Goal: Communication & Community: Answer question/provide support

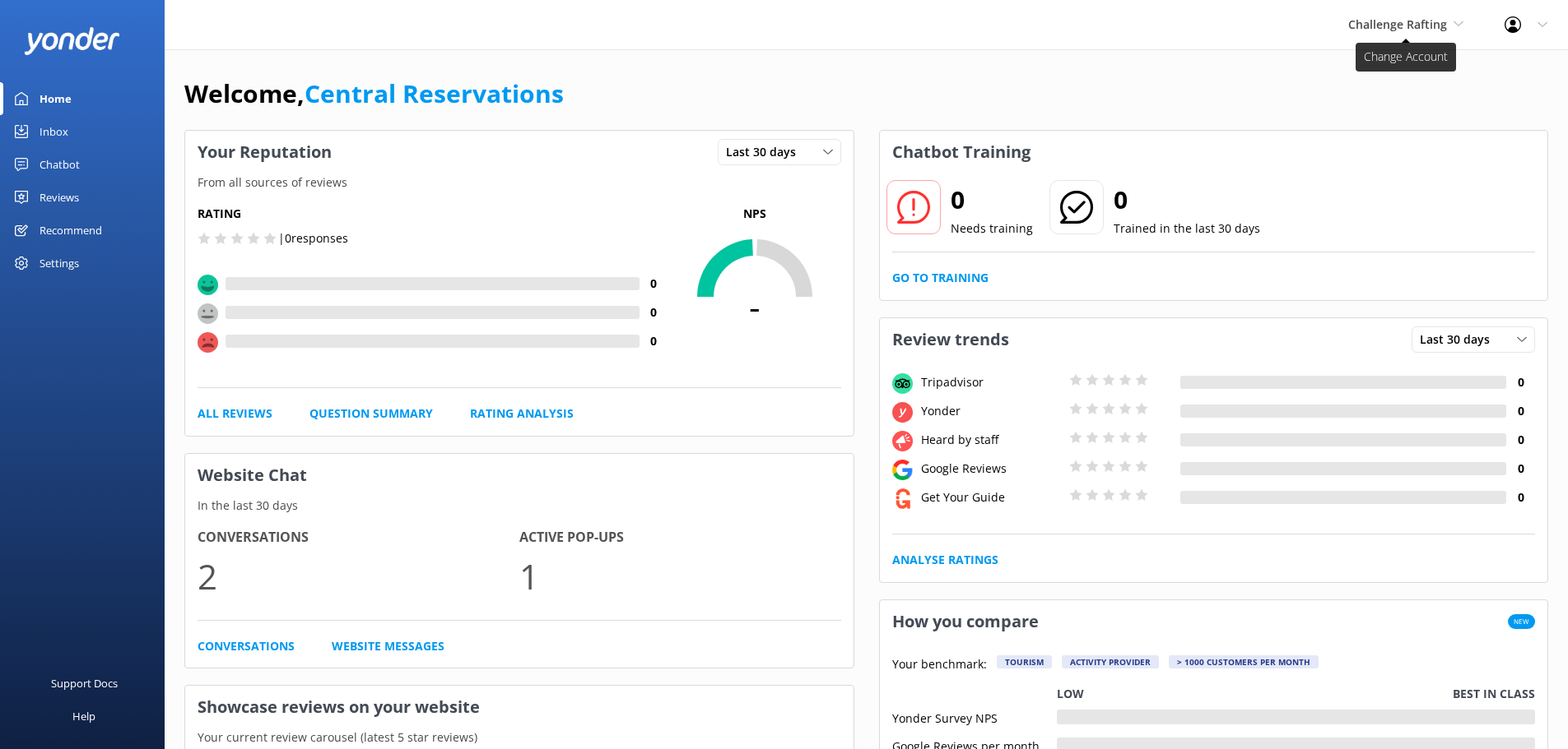
click at [1434, 34] on span "Challenge Rafting" at bounding box center [1405, 24] width 115 height 18
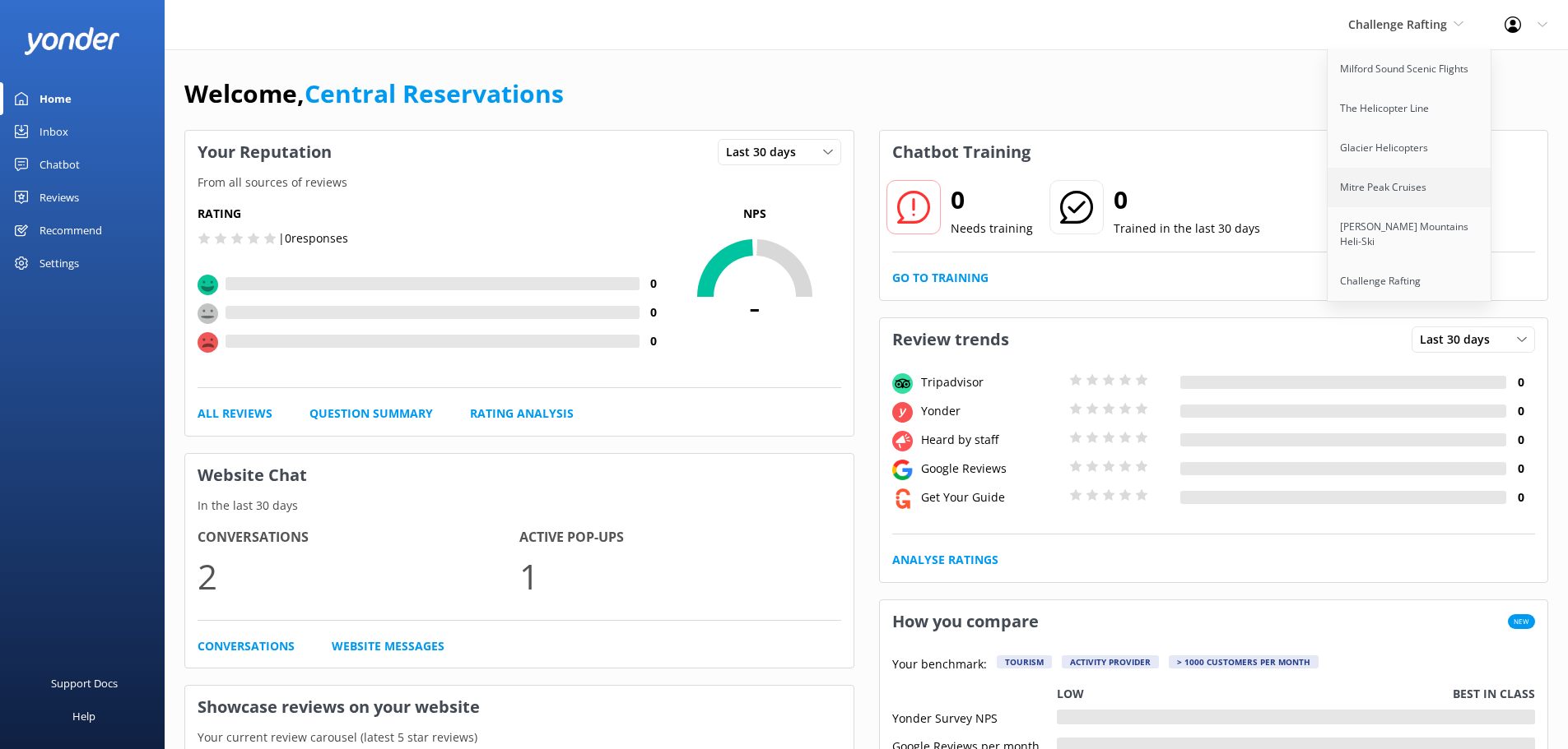
click at [1435, 196] on link "Mitre Peak Cruises" at bounding box center [1409, 188] width 164 height 40
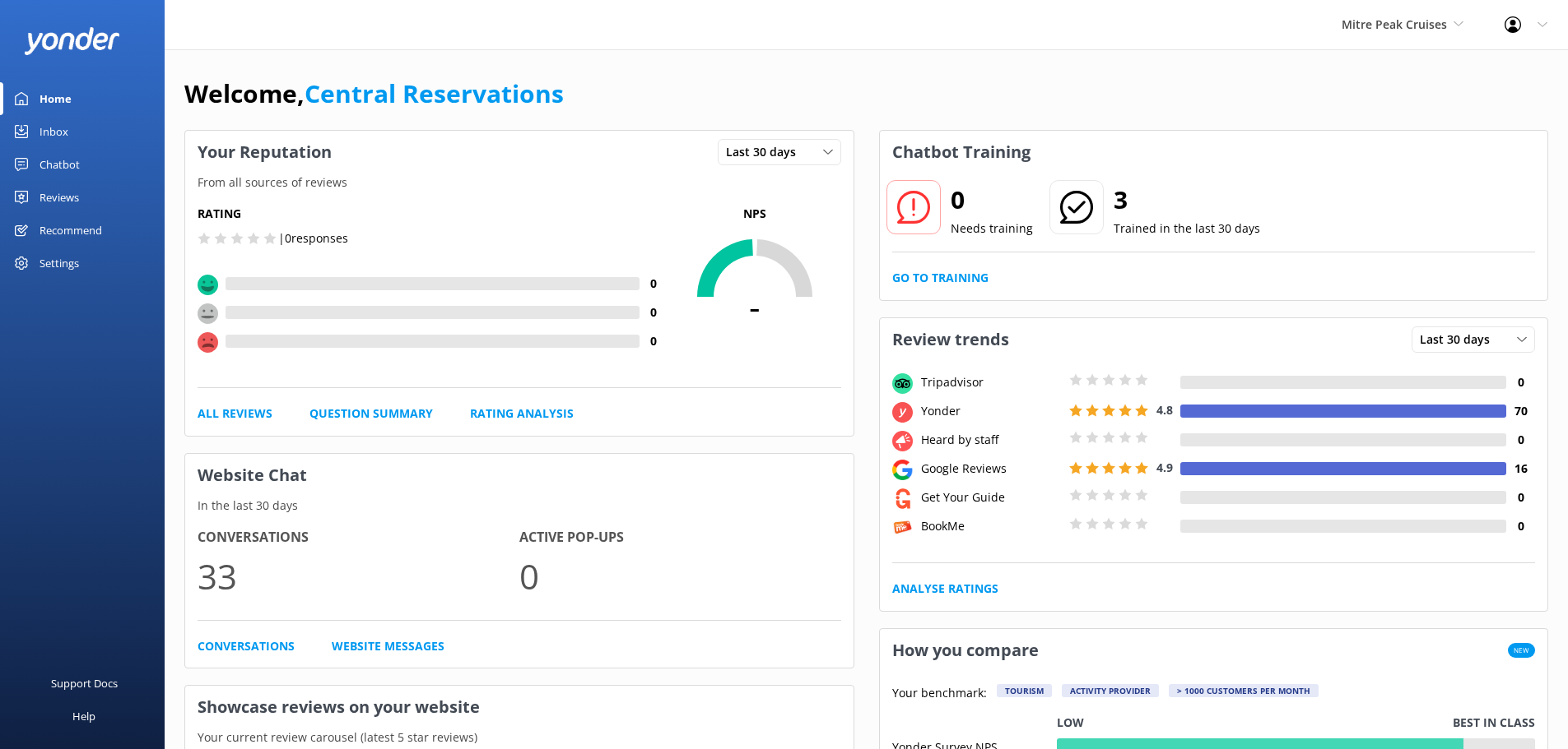
click at [52, 161] on div "Chatbot" at bounding box center [59, 164] width 40 height 33
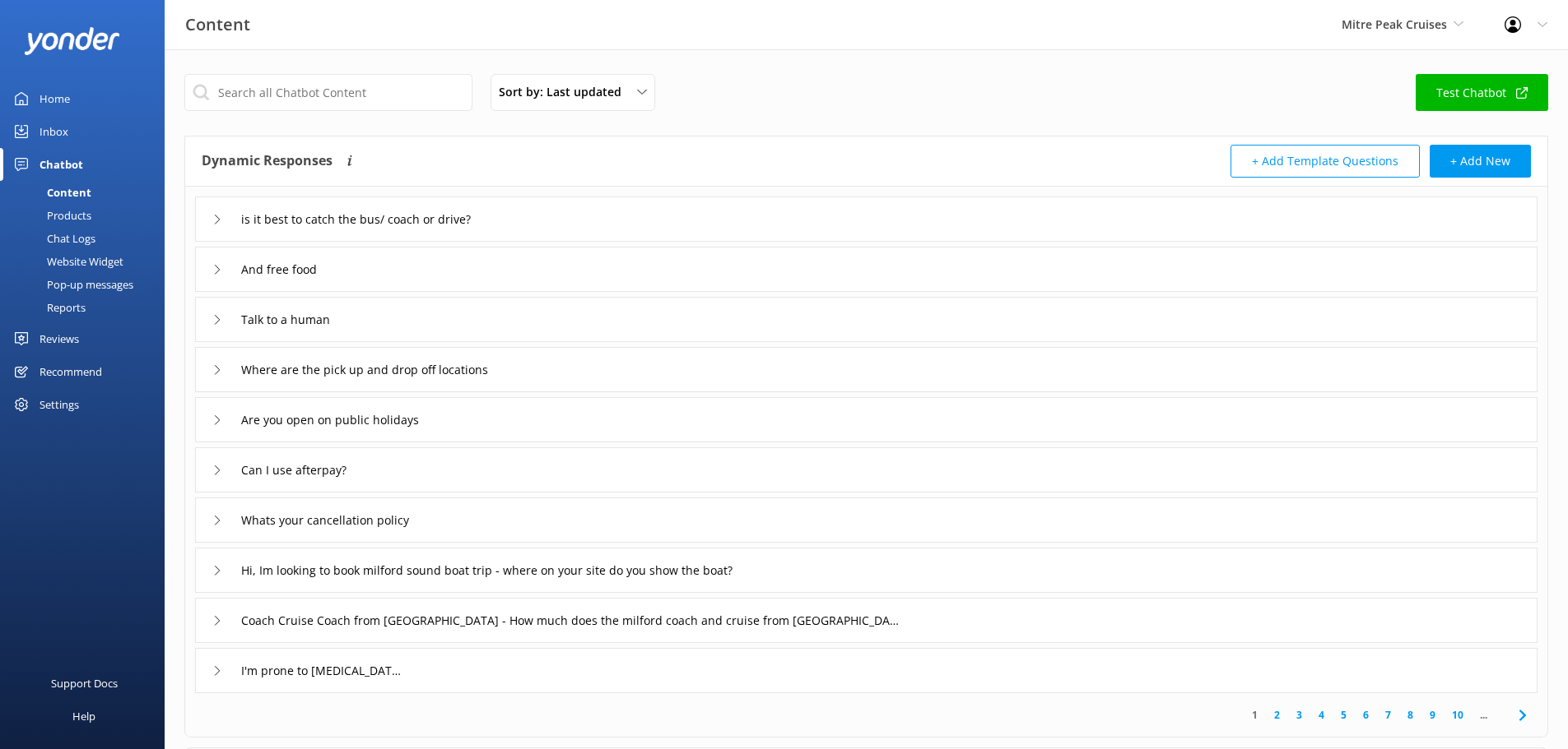
click at [102, 260] on div "Website Widget" at bounding box center [66, 262] width 114 height 23
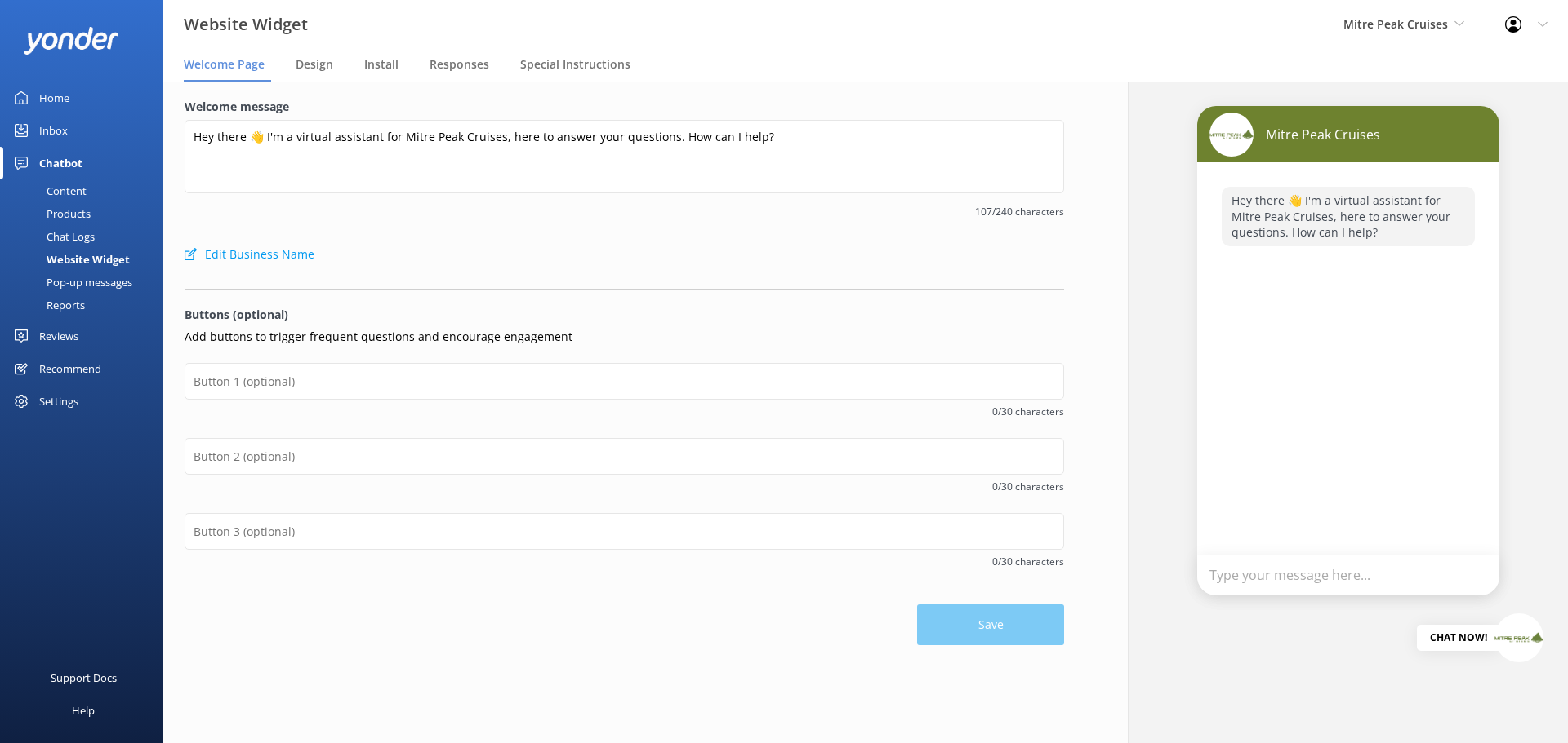
drag, startPoint x: 464, startPoint y: 299, endPoint x: 446, endPoint y: 289, distance: 20.6
click at [464, 299] on form "Welcome message Hey there 👋 I'm a virtual assistant for Mitre Peak Cruises, her…" at bounding box center [624, 371] width 880 height 547
click at [67, 187] on div "Content" at bounding box center [47, 191] width 76 height 23
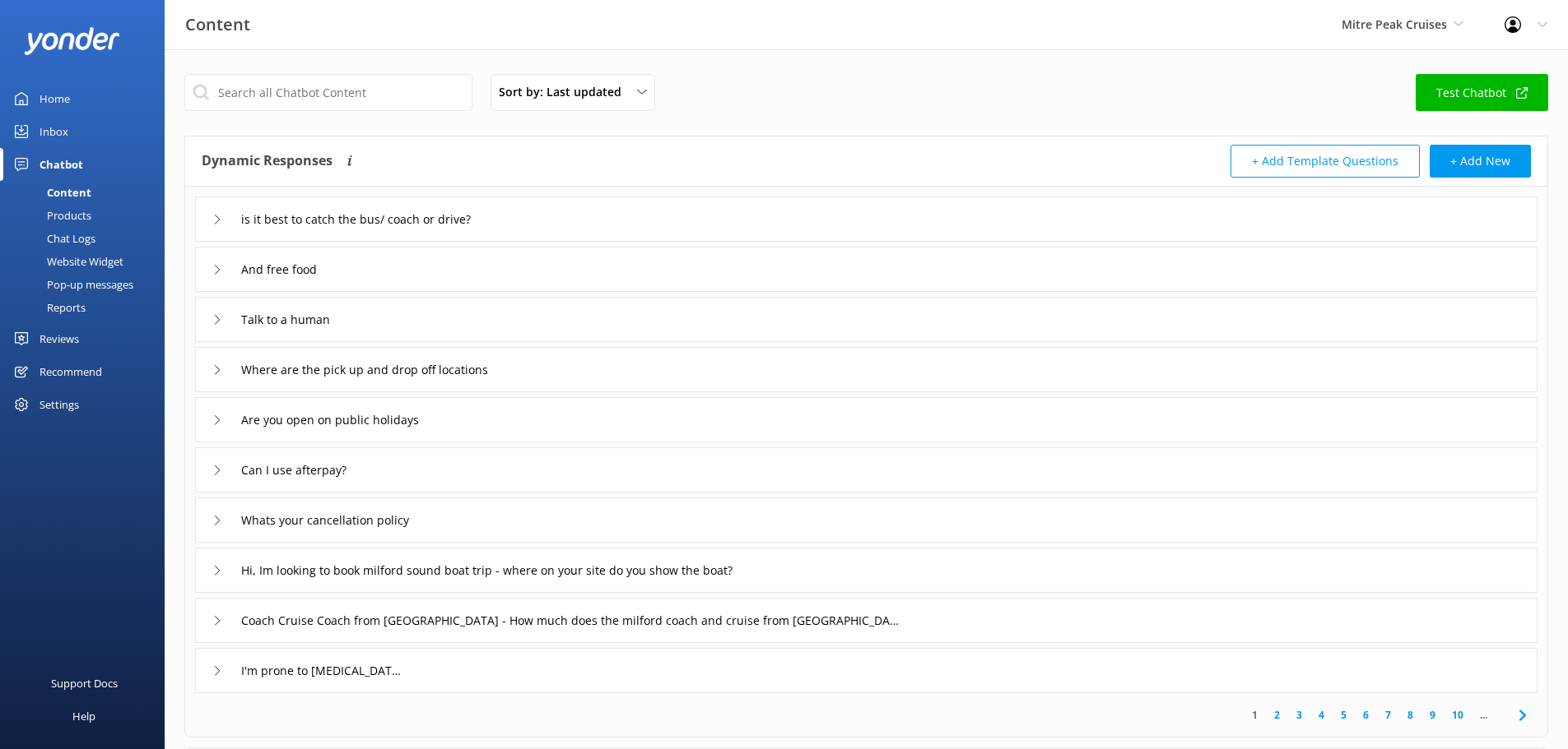
click at [51, 141] on div "Inbox" at bounding box center [55, 131] width 29 height 33
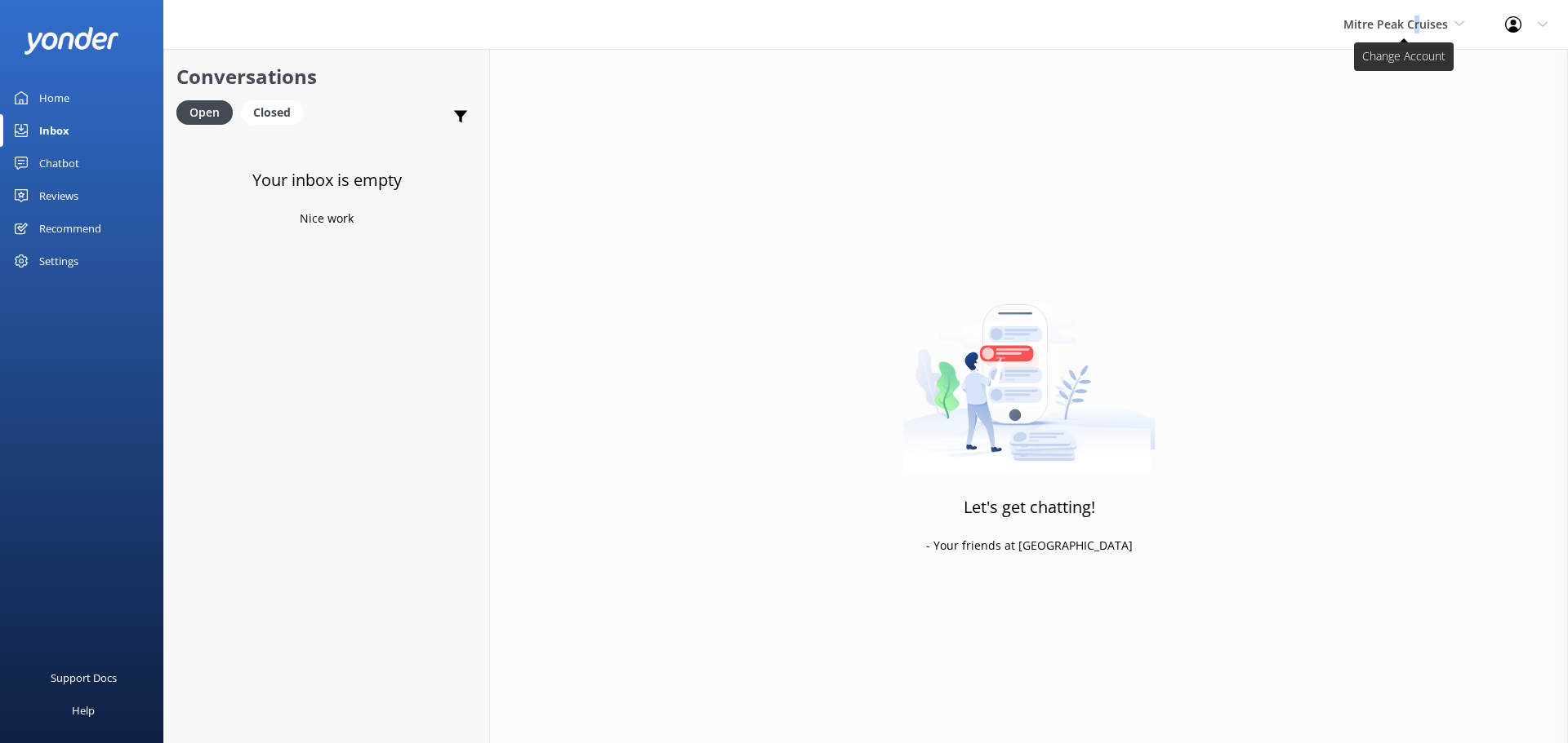
click at [1417, 25] on span "Mitre Peak Cruises" at bounding box center [1395, 24] width 104 height 15
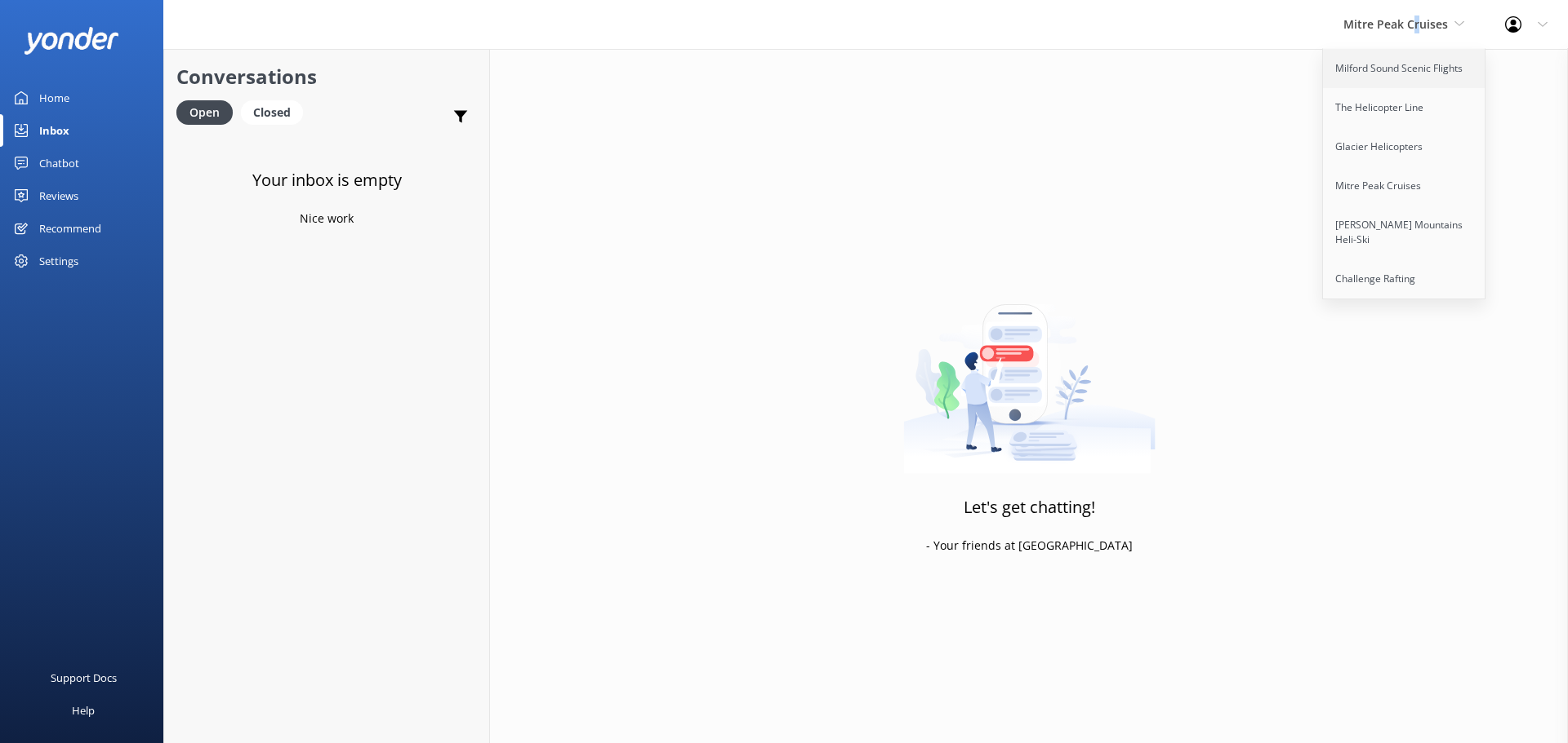
click at [1407, 70] on link "Milford Sound Scenic Flights" at bounding box center [1404, 69] width 163 height 40
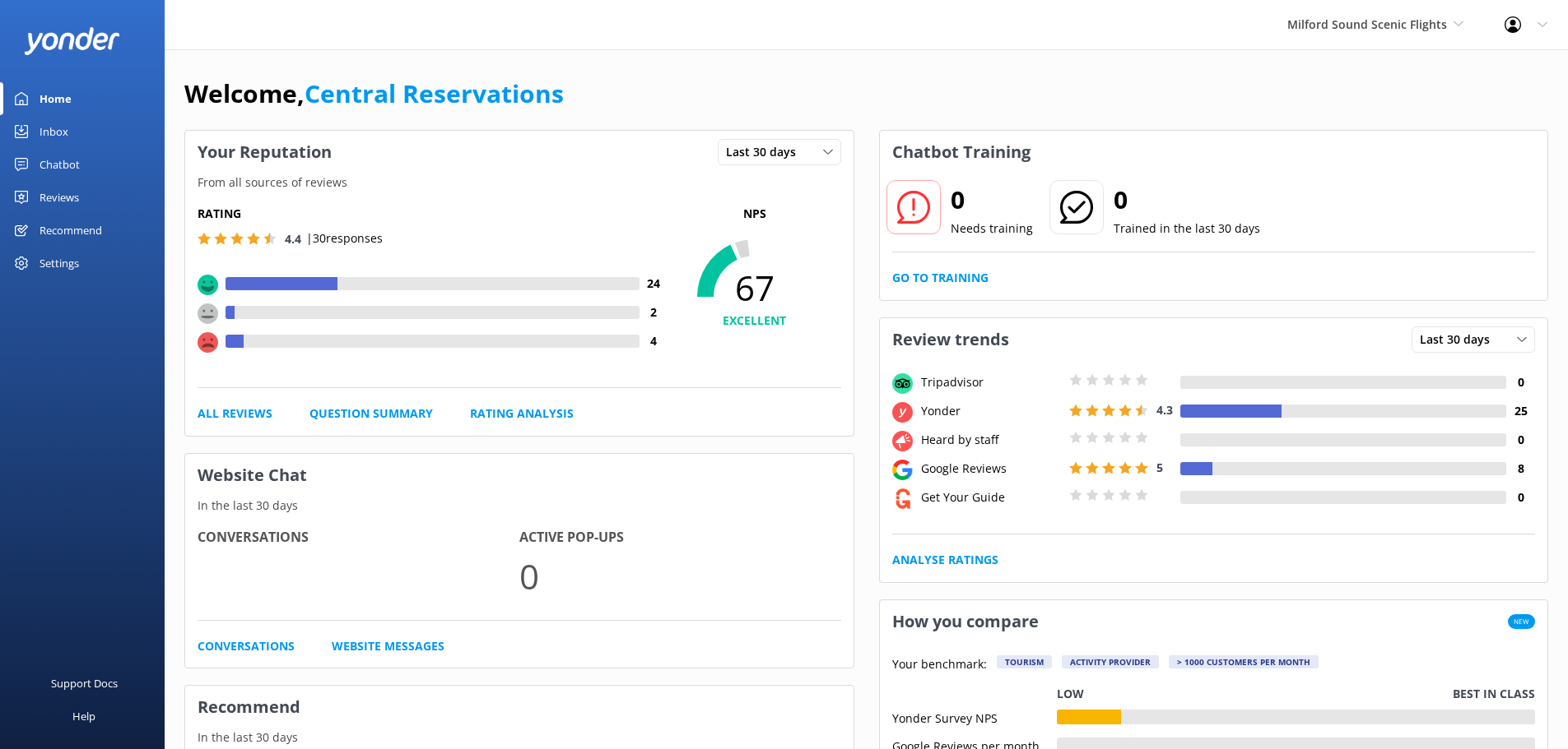
click at [49, 135] on div "Inbox" at bounding box center [55, 131] width 29 height 33
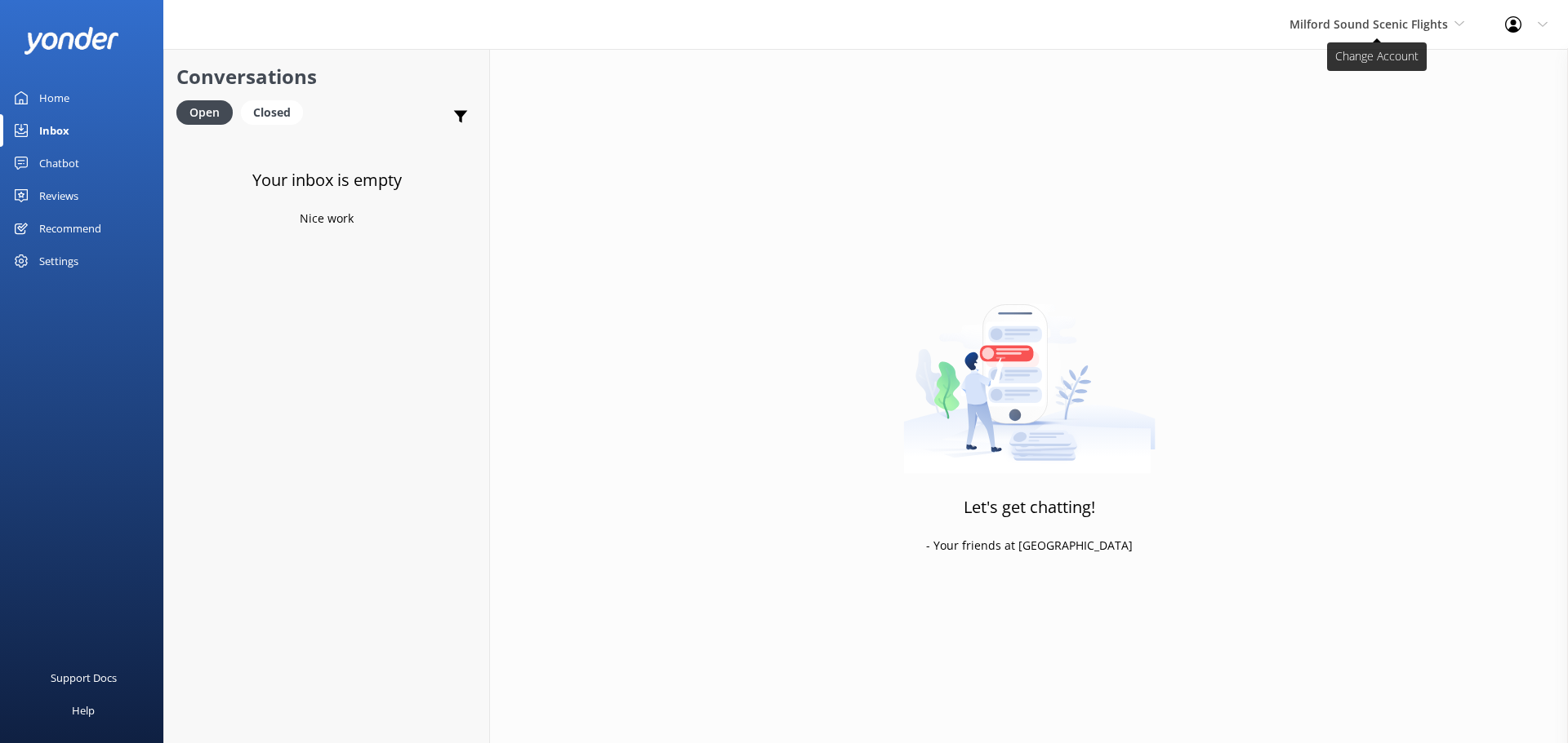
click at [1305, 30] on span "Milford Sound Scenic Flights" at bounding box center [1368, 24] width 158 height 15
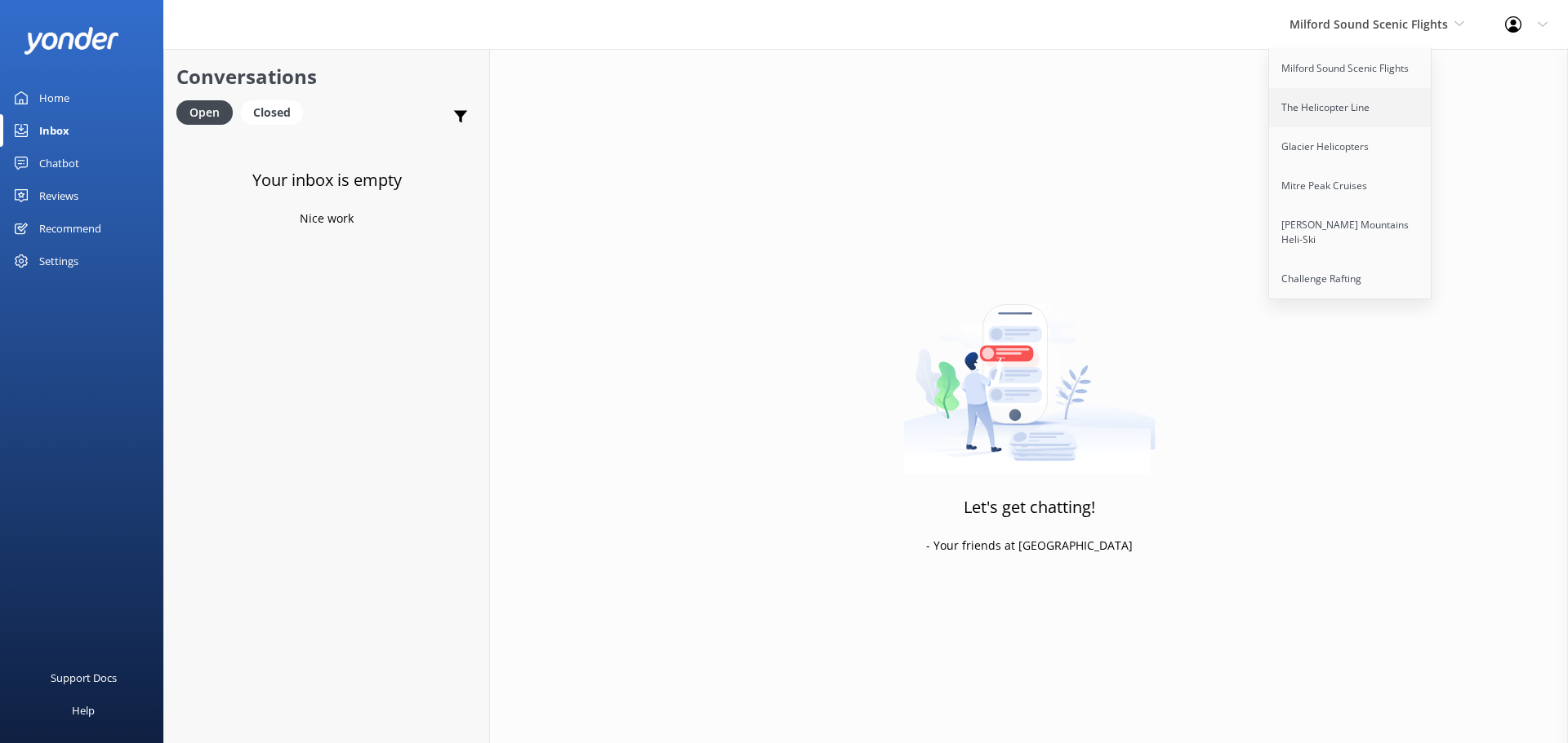
click at [1322, 111] on link "The Helicopter Line" at bounding box center [1350, 107] width 163 height 40
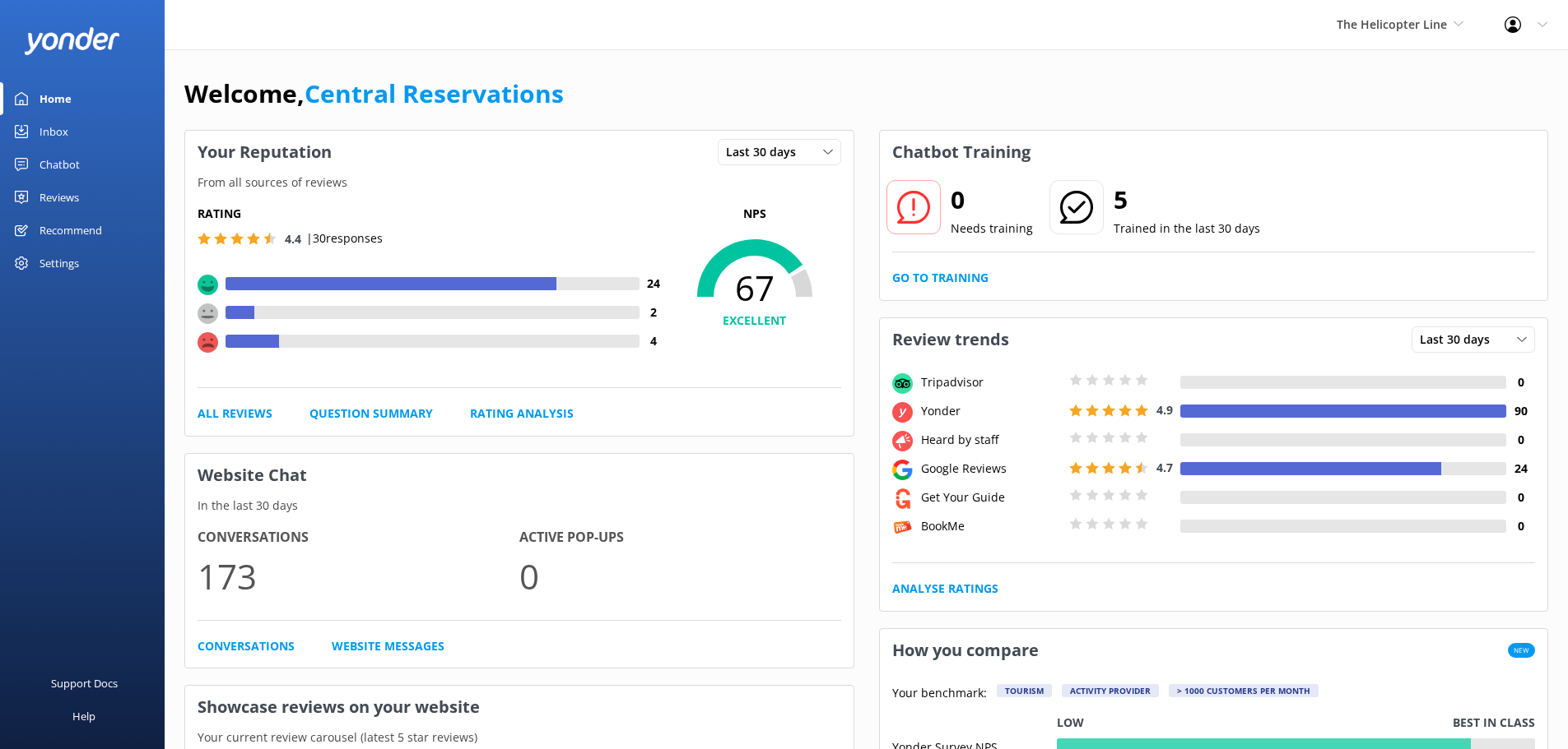
click at [60, 121] on div "Inbox" at bounding box center [55, 131] width 29 height 33
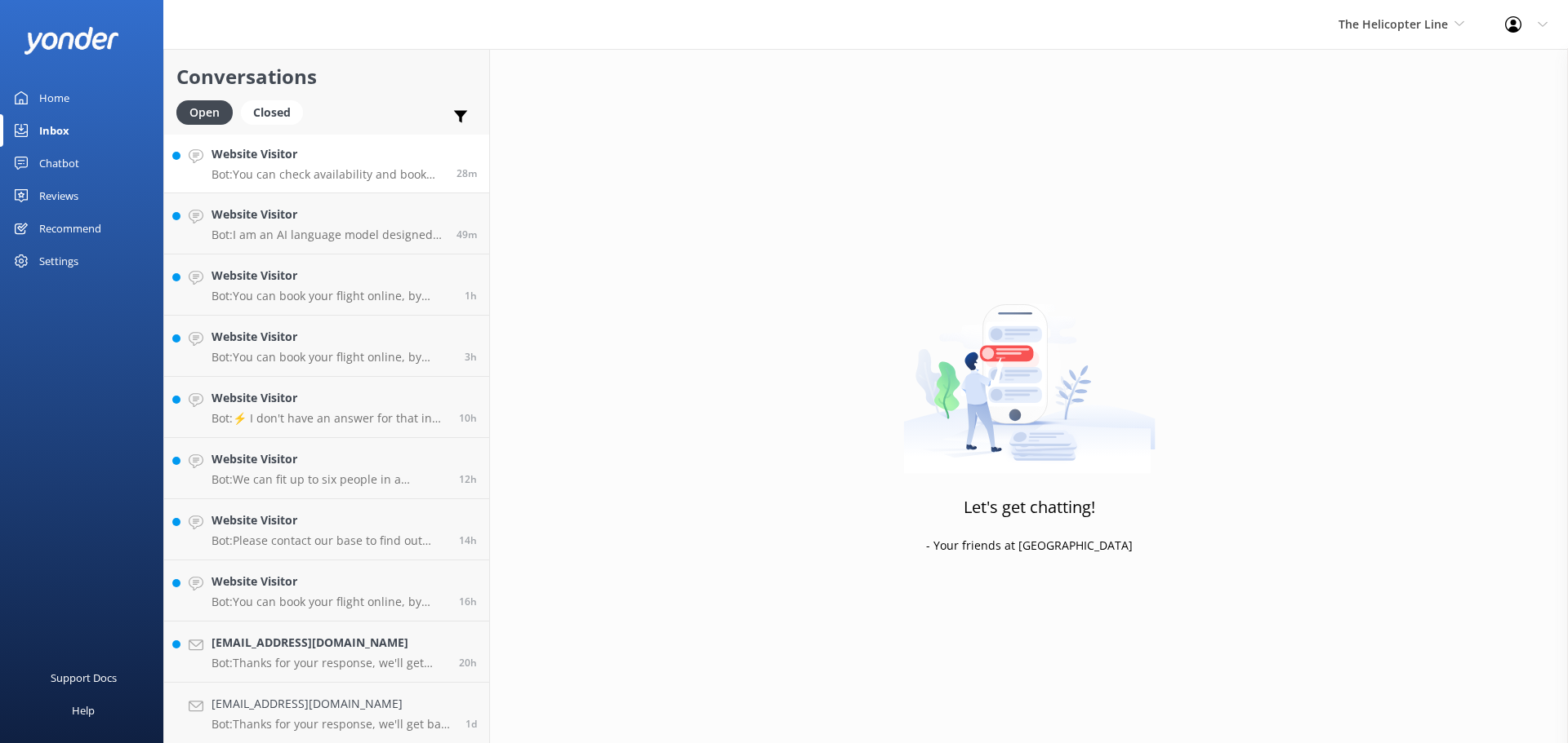
scroll to position [3, 0]
click at [352, 140] on link "Website Visitor Bot: You can check availability and book the Tasman Glacier Hel…" at bounding box center [326, 161] width 325 height 61
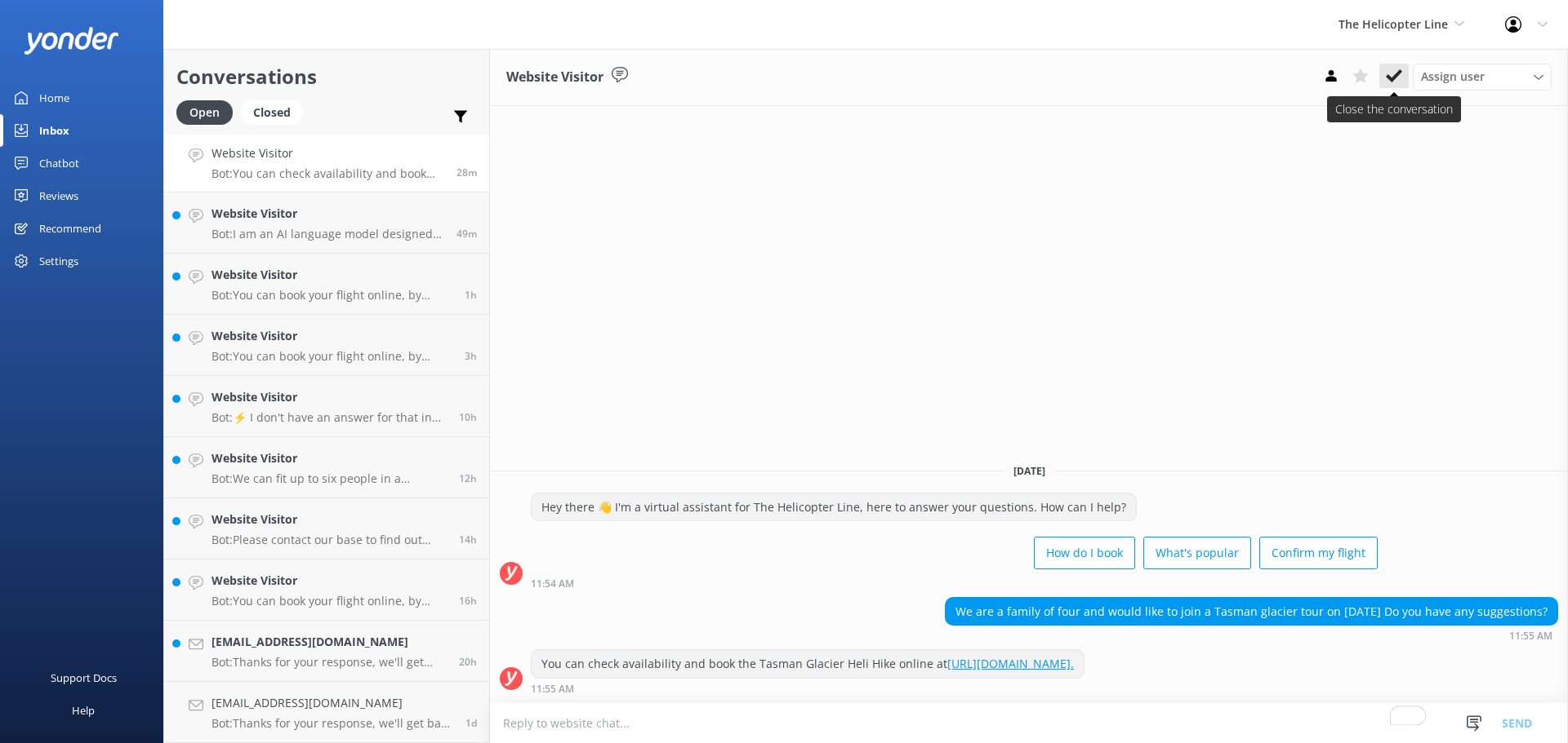
click at [1395, 80] on icon at bounding box center [1393, 75] width 16 height 16
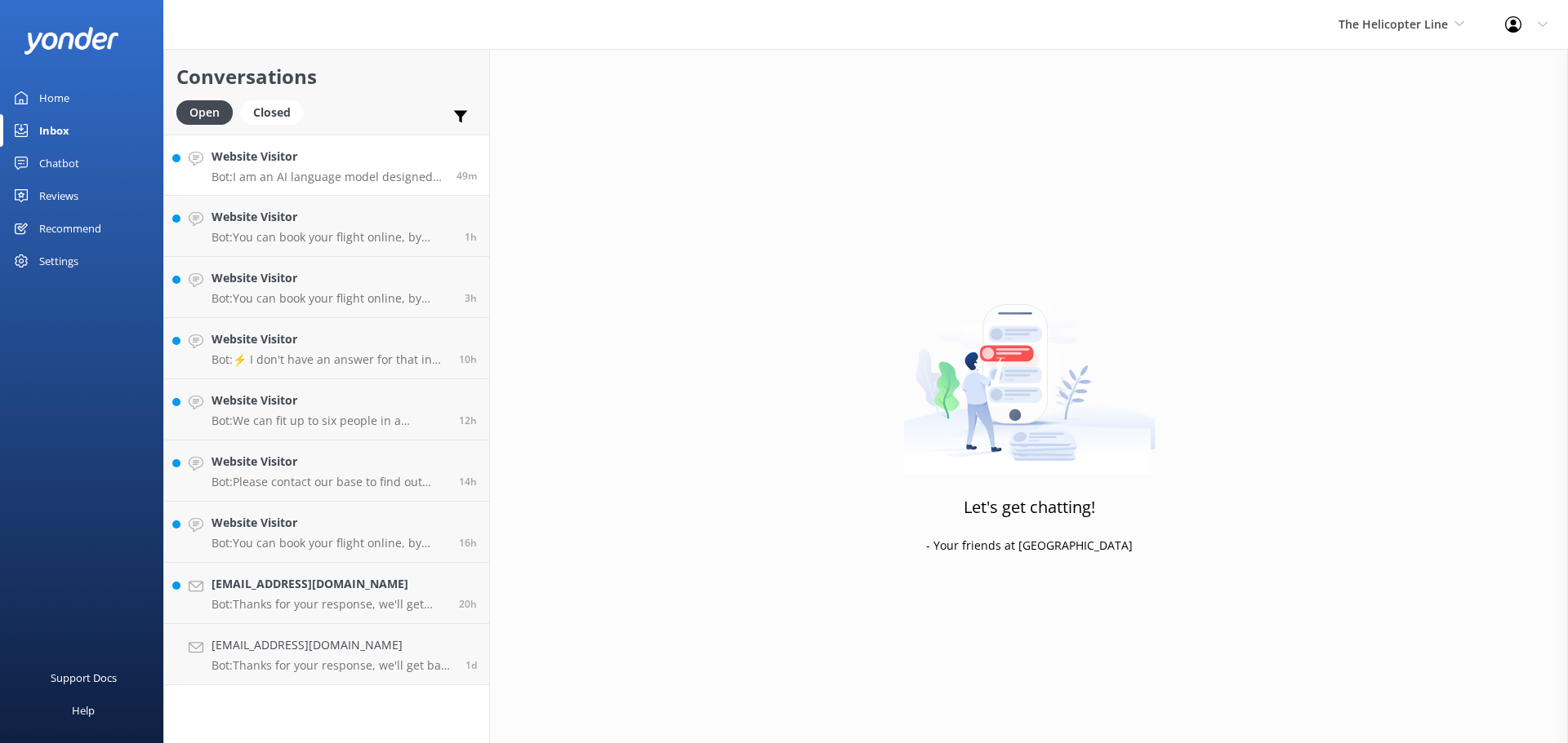
click at [328, 169] on div "Website Visitor Bot: I am an AI language model designed to answer questions you…" at bounding box center [327, 165] width 233 height 35
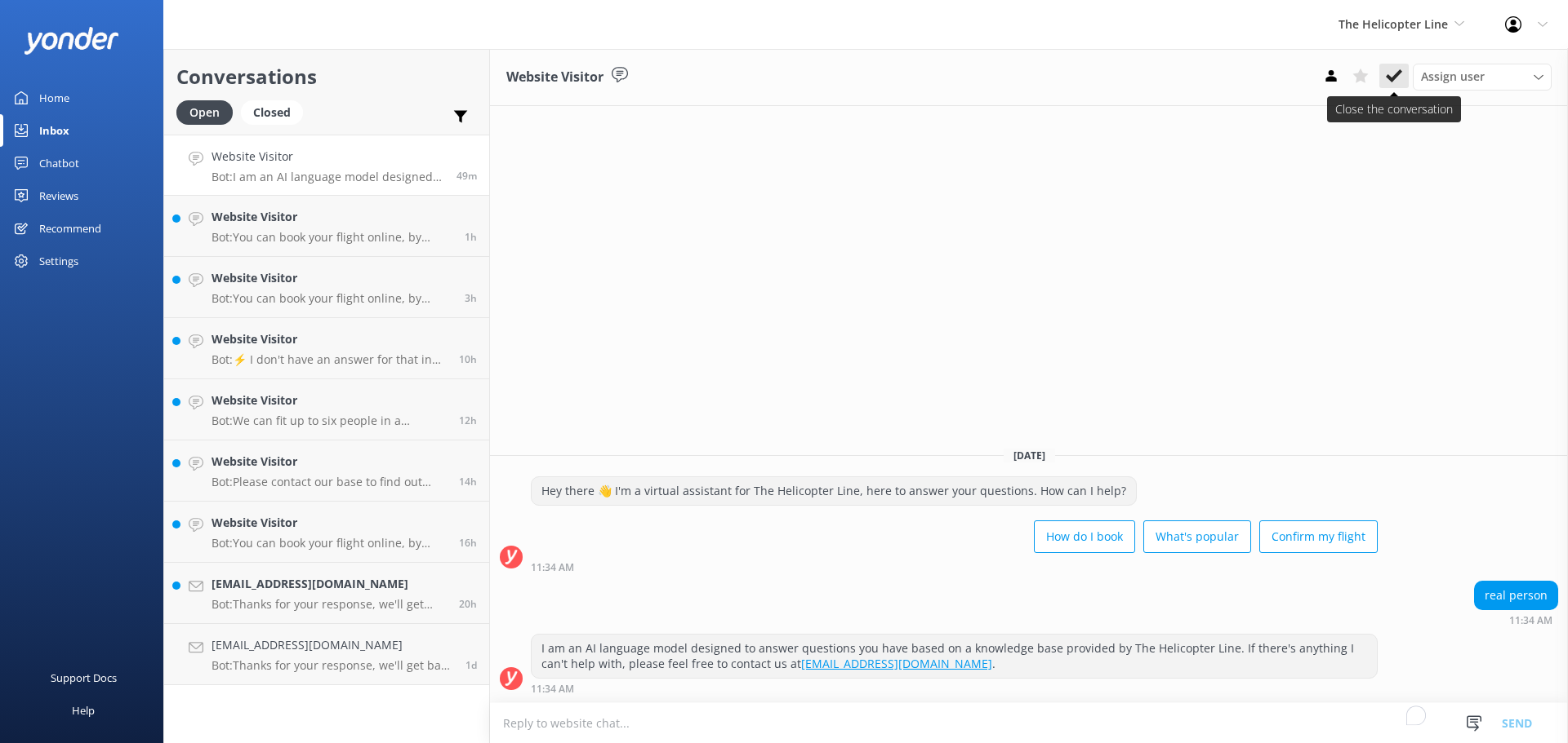
click at [1386, 73] on icon at bounding box center [1393, 75] width 16 height 16
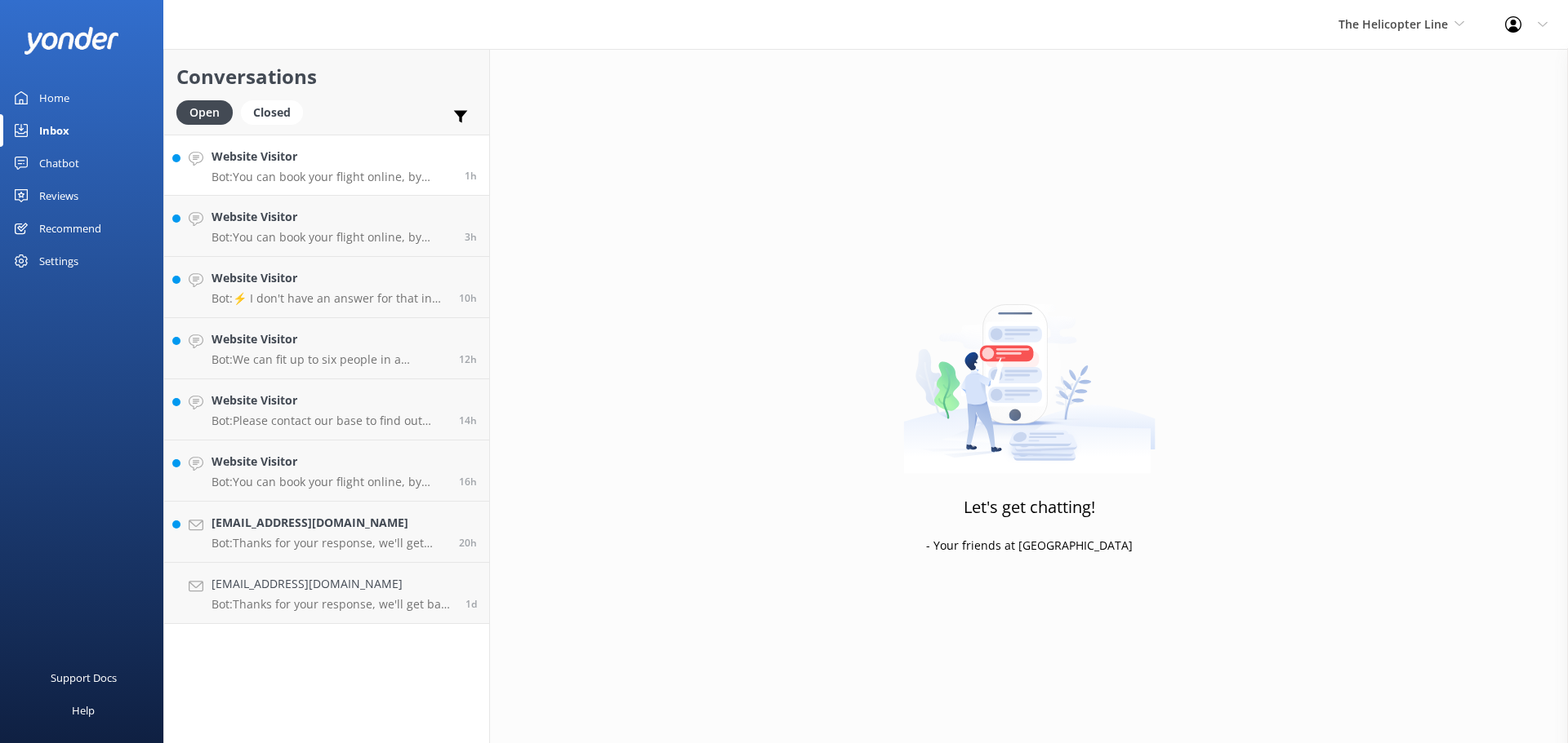
click at [352, 167] on div "Website Visitor Bot: You can book your flight online, by phone, or via email. V…" at bounding box center [331, 165] width 240 height 35
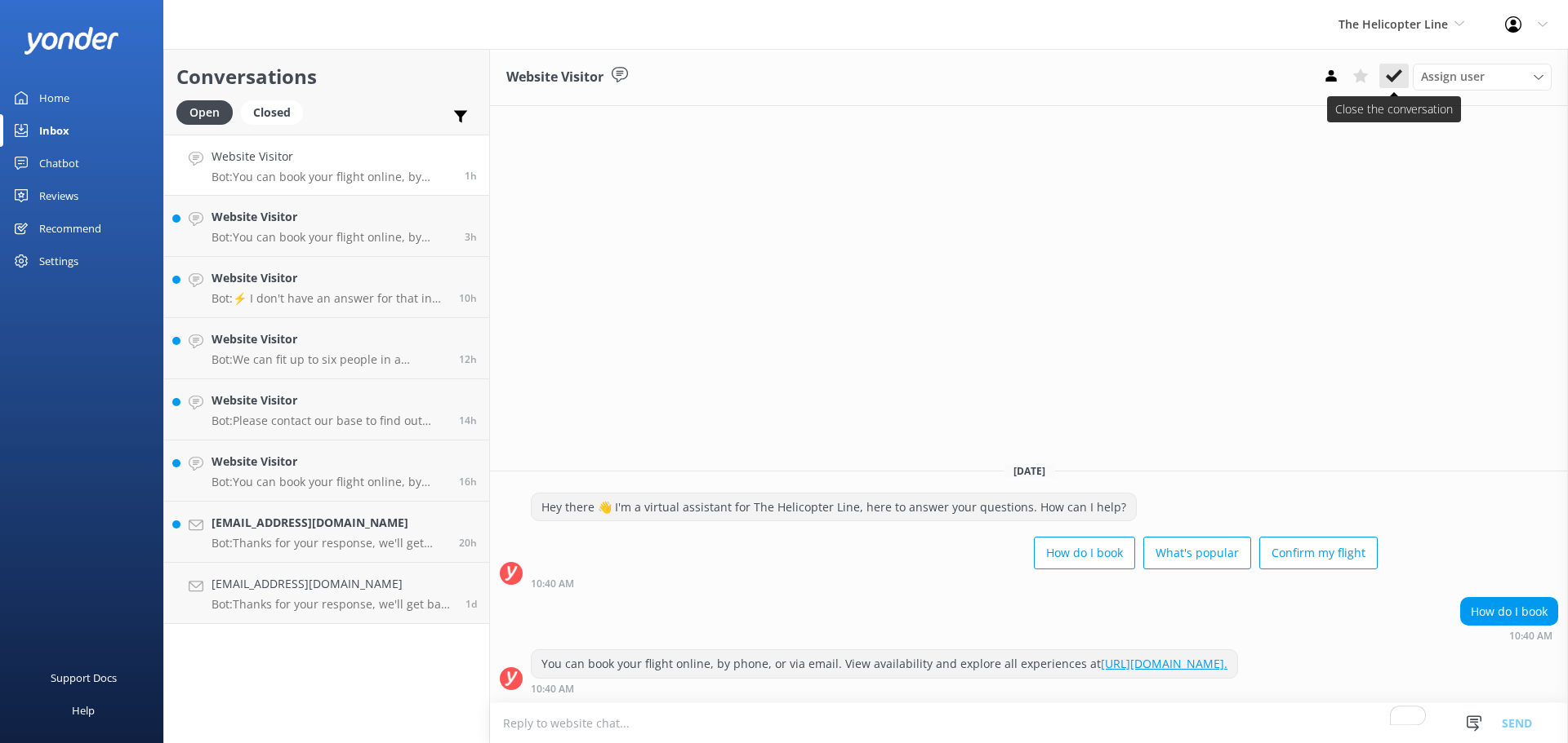
click at [1403, 76] on button at bounding box center [1393, 75] width 29 height 24
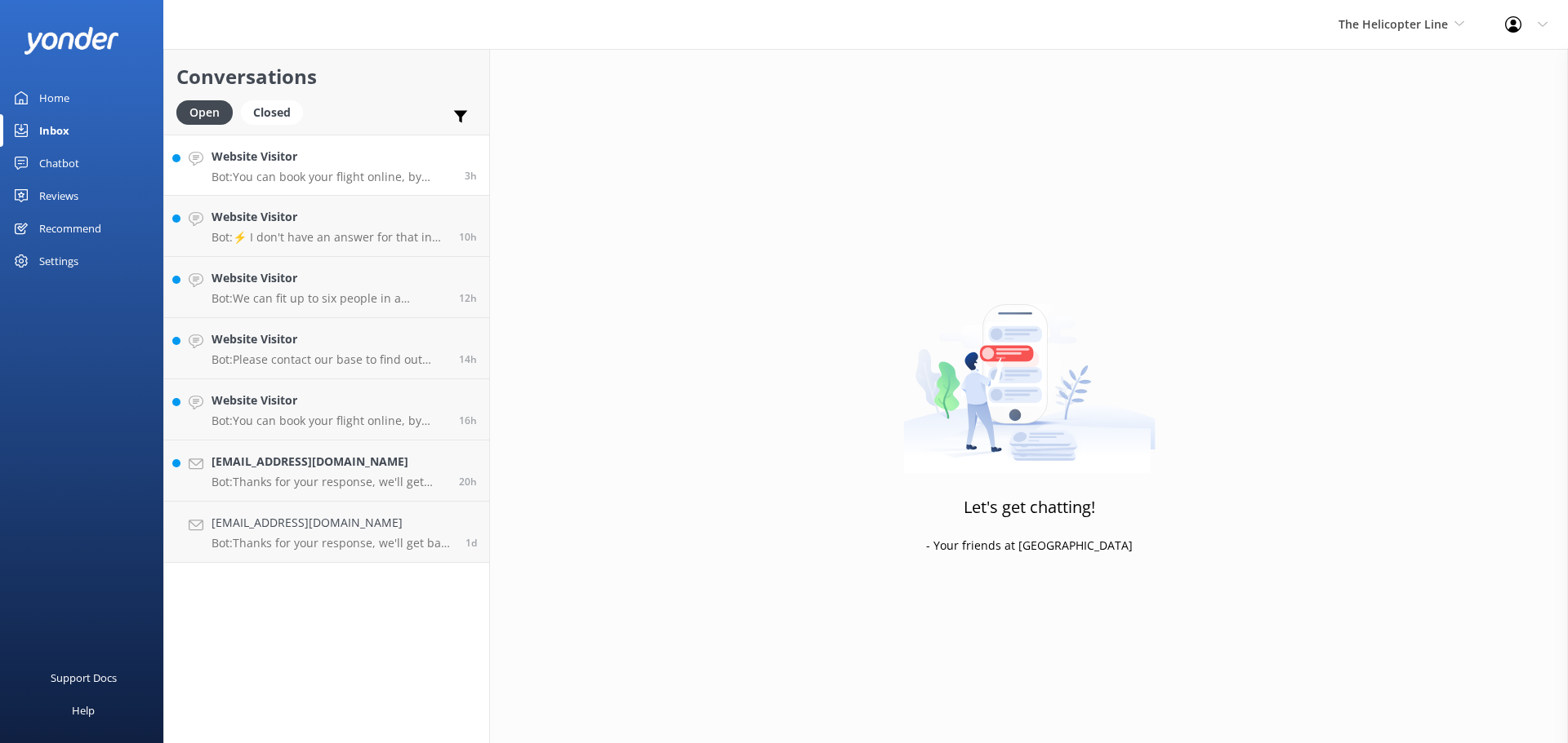
click at [342, 154] on h4 "Website Visitor" at bounding box center [331, 156] width 240 height 18
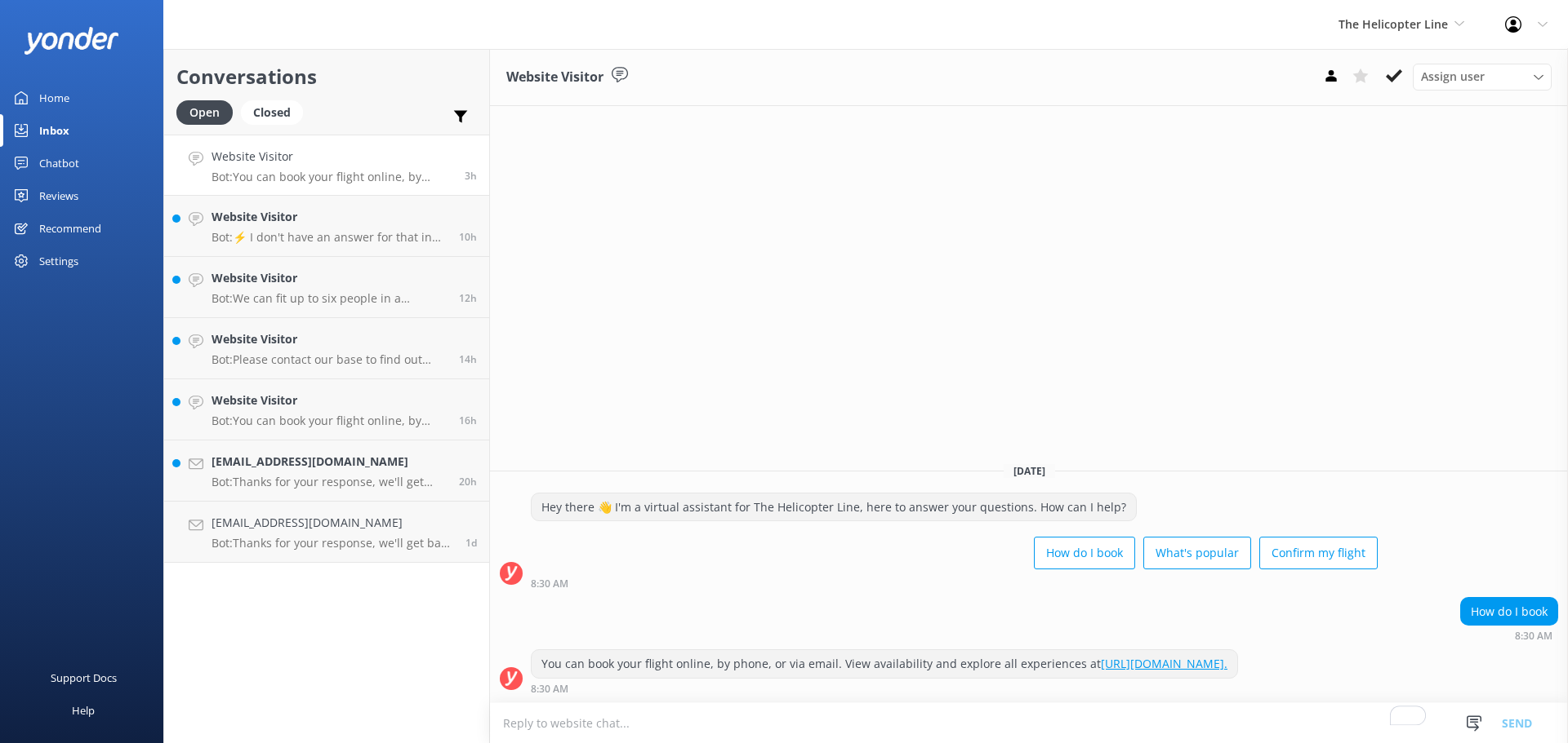
click at [1410, 81] on div "Assign user Nicki Miller Jaimie Moscarello Sam Baker Central Reservations James…" at bounding box center [1434, 76] width 236 height 26
click at [1392, 77] on use at bounding box center [1393, 76] width 16 height 14
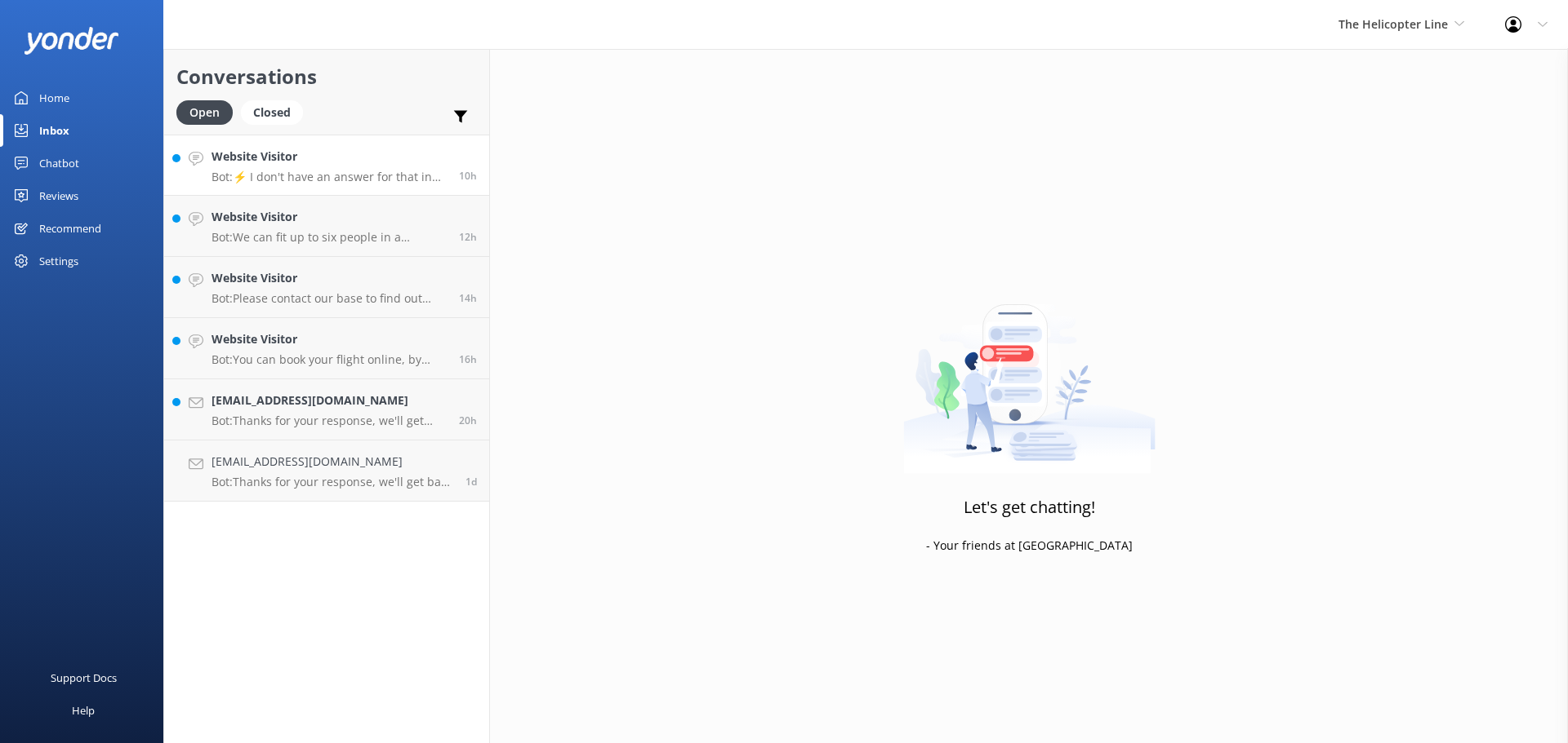
click at [362, 162] on h4 "Website Visitor" at bounding box center [329, 156] width 236 height 18
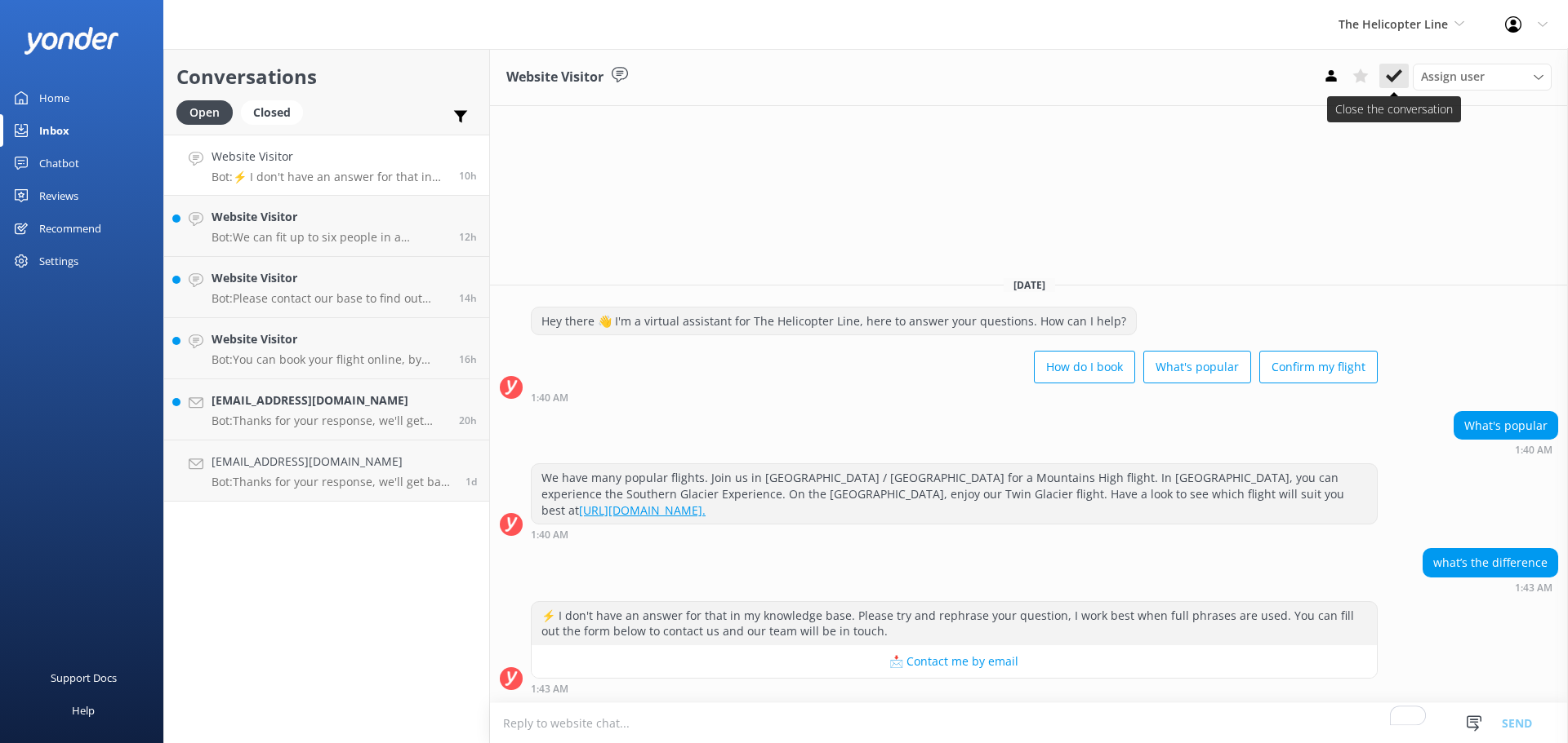
click at [1391, 75] on icon at bounding box center [1393, 75] width 16 height 16
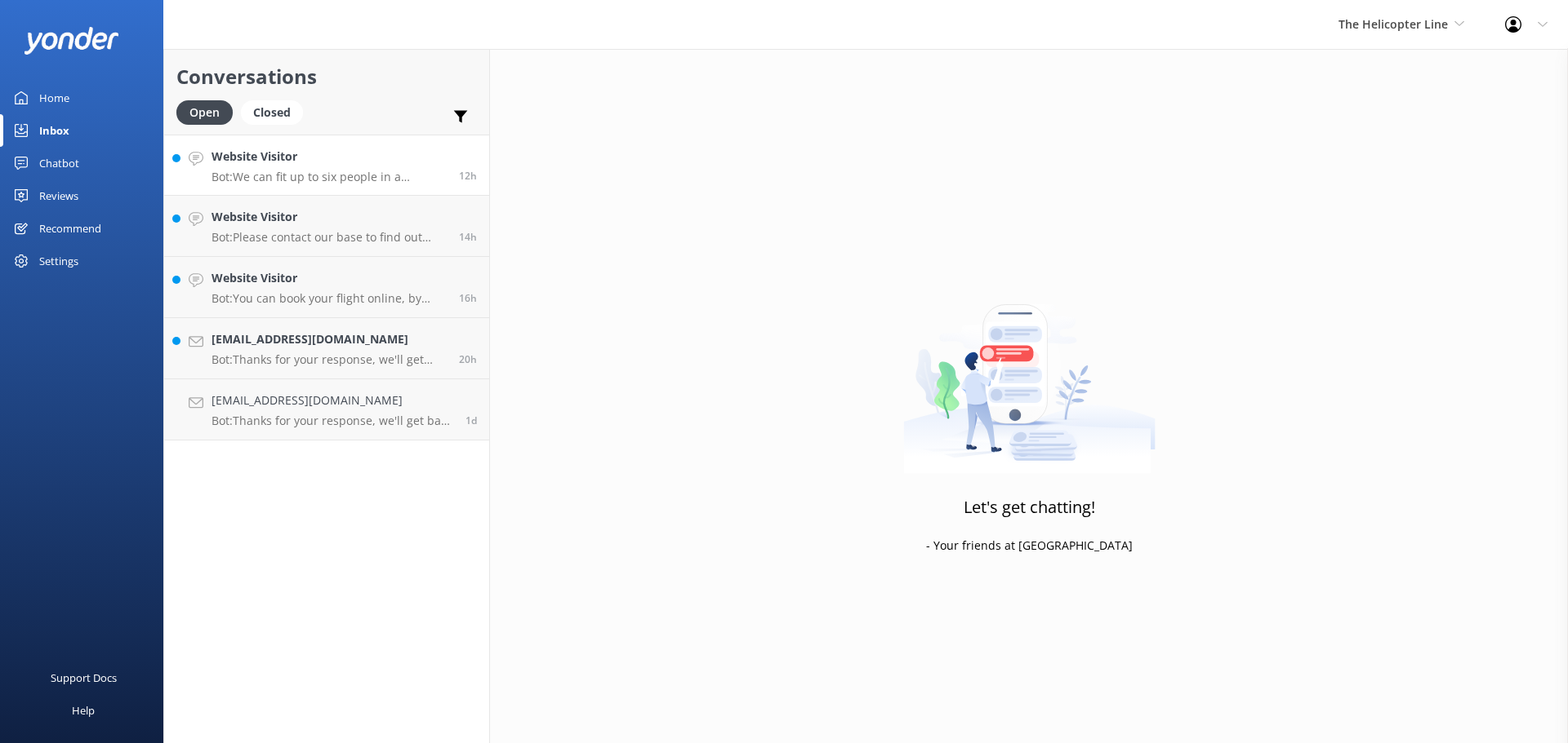
click at [313, 173] on p "Bot: We can fit up to six people in a helicopter, depending on weights. If your…" at bounding box center [329, 177] width 236 height 14
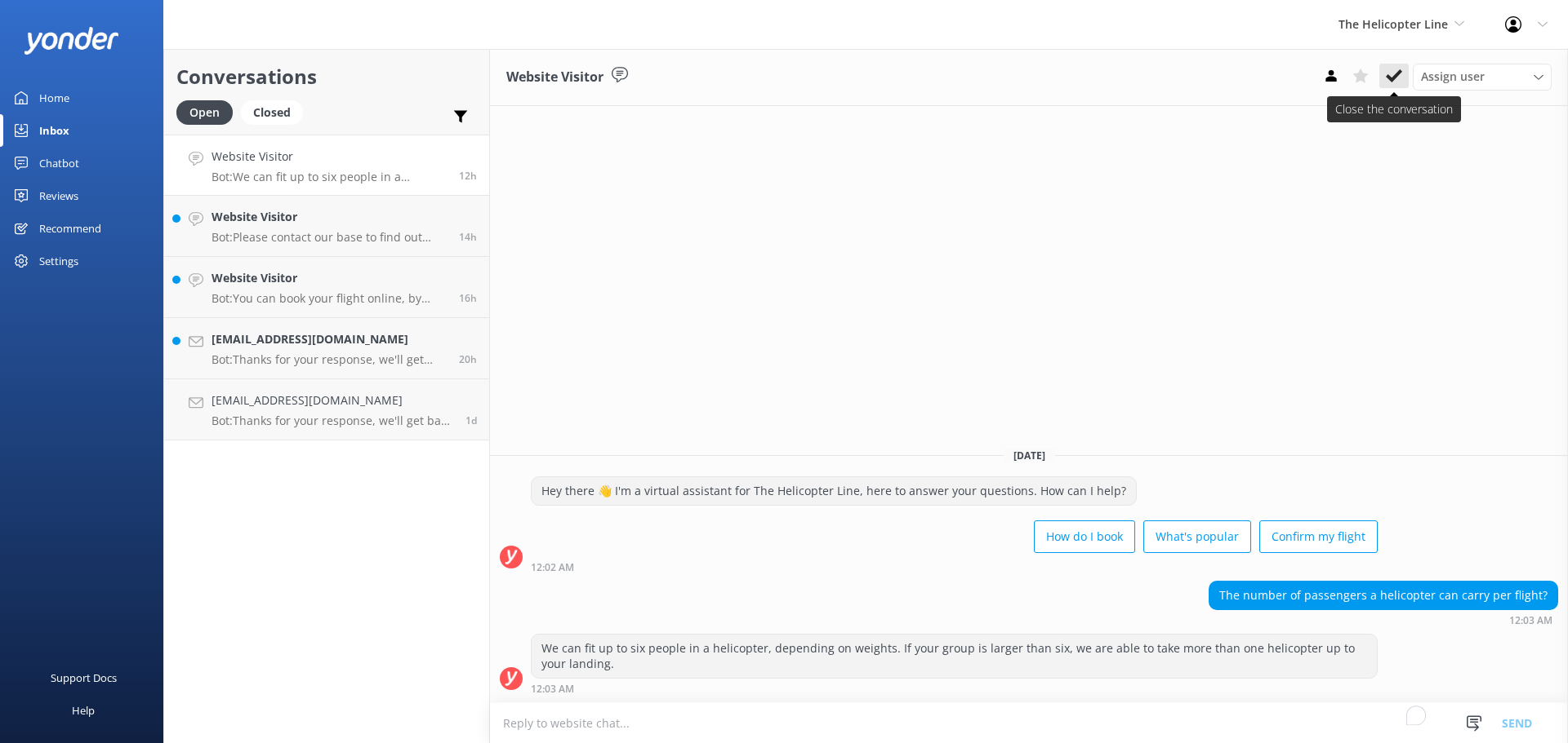
click at [1405, 80] on button at bounding box center [1393, 75] width 29 height 24
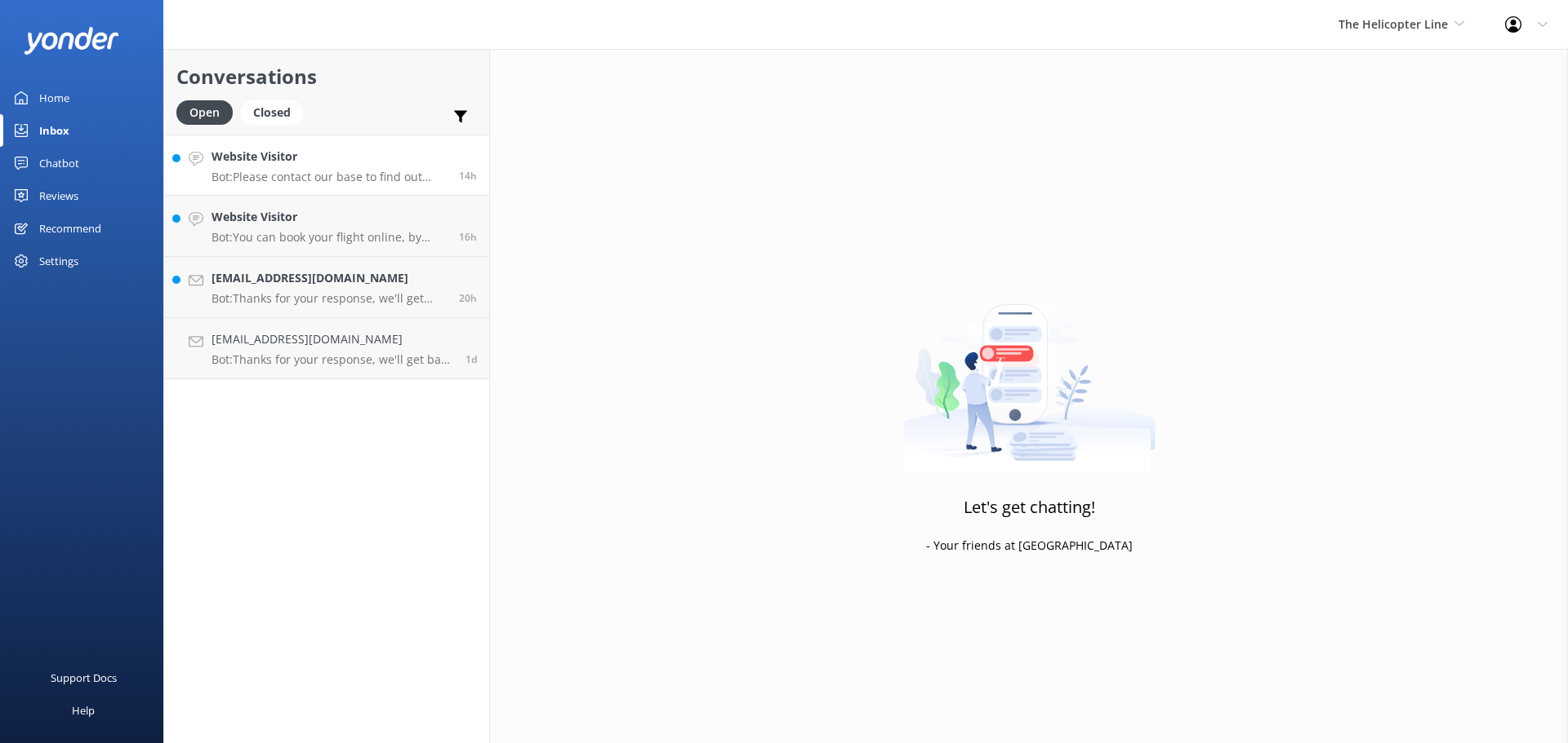
click at [342, 159] on h4 "Website Visitor" at bounding box center [329, 156] width 236 height 18
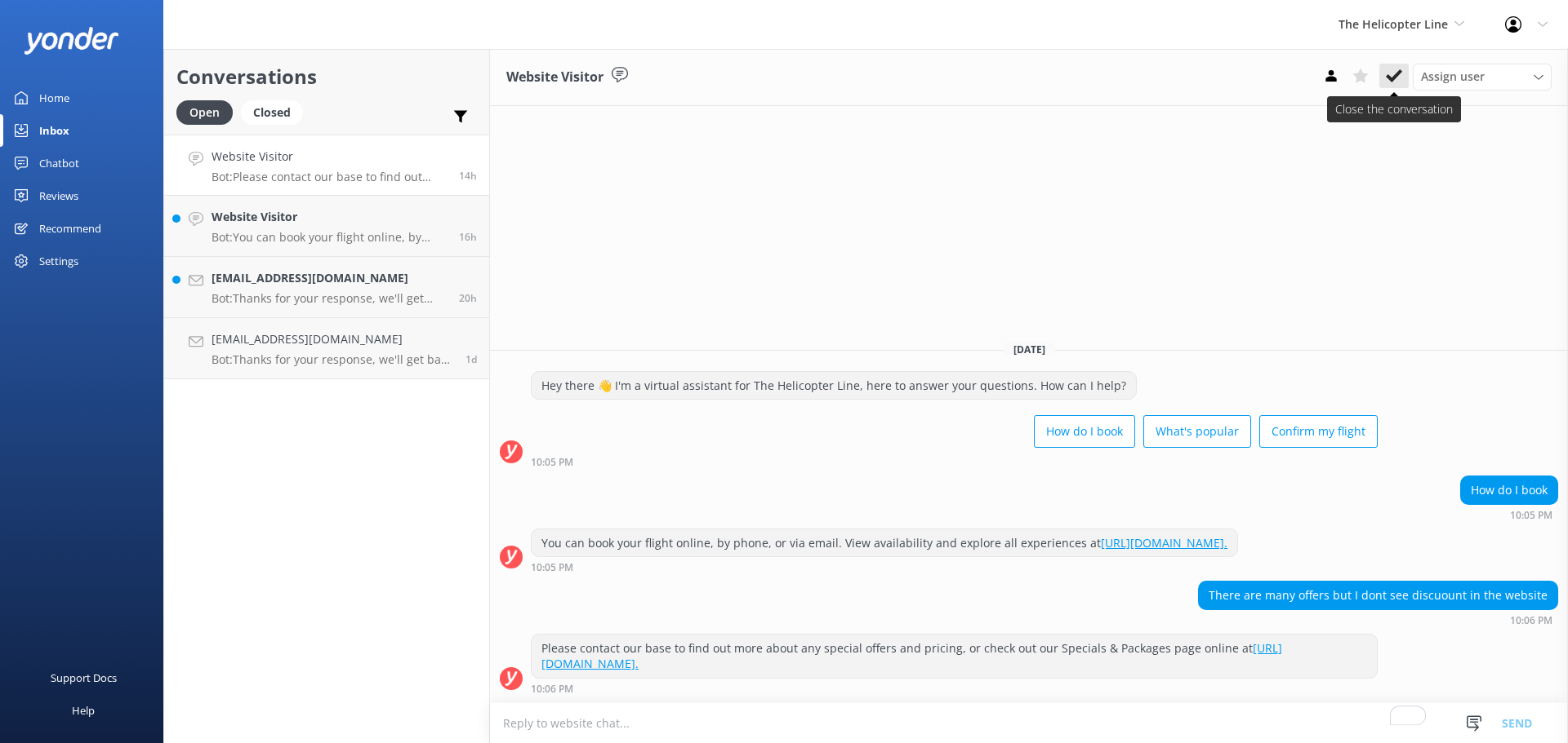
click at [1390, 76] on icon at bounding box center [1393, 75] width 16 height 16
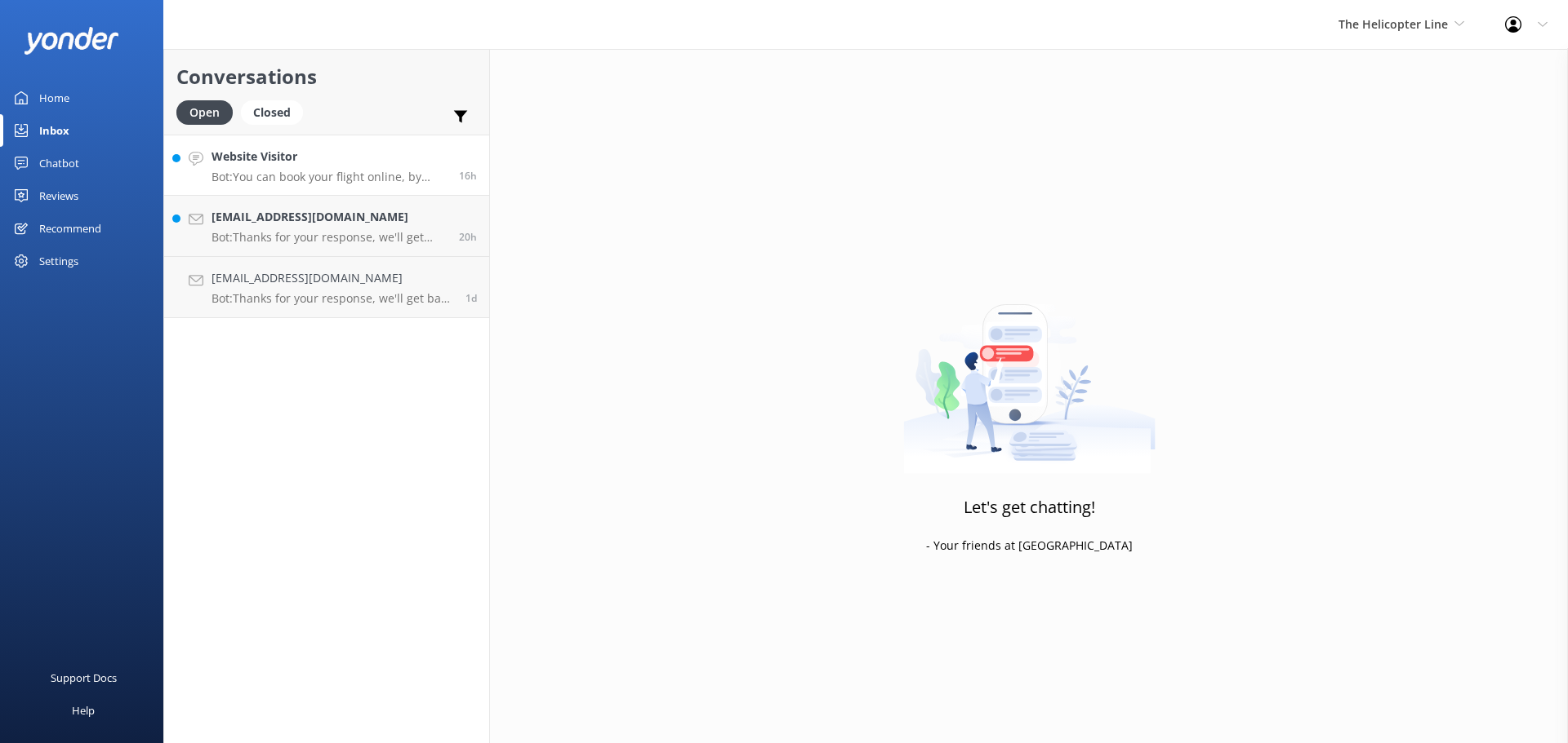
click at [373, 167] on div "Website Visitor Bot: You can book your flight online, by phone, or via email. V…" at bounding box center [329, 165] width 236 height 35
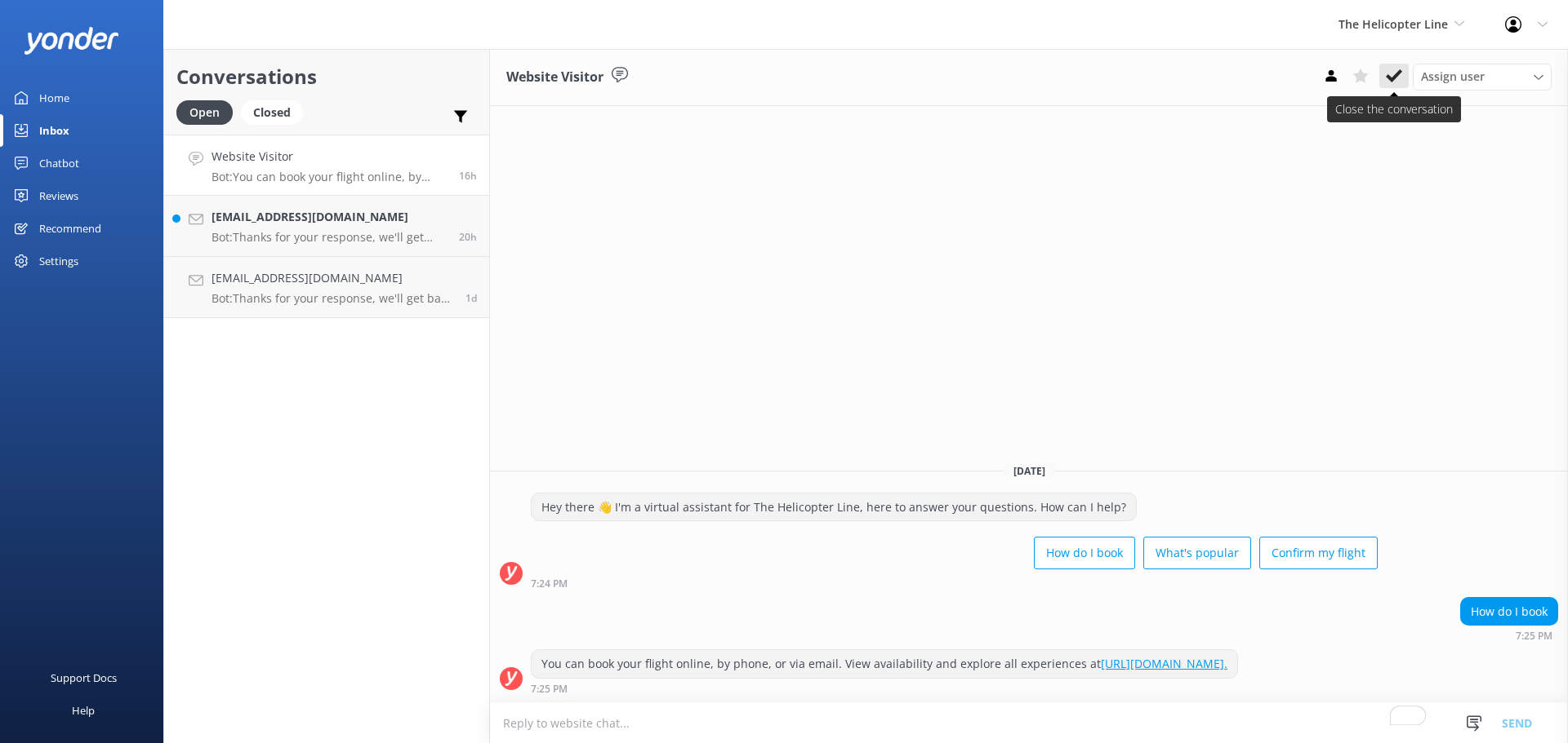
click at [1387, 84] on icon at bounding box center [1393, 75] width 16 height 16
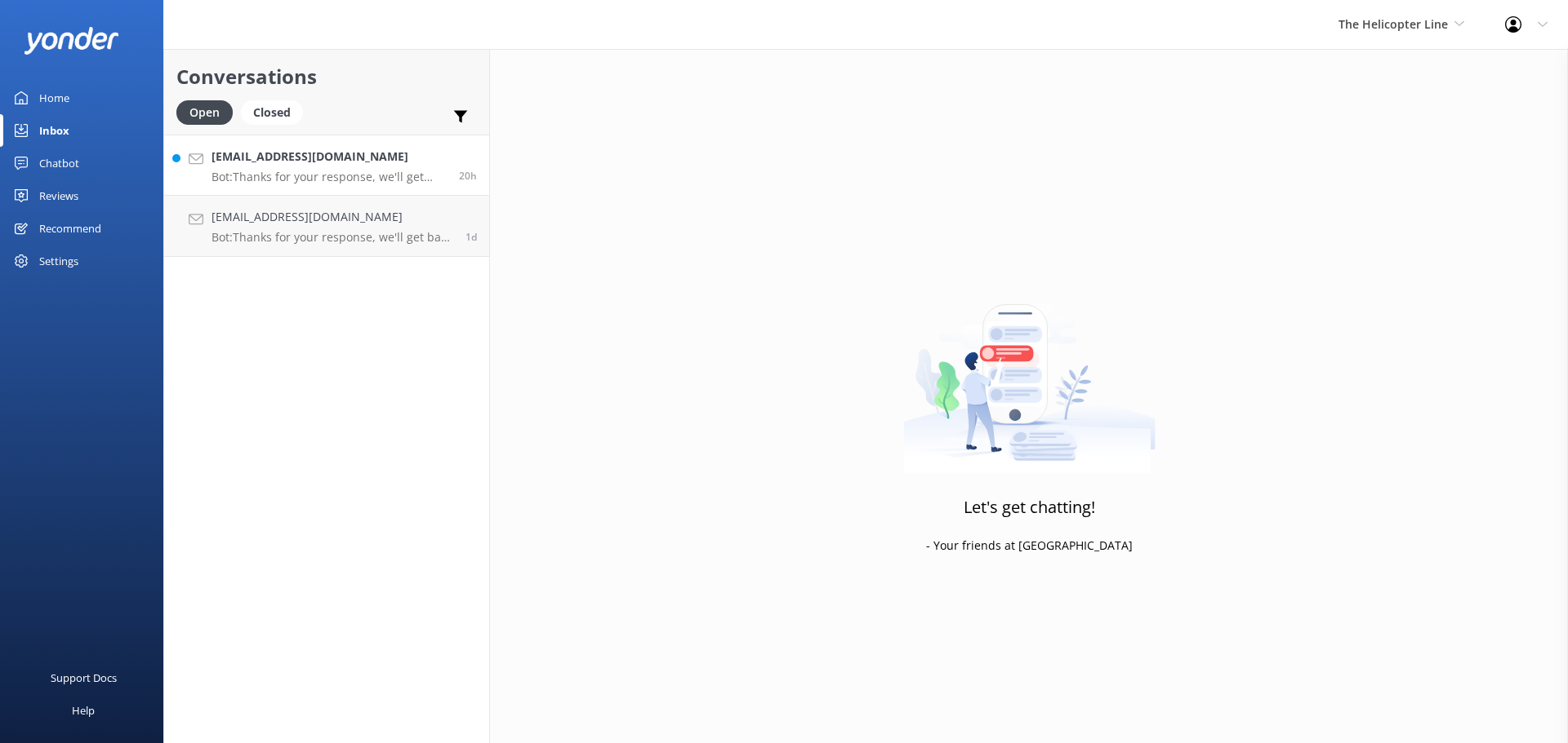
click at [401, 167] on div "chenqian_1996@hotmail.com Bot: Thanks for your response, we'll get back to you …" at bounding box center [329, 165] width 236 height 35
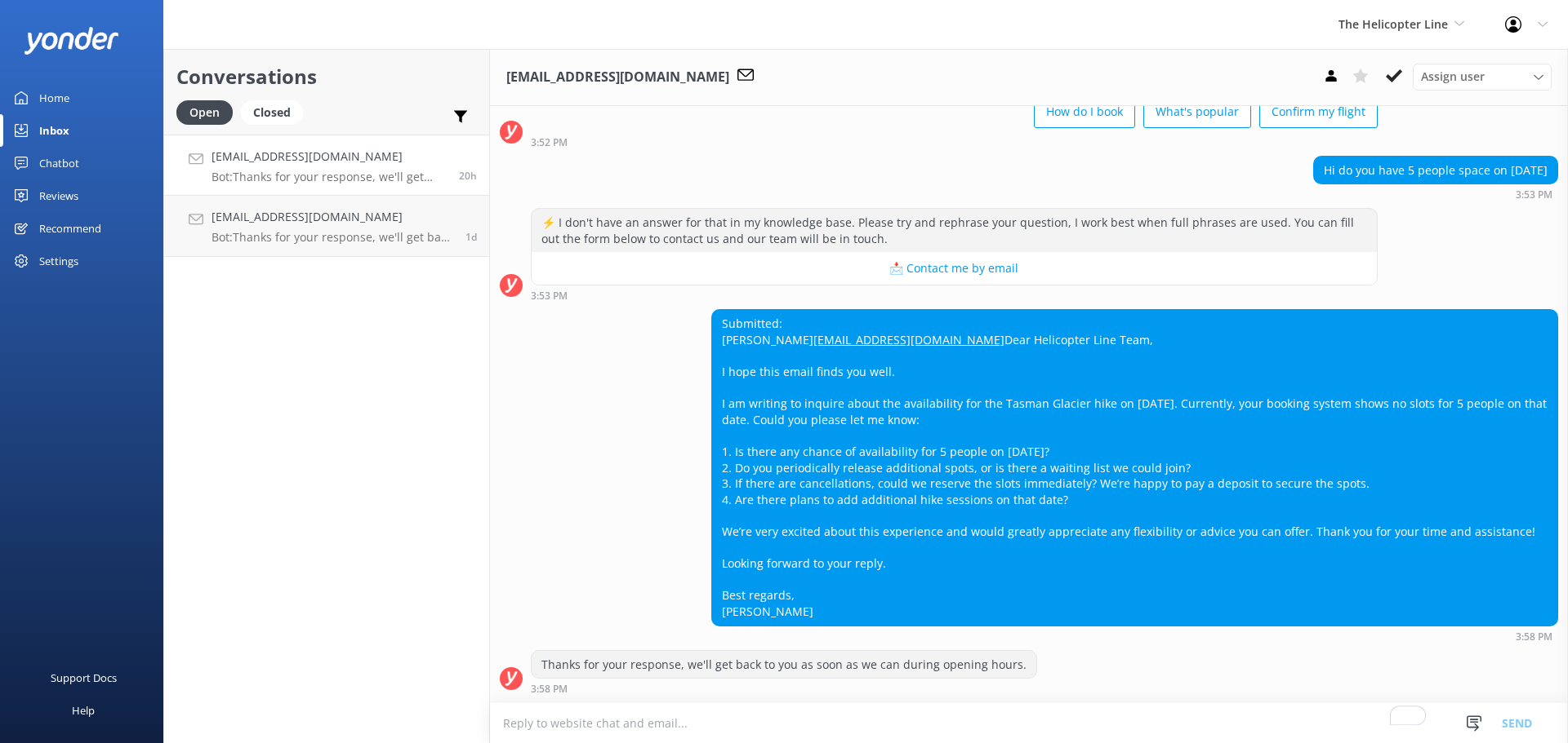
scroll to position [129, 0]
click at [299, 225] on h4 "[EMAIL_ADDRESS][DOMAIN_NAME]" at bounding box center [332, 217] width 241 height 18
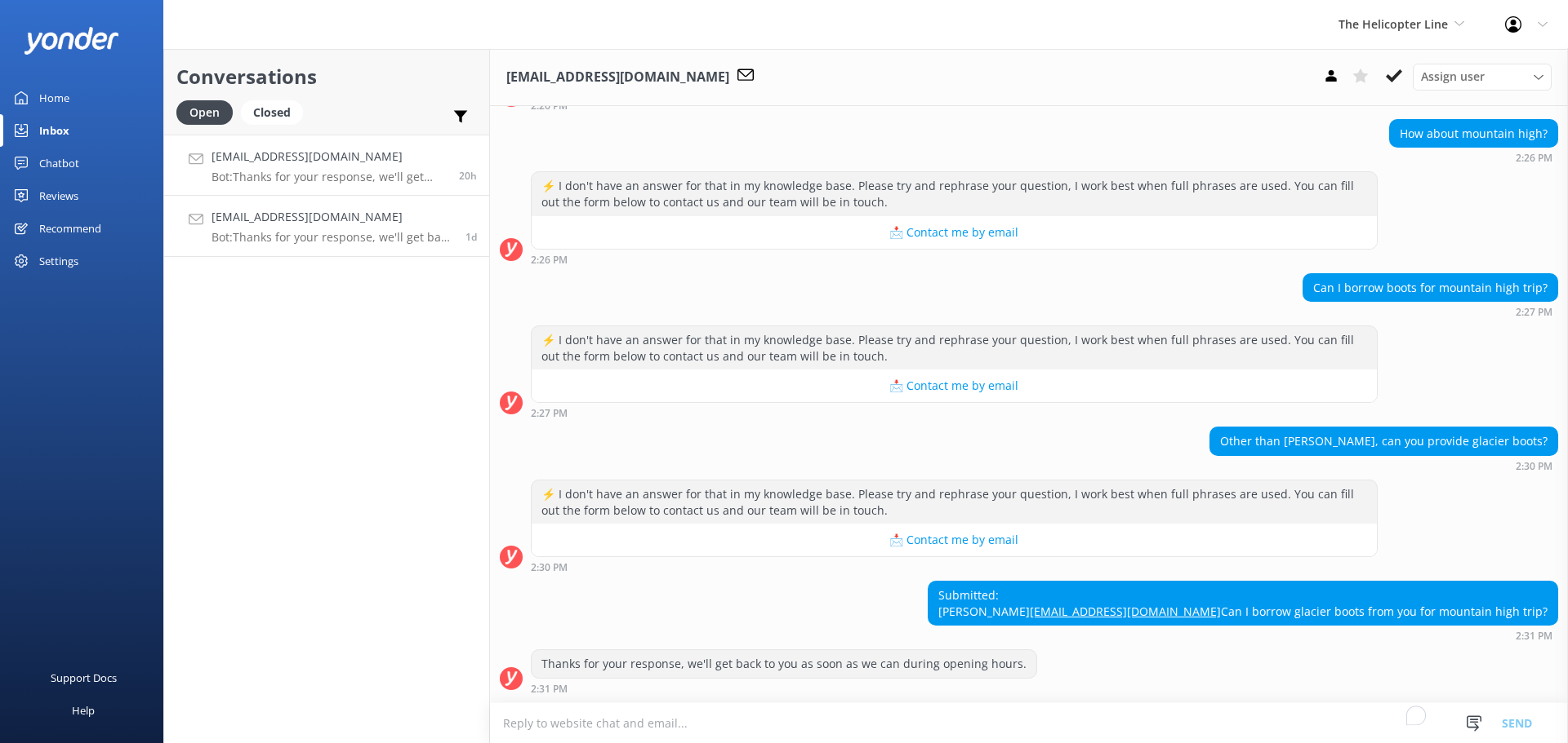
scroll to position [272, 0]
click at [344, 162] on h4 "[EMAIL_ADDRESS][DOMAIN_NAME]" at bounding box center [329, 156] width 236 height 18
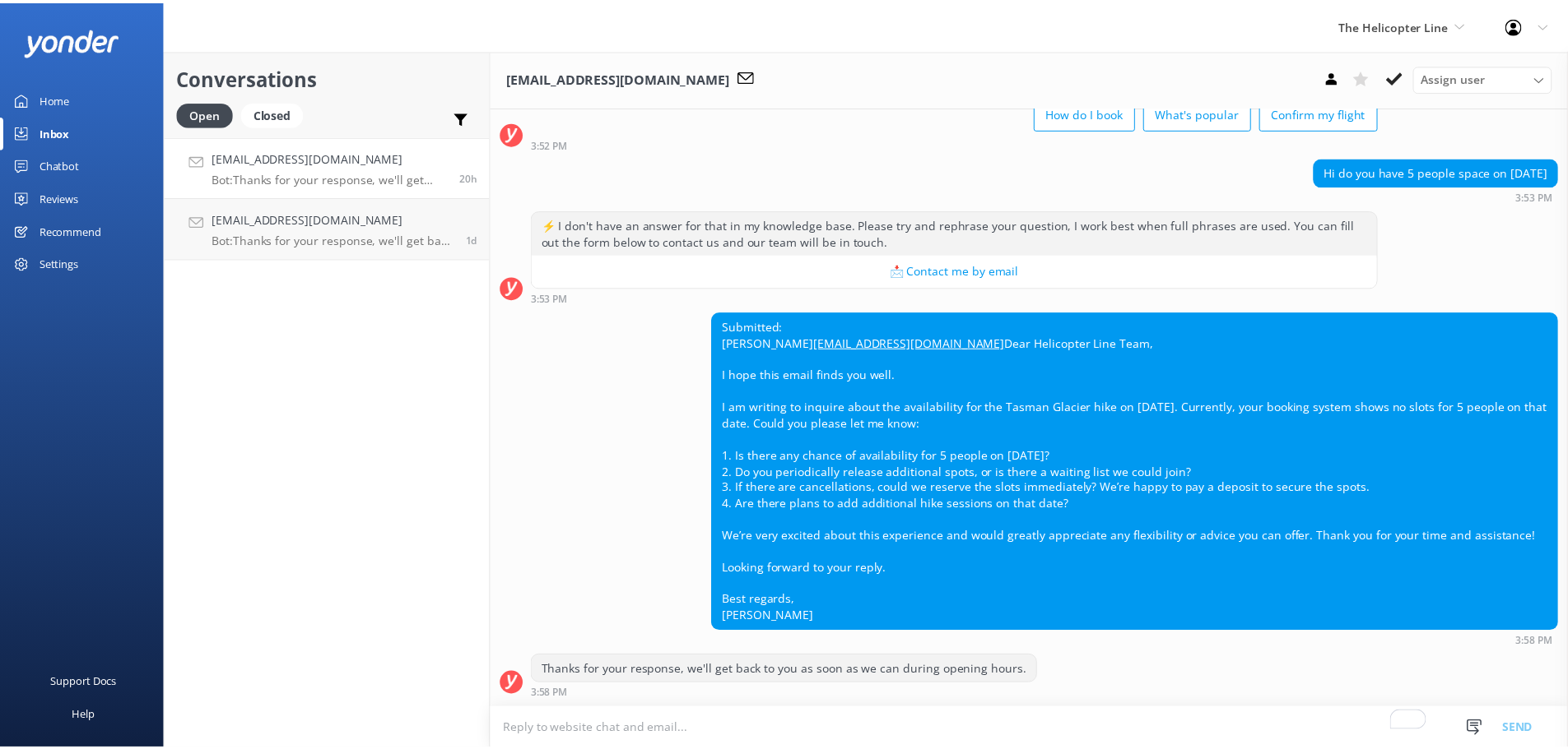
scroll to position [130, 0]
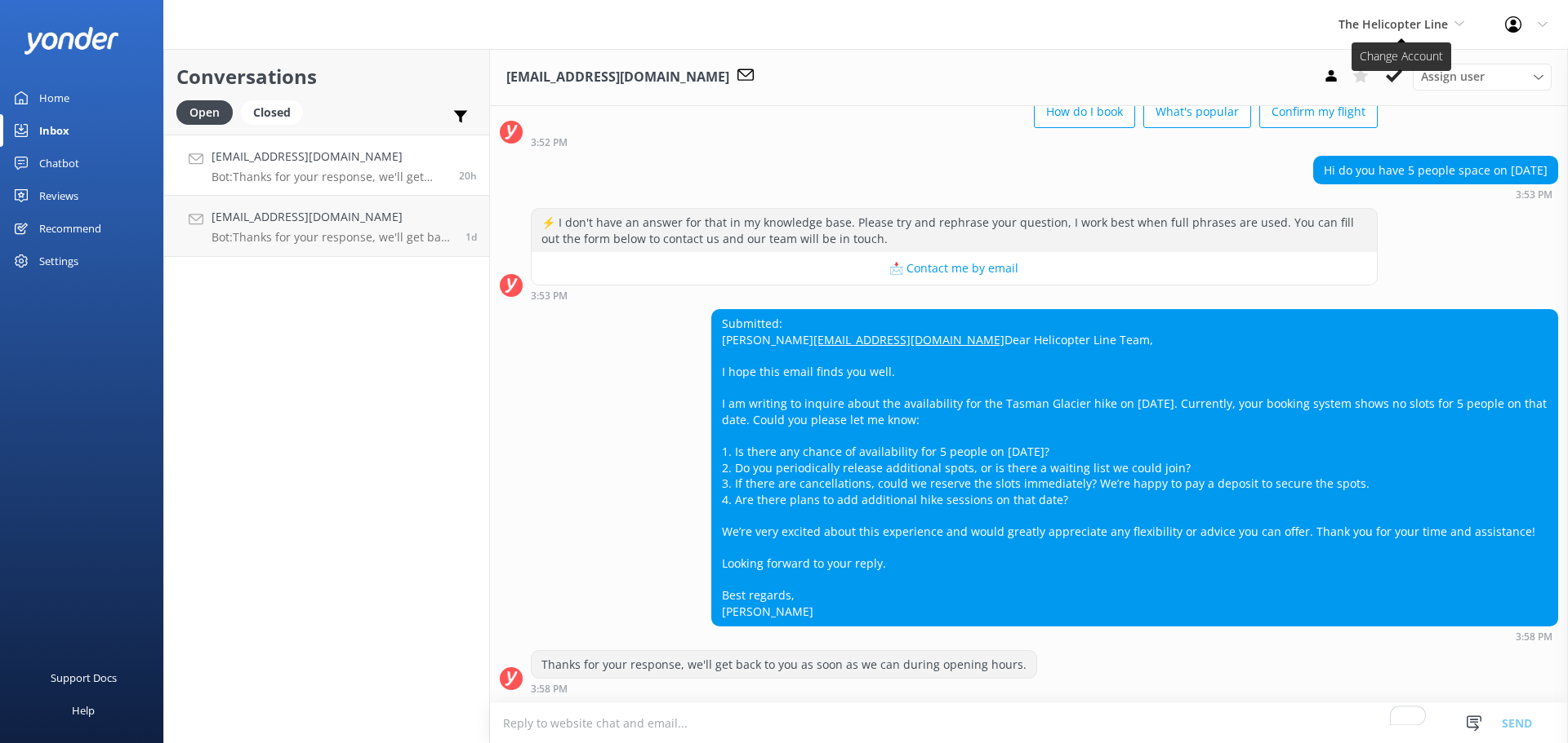
click at [1458, 32] on span "The Helicopter Line" at bounding box center [1401, 24] width 126 height 18
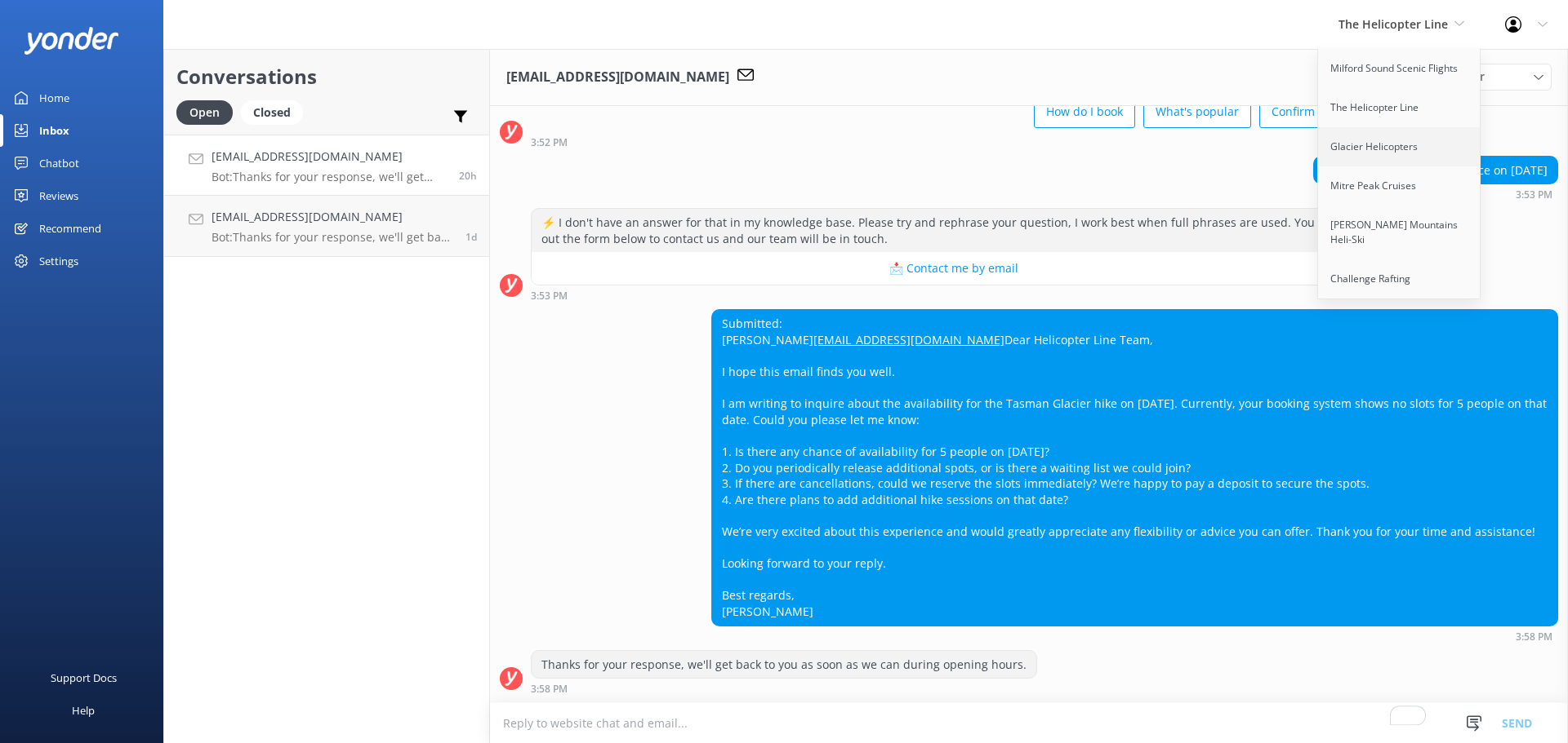
click at [1400, 144] on link "Glacier Helicopters" at bounding box center [1399, 147] width 163 height 40
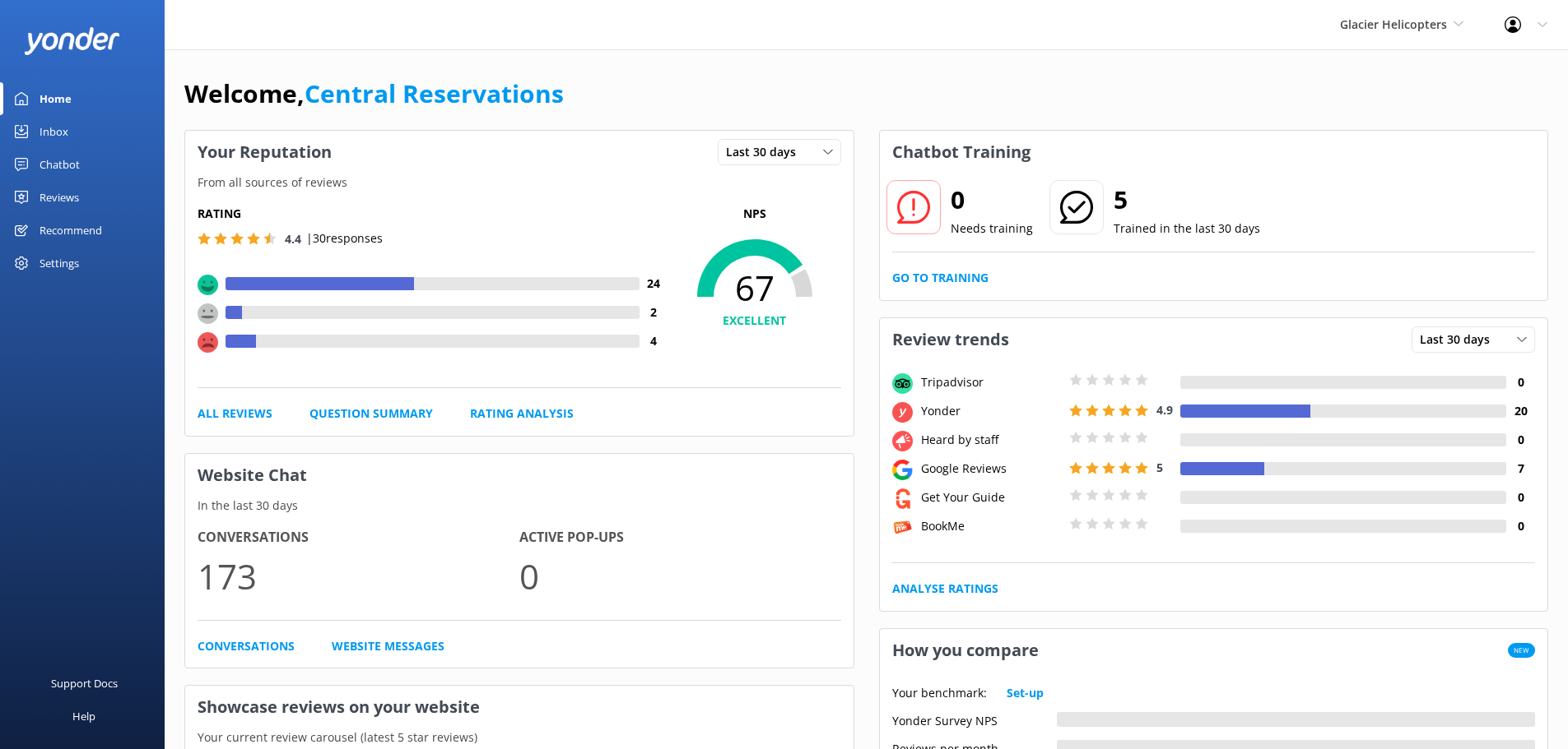
click at [58, 133] on div "Inbox" at bounding box center [55, 131] width 29 height 33
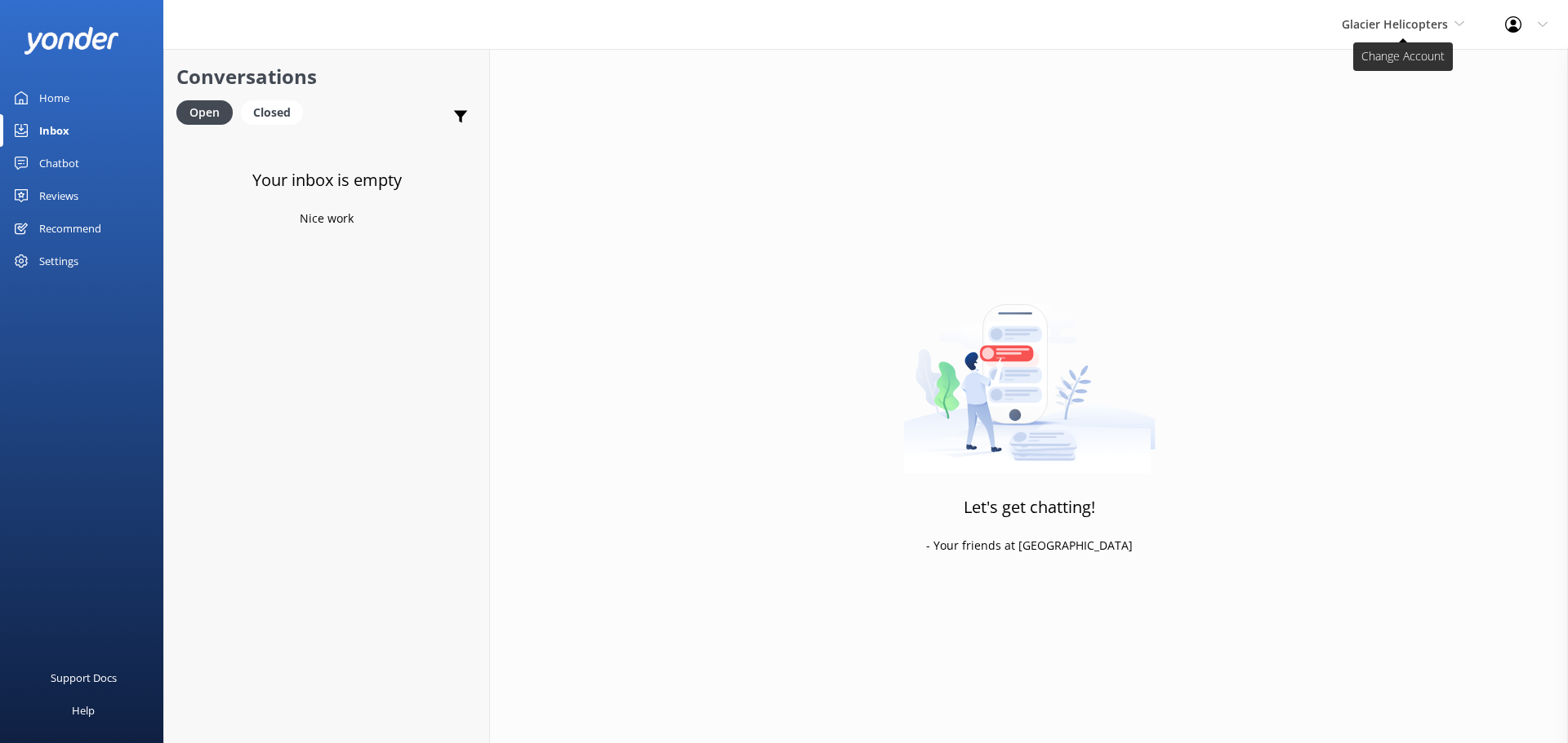
click at [1458, 31] on span "Glacier Helicopters" at bounding box center [1402, 24] width 123 height 18
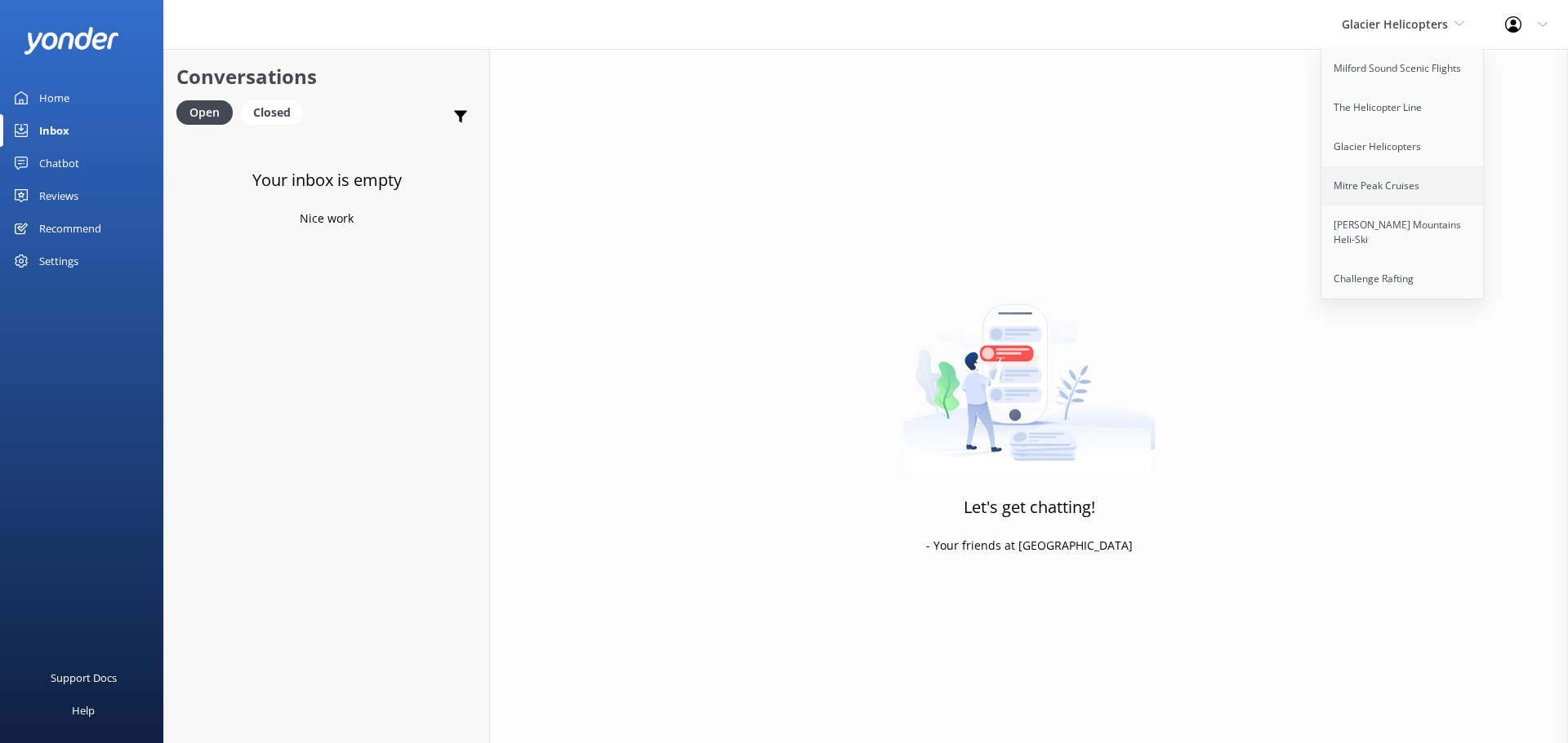
click at [1424, 184] on link "Mitre Peak Cruises" at bounding box center [1402, 186] width 163 height 40
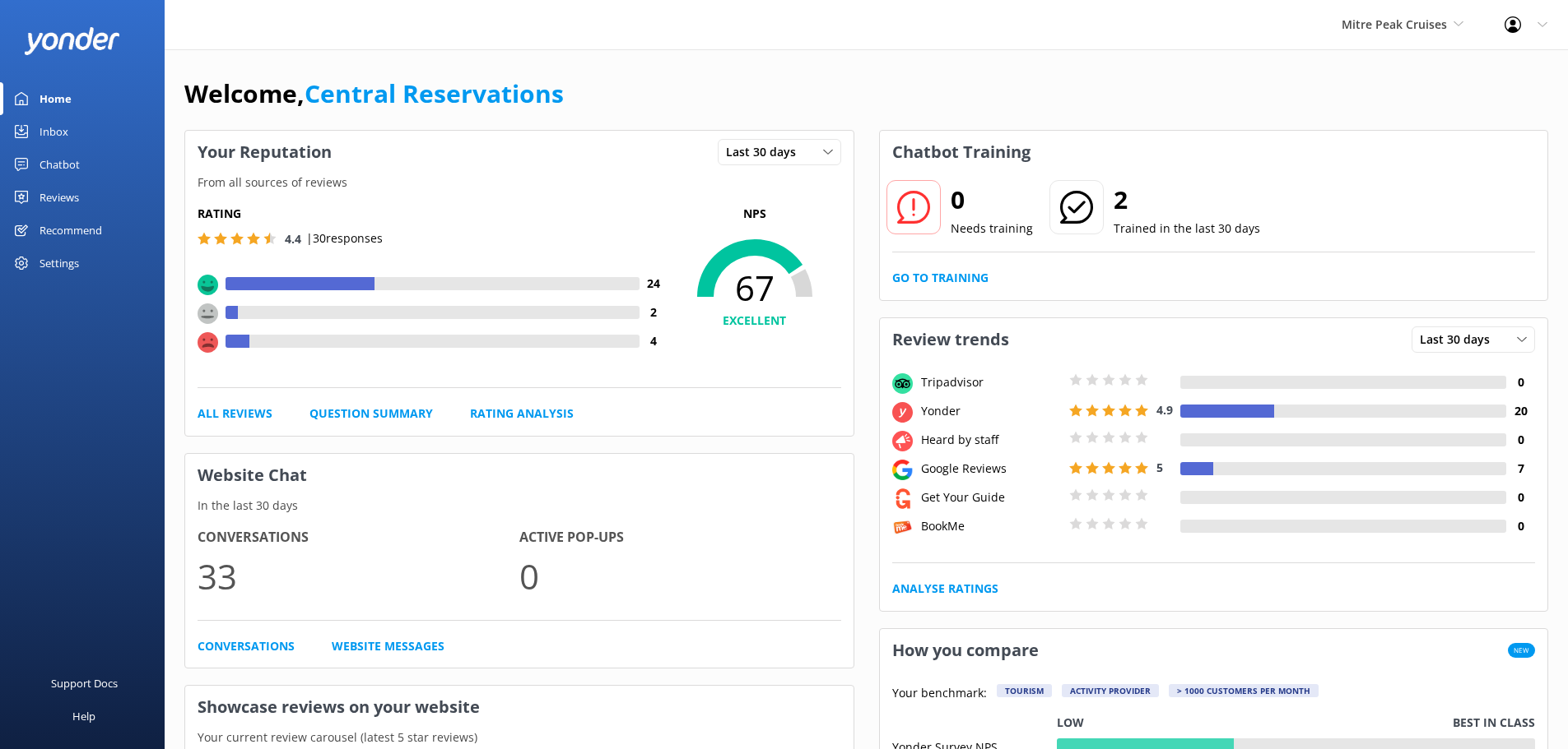
click at [71, 137] on link "Inbox" at bounding box center [82, 131] width 164 height 33
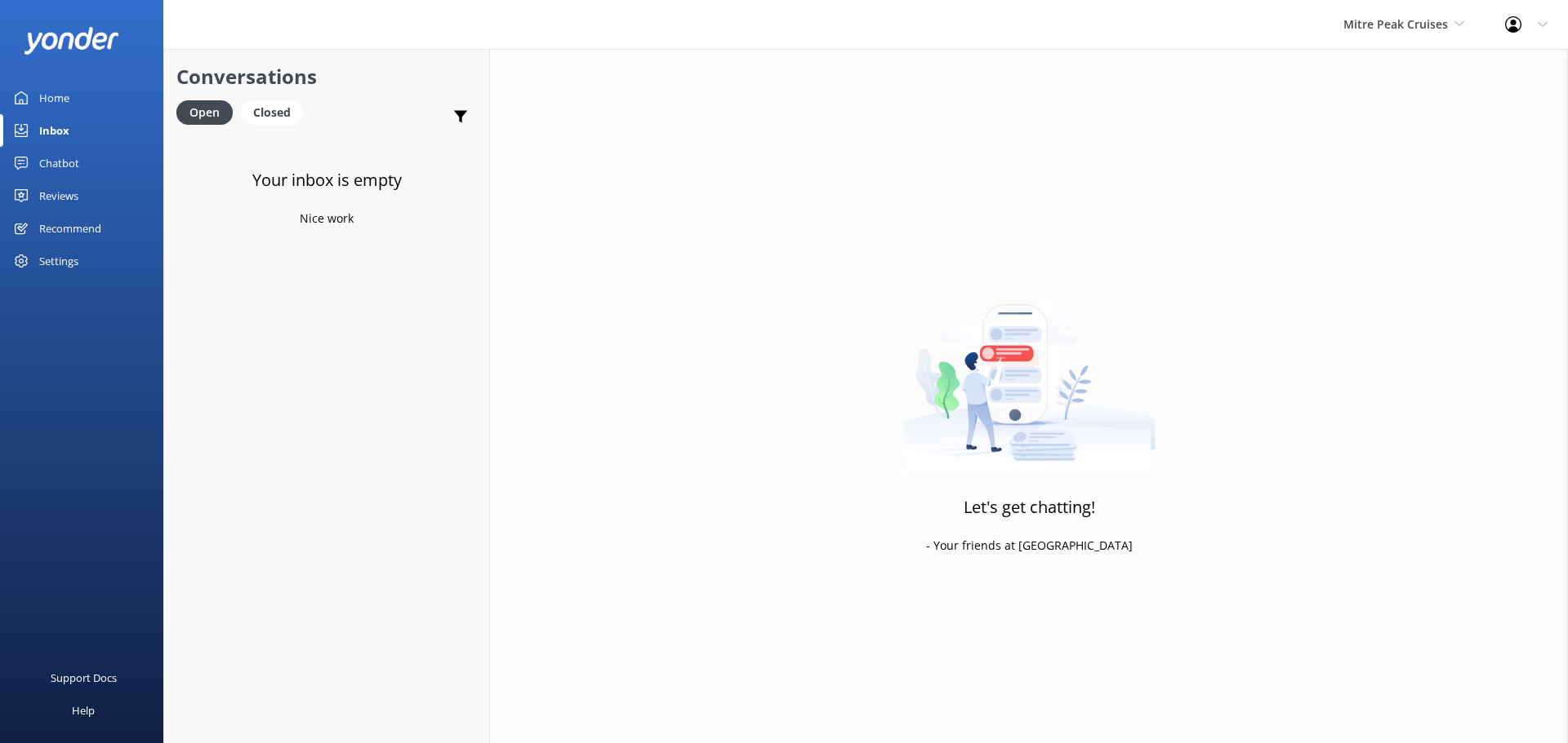
click at [1384, 35] on div "Mitre Peak Cruises Milford Sound Scenic Flights The Helicopter Line Glacier Hel…" at bounding box center [1403, 24] width 161 height 49
click at [1358, 212] on link "[PERSON_NAME] Mountains Heli-Ski" at bounding box center [1404, 233] width 163 height 54
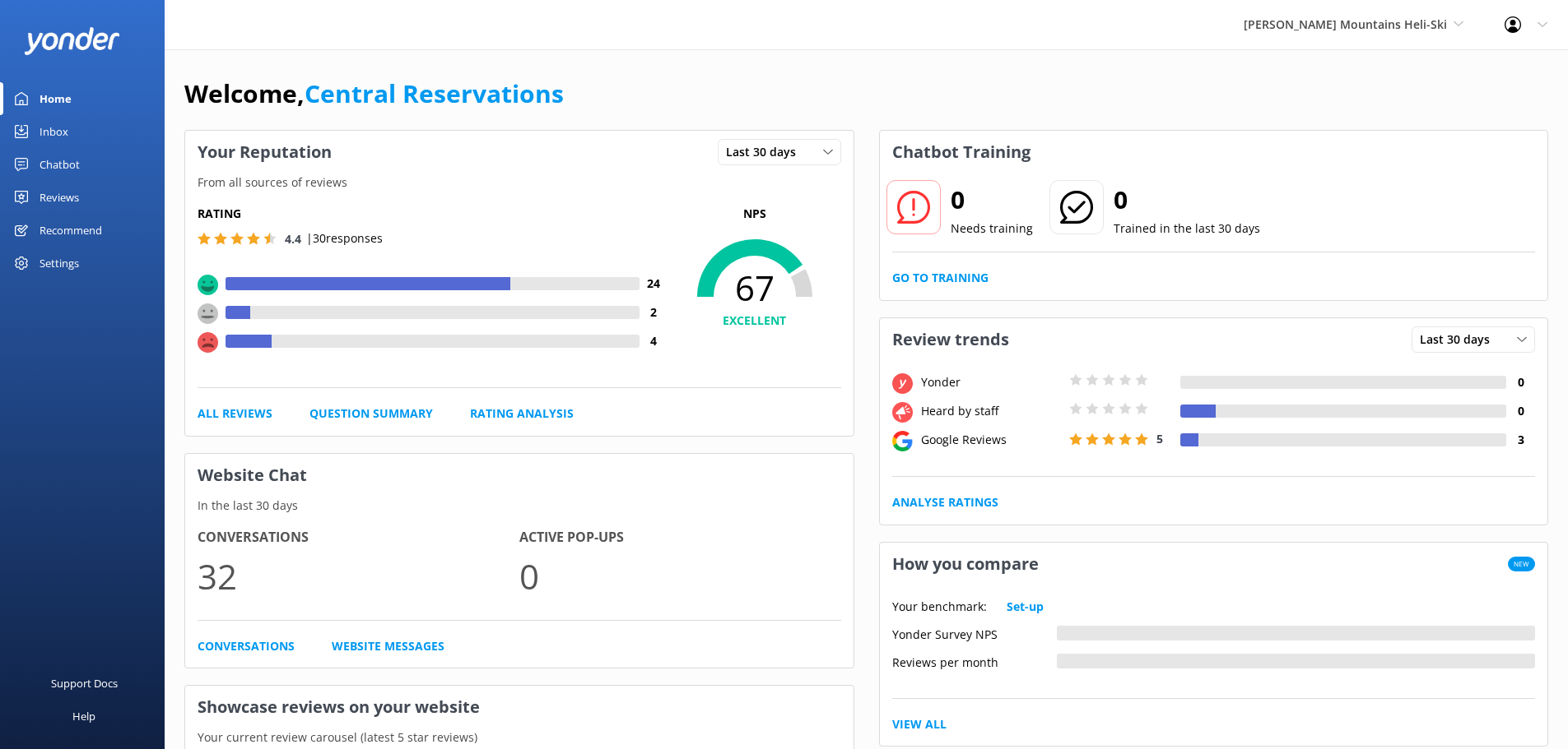
click at [48, 130] on div "Inbox" at bounding box center [55, 131] width 29 height 33
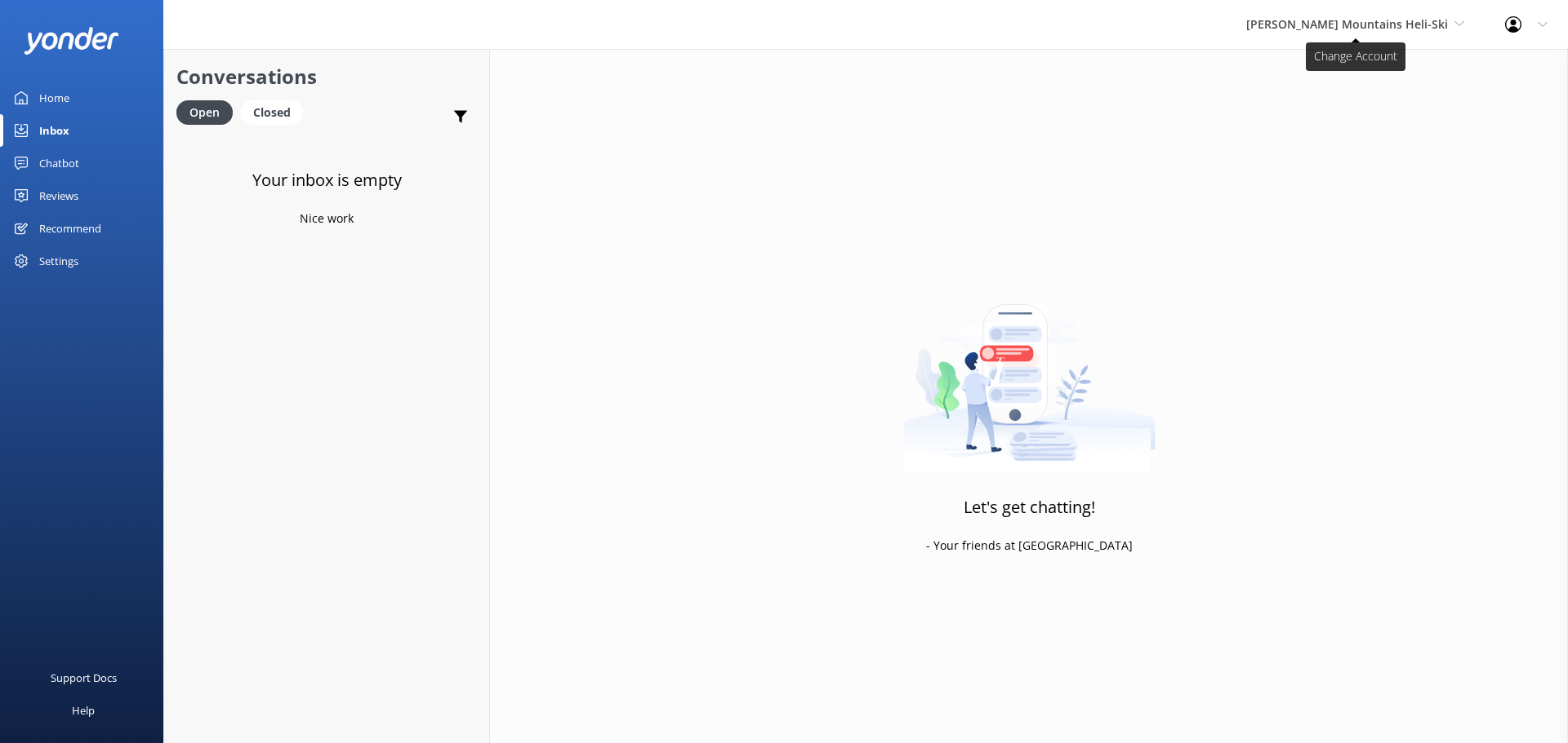
click at [1364, 34] on span "[PERSON_NAME] Mountains Heli-Ski" at bounding box center [1356, 24] width 218 height 18
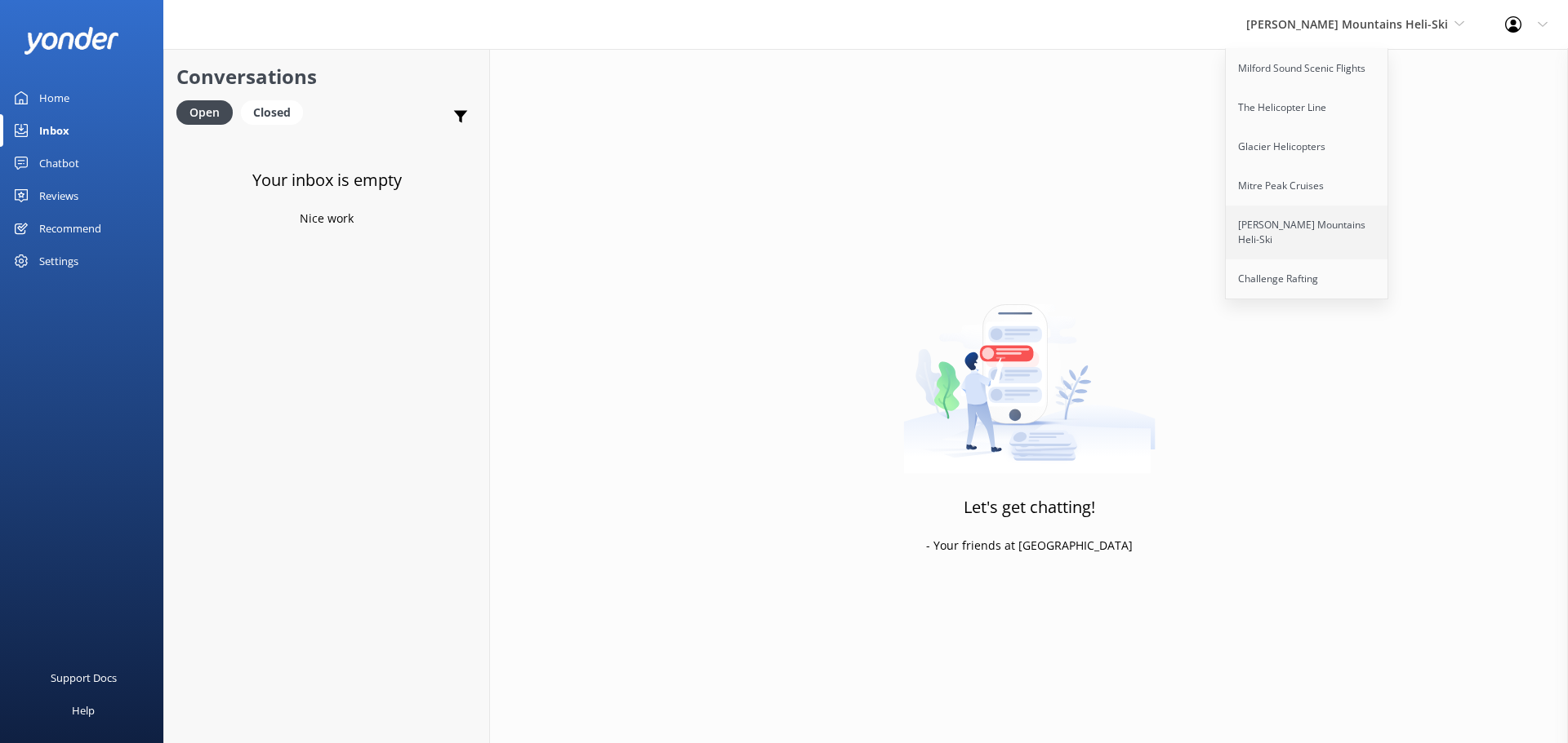
click at [1342, 244] on link "[PERSON_NAME] Mountains Heli-Ski" at bounding box center [1306, 233] width 163 height 54
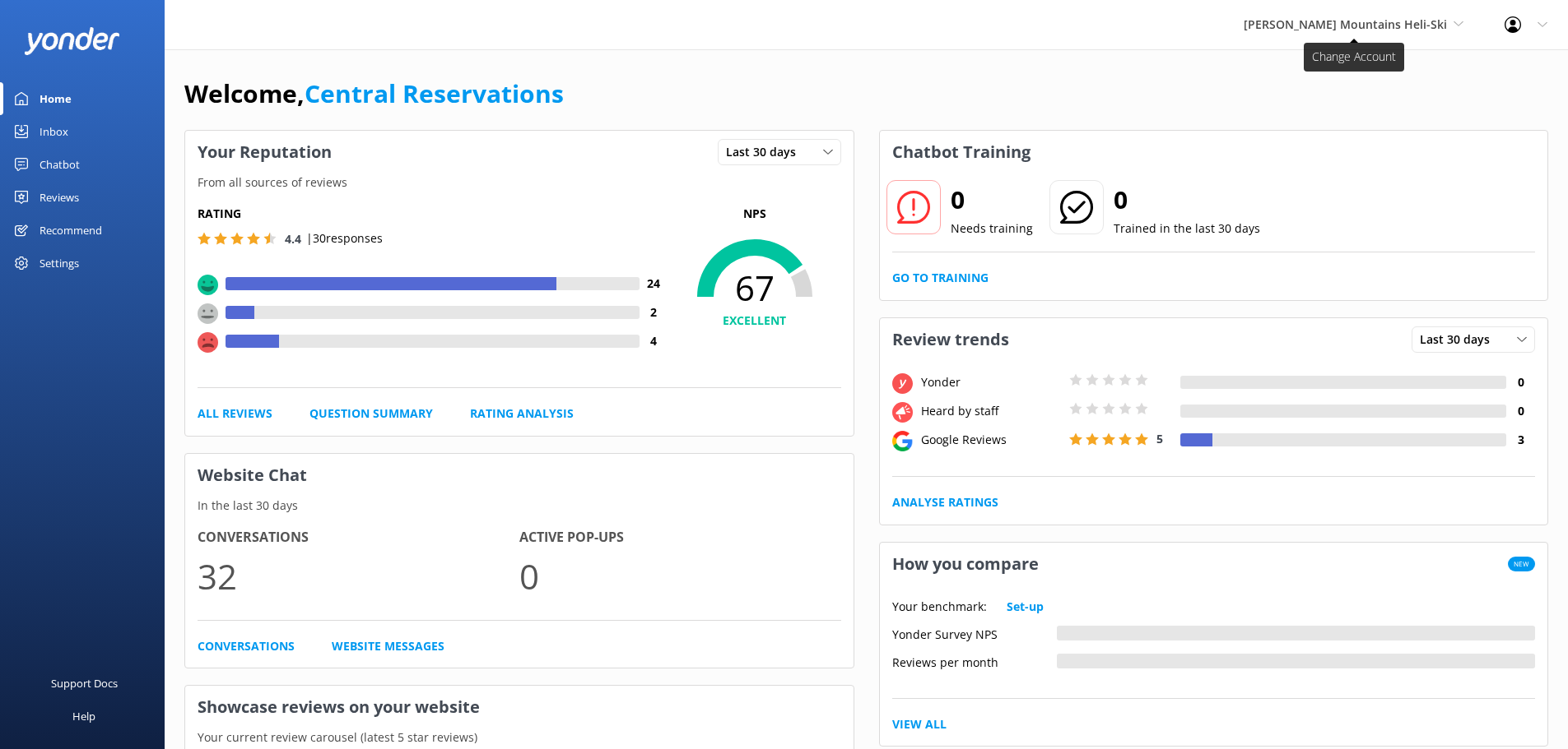
click at [1420, 28] on span "[PERSON_NAME] Mountains Heli-Ski" at bounding box center [1345, 24] width 203 height 16
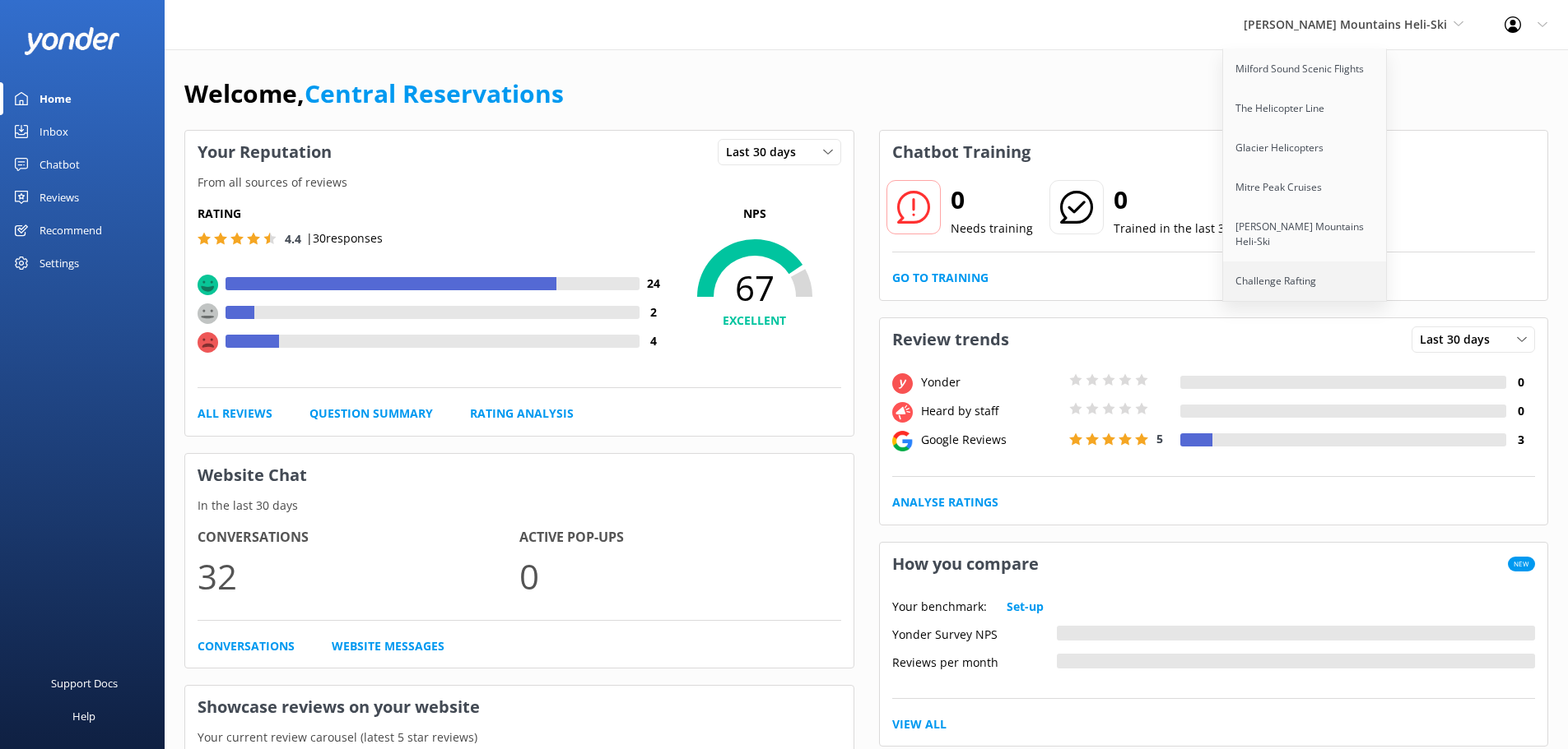
click at [1307, 262] on link "Challenge Rafting" at bounding box center [1305, 281] width 164 height 40
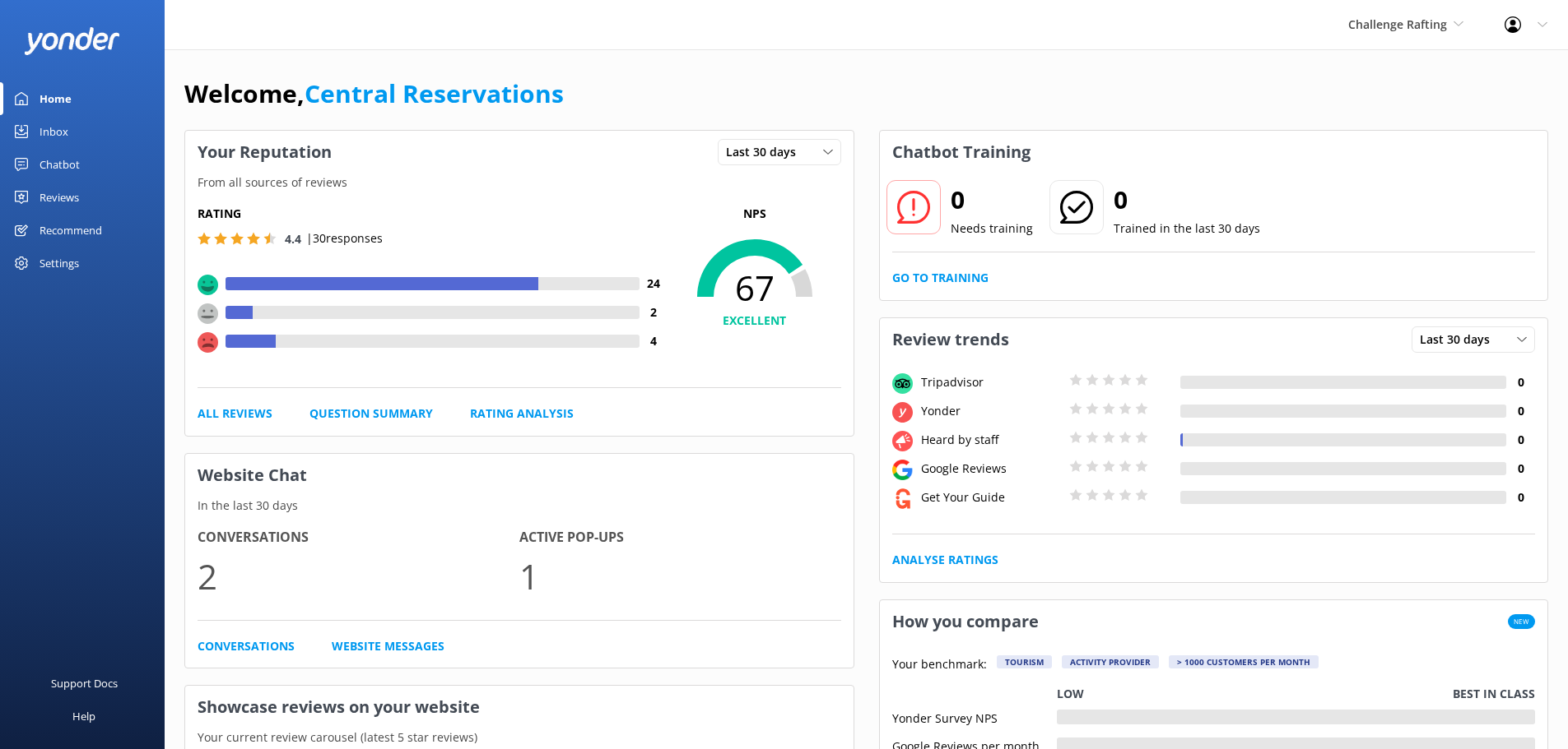
click at [75, 135] on link "Inbox" at bounding box center [82, 131] width 164 height 33
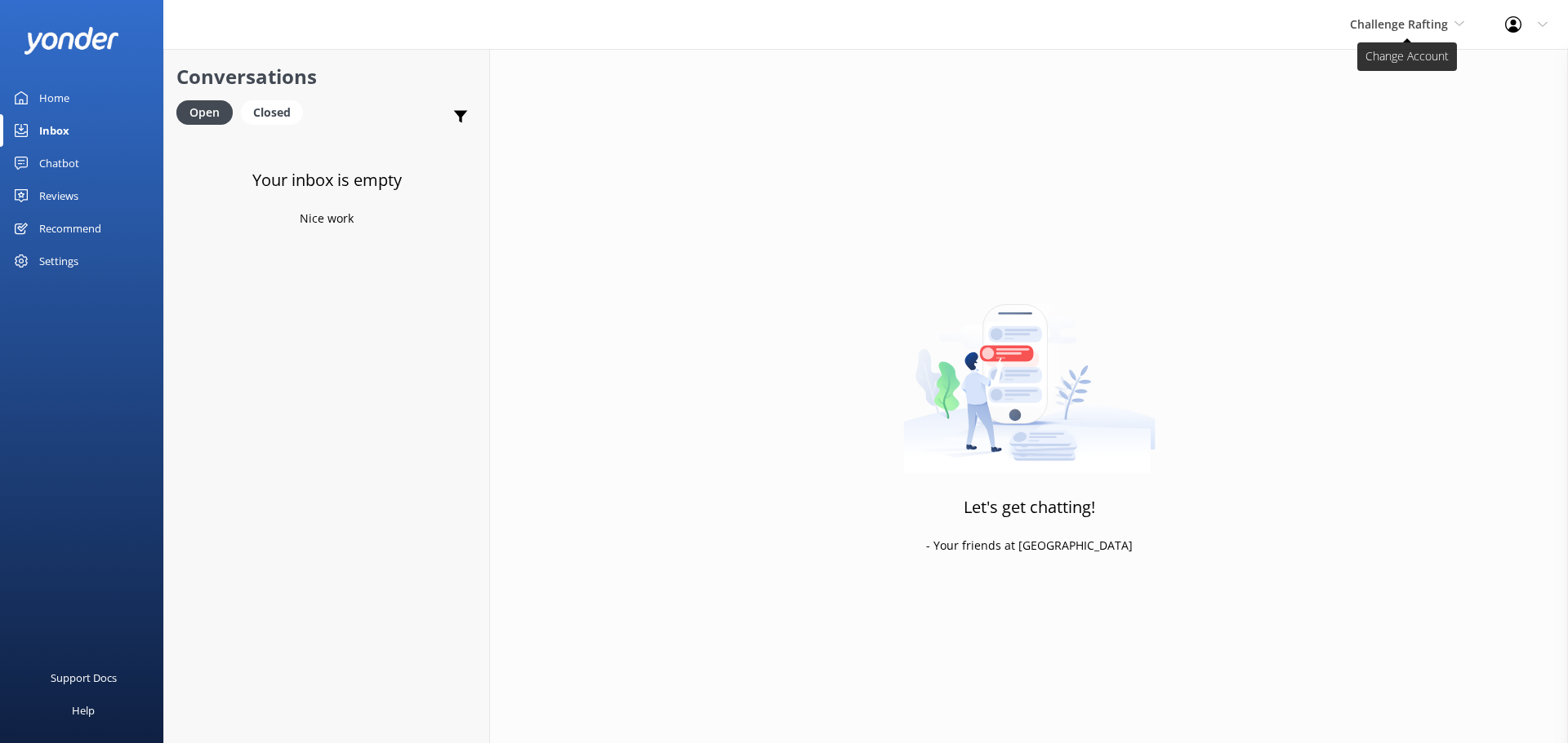
click at [1366, 29] on span "Challenge Rafting" at bounding box center [1398, 24] width 98 height 15
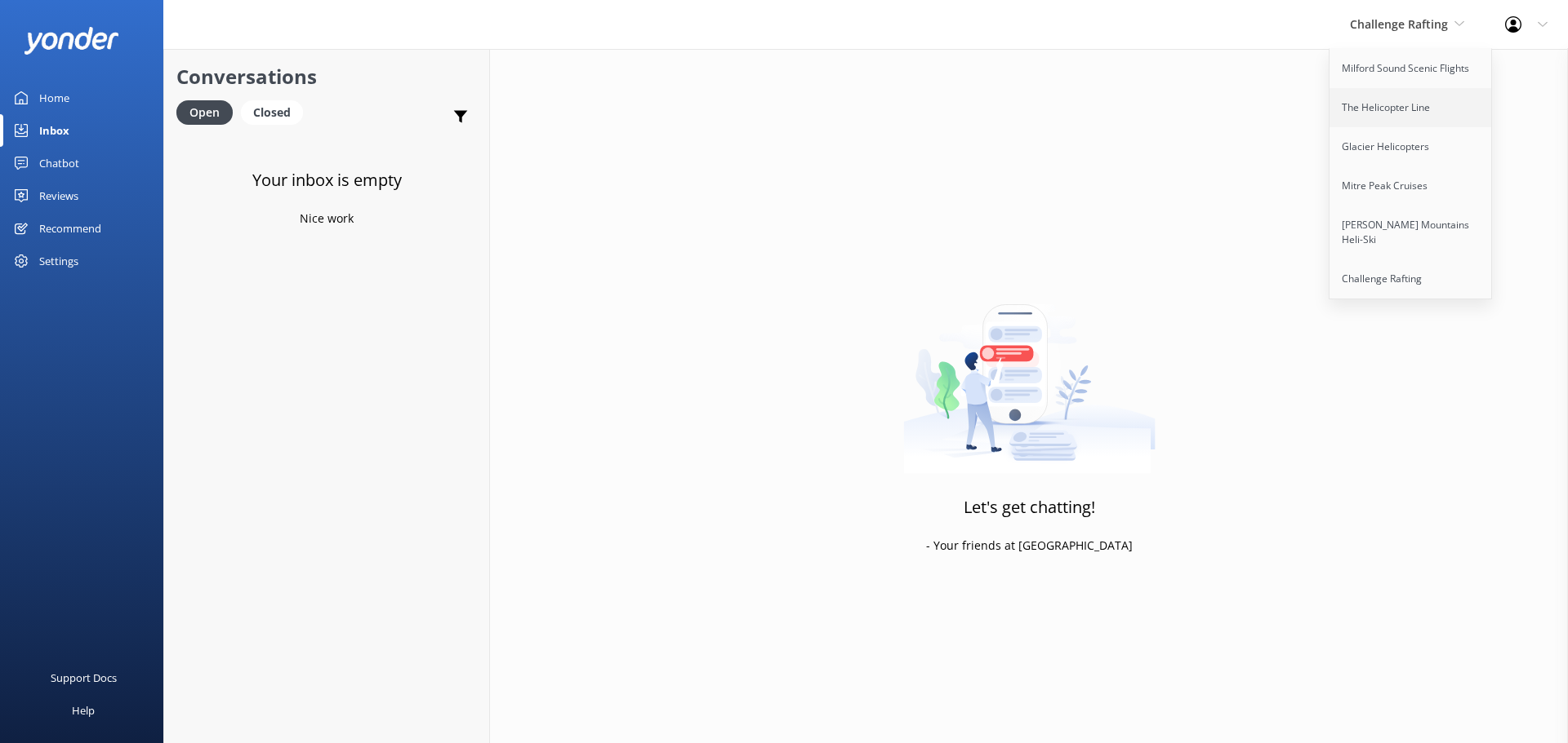
click at [1394, 108] on link "The Helicopter Line" at bounding box center [1411, 107] width 163 height 40
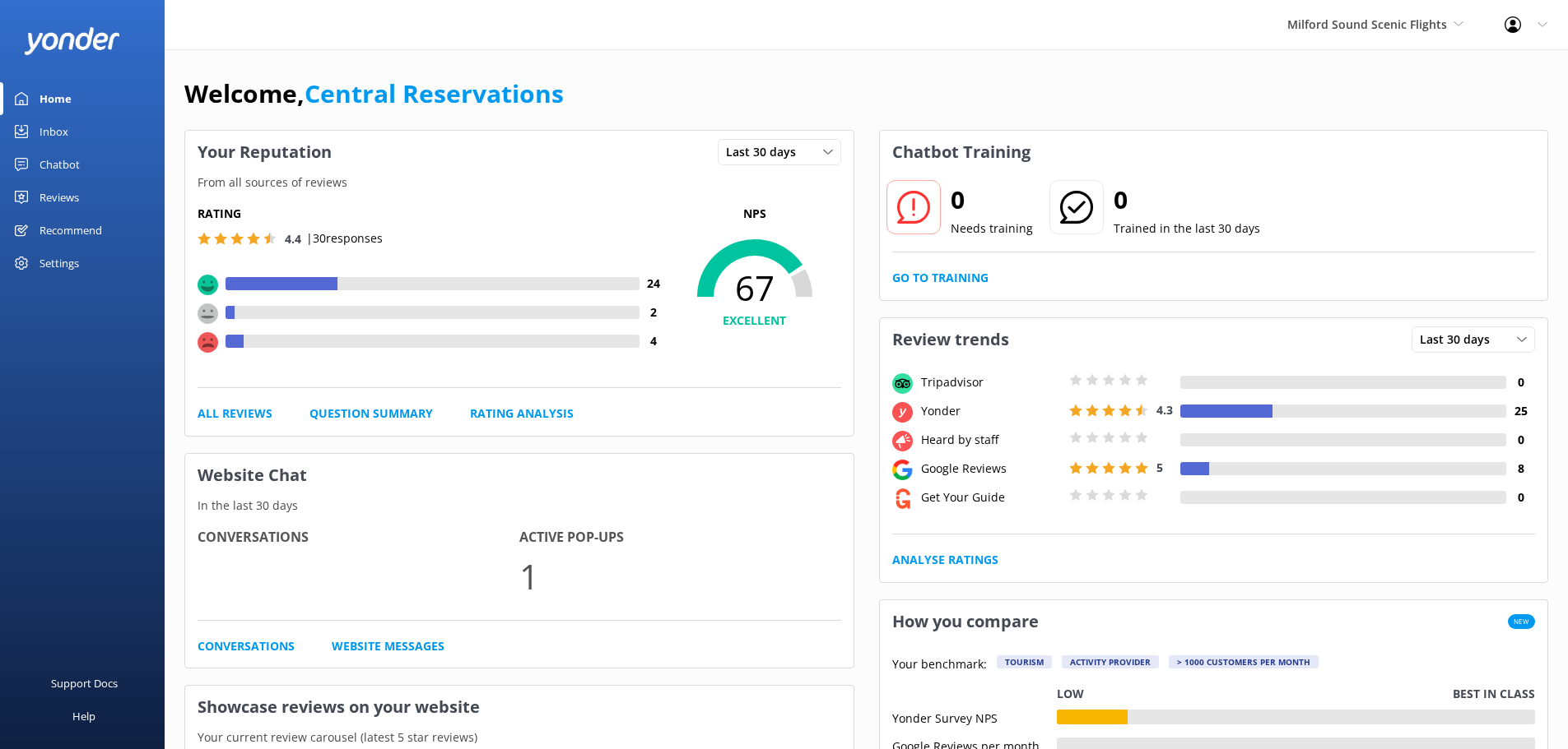
click at [1422, 14] on div "Milford Sound Scenic Flights Milford Sound Scenic Flights The Helicopter Line G…" at bounding box center [1375, 24] width 217 height 50
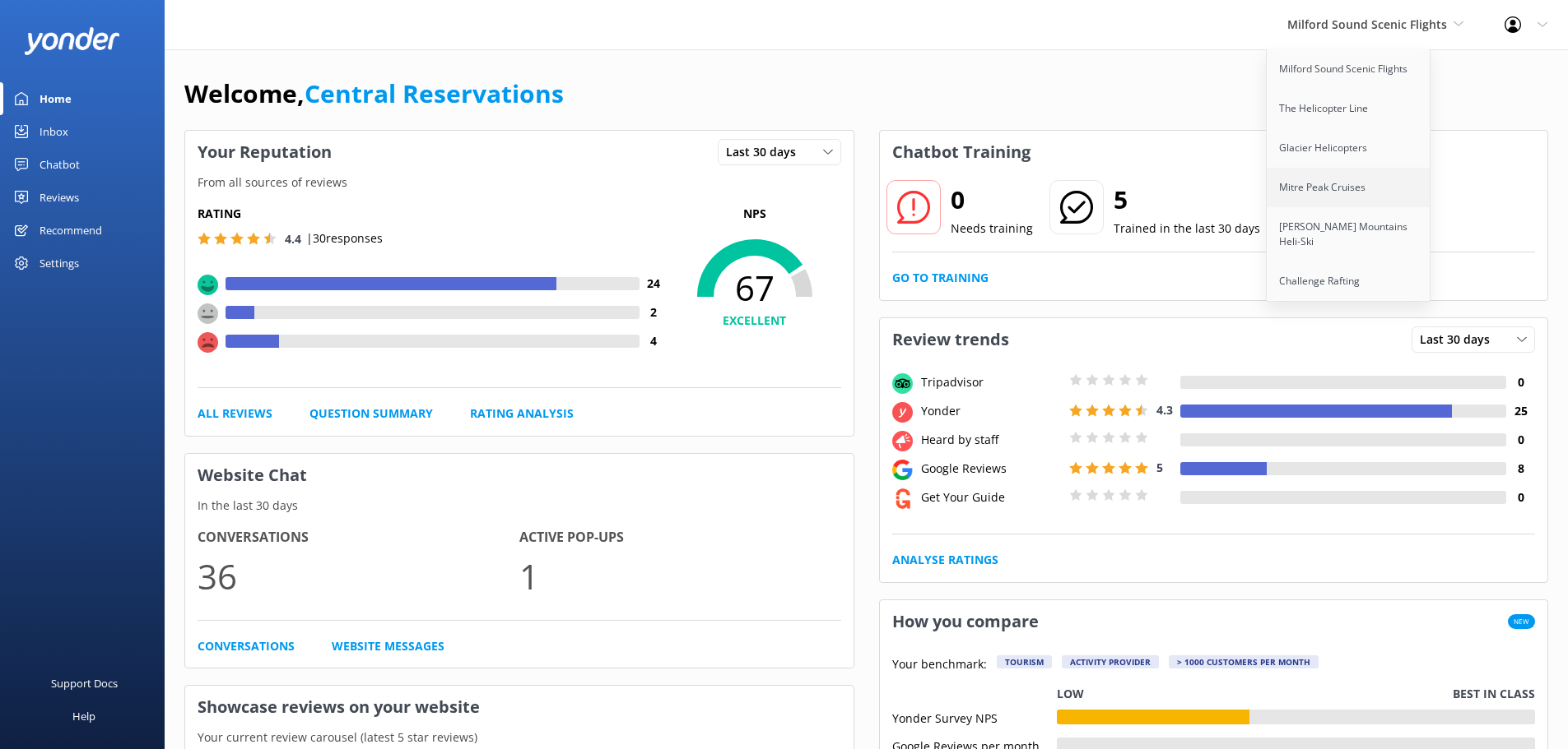
click at [1347, 181] on link "Mitre Peak Cruises" at bounding box center [1349, 188] width 164 height 40
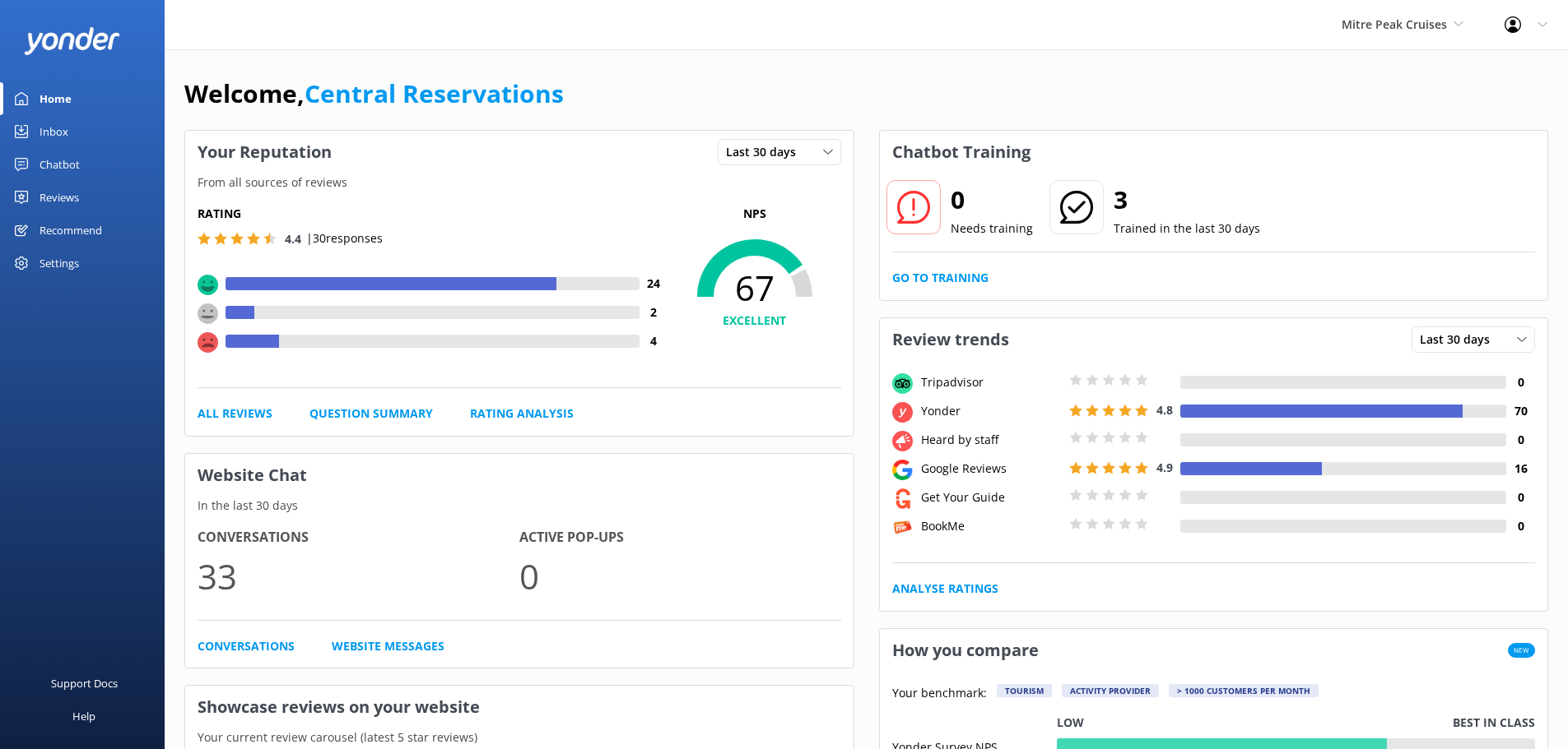
click at [67, 165] on div "Chatbot" at bounding box center [59, 164] width 40 height 33
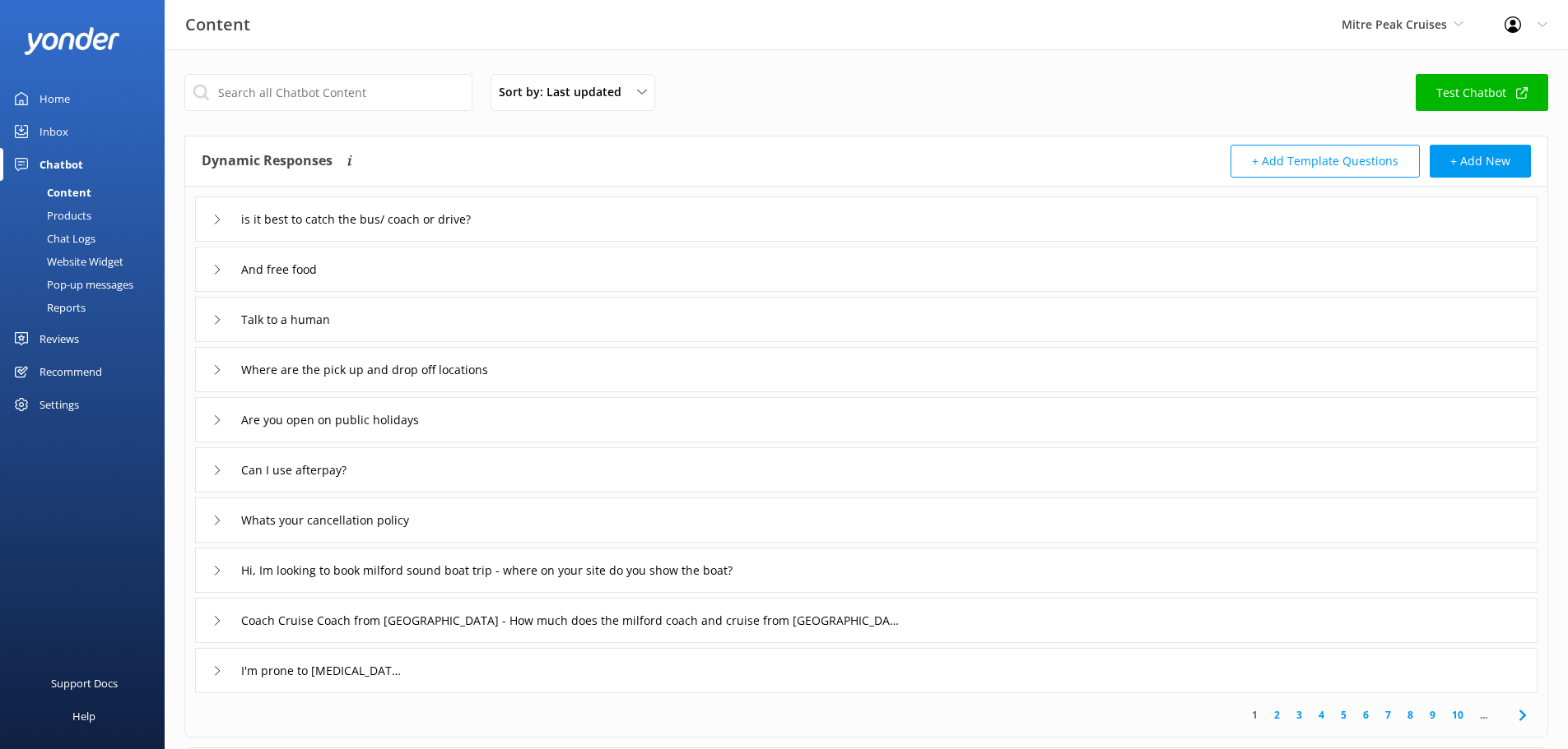
click at [106, 267] on div "Website Widget" at bounding box center [66, 262] width 114 height 23
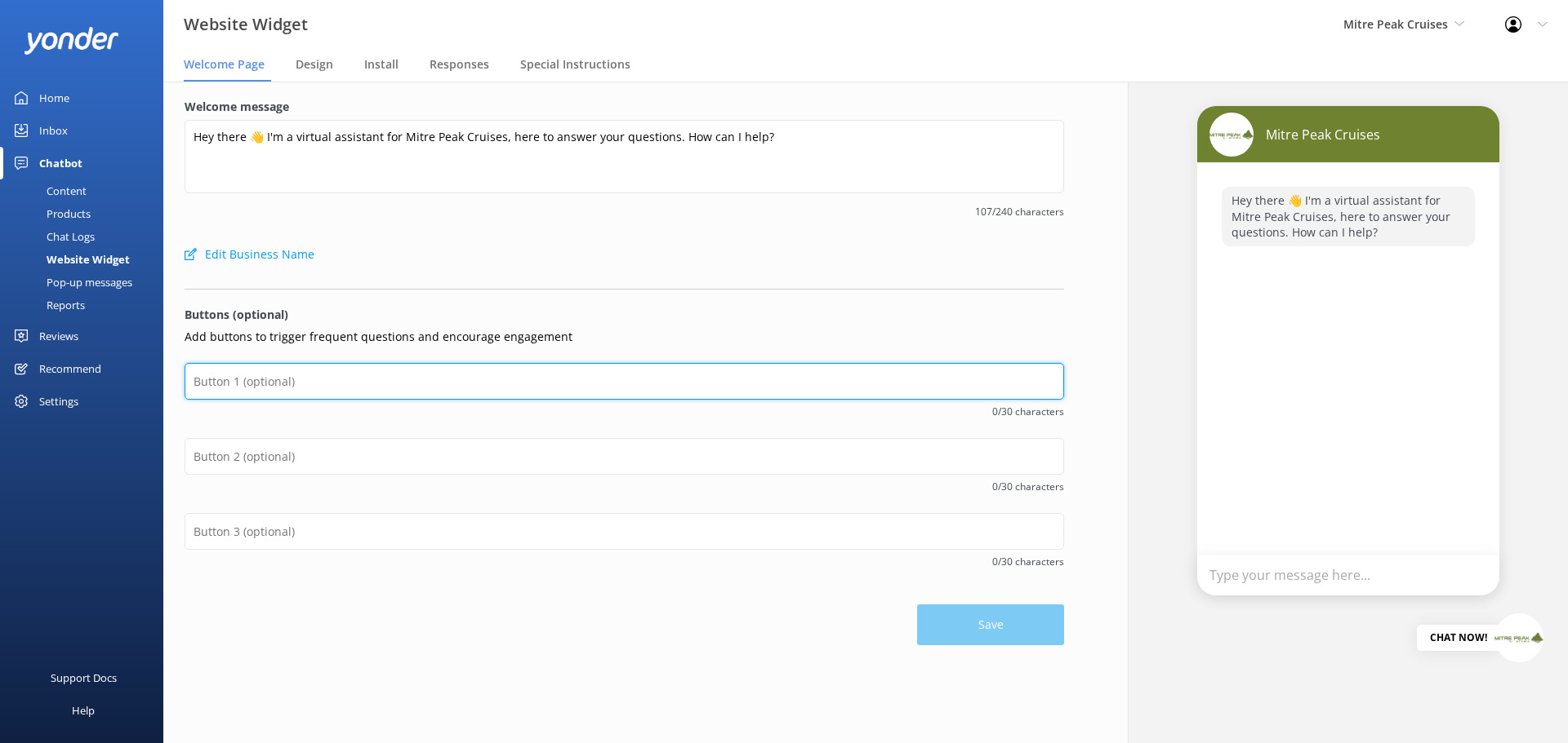
click at [321, 387] on input "text" at bounding box center [624, 381] width 880 height 37
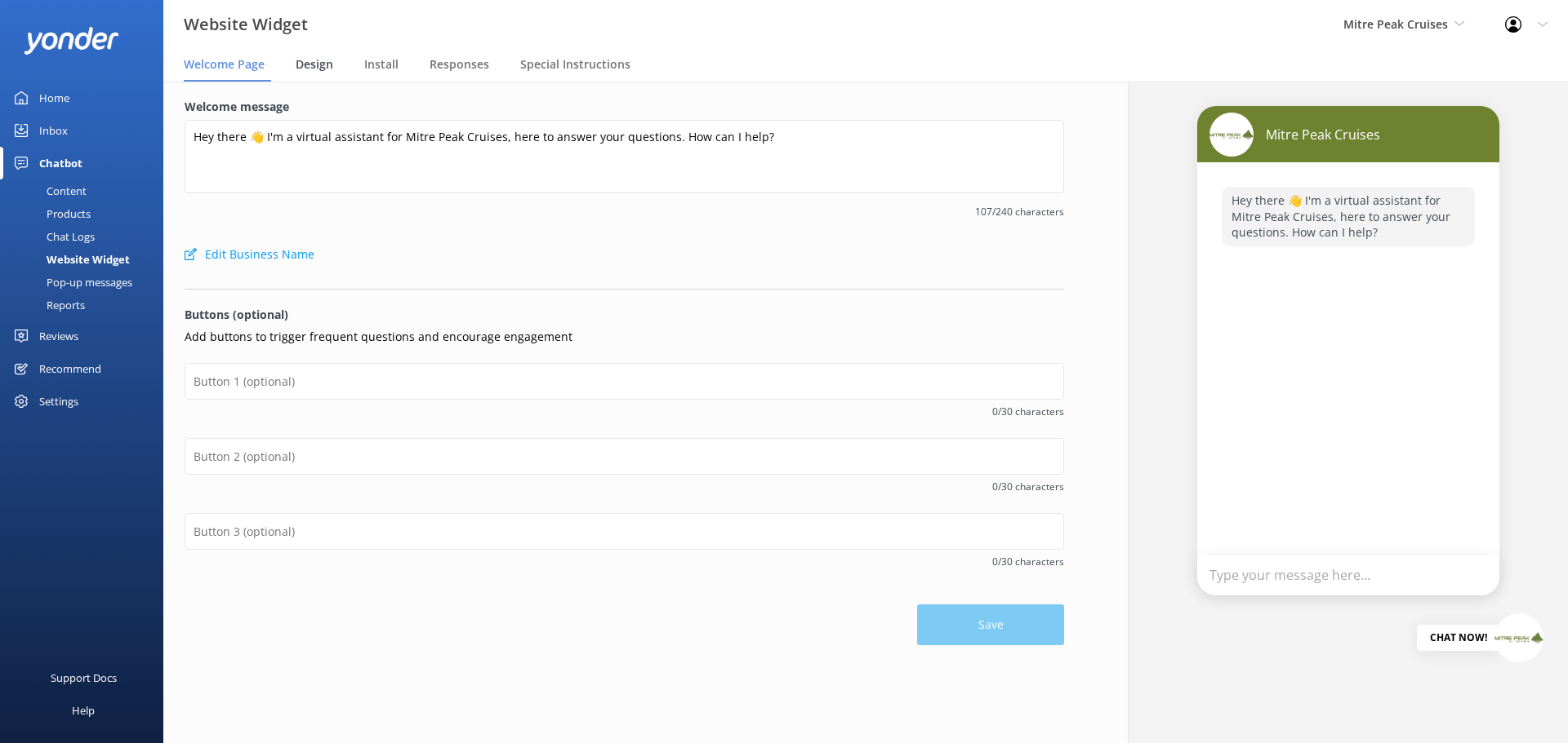
click at [328, 62] on span "Design" at bounding box center [314, 64] width 38 height 16
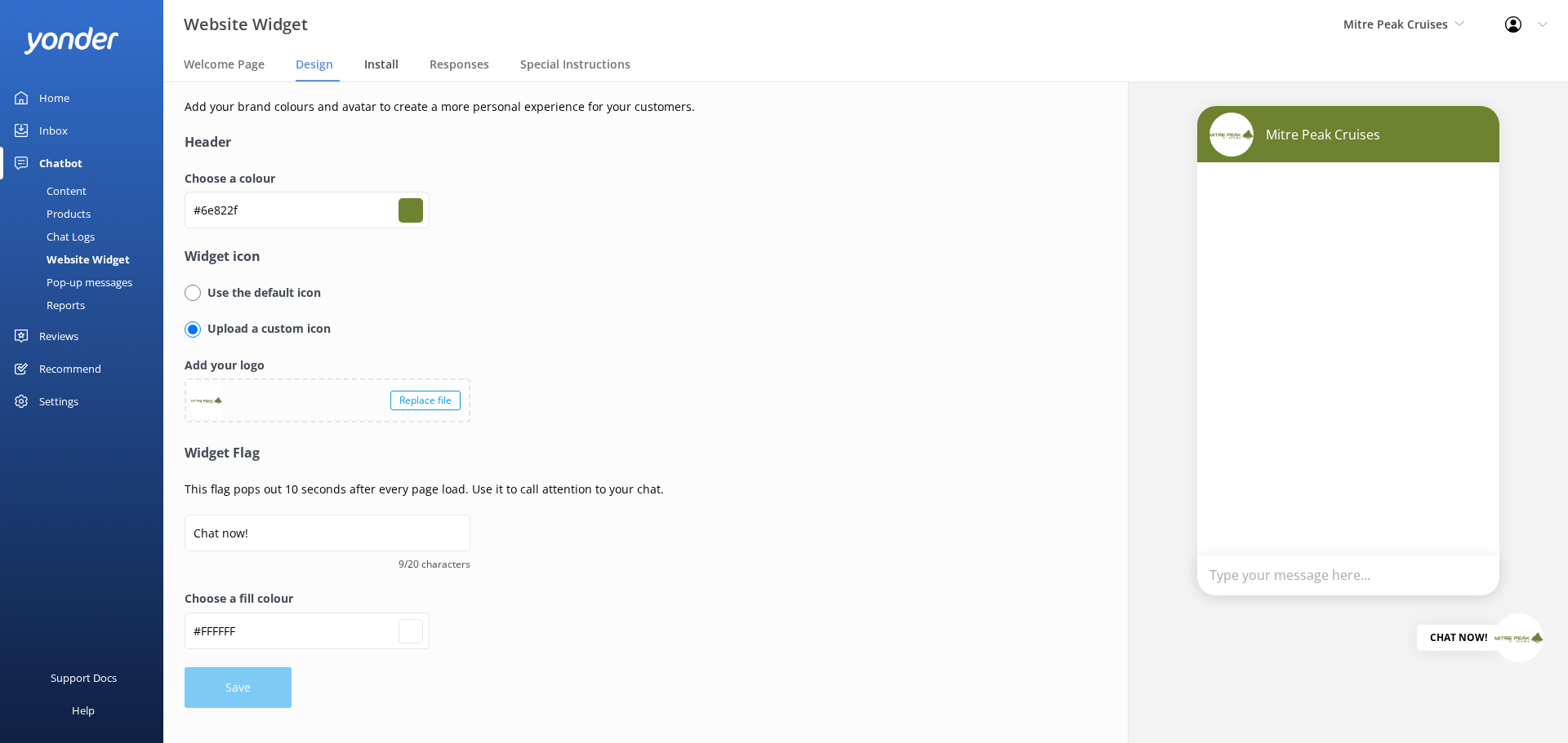
click at [393, 68] on span "Install" at bounding box center [381, 64] width 35 height 16
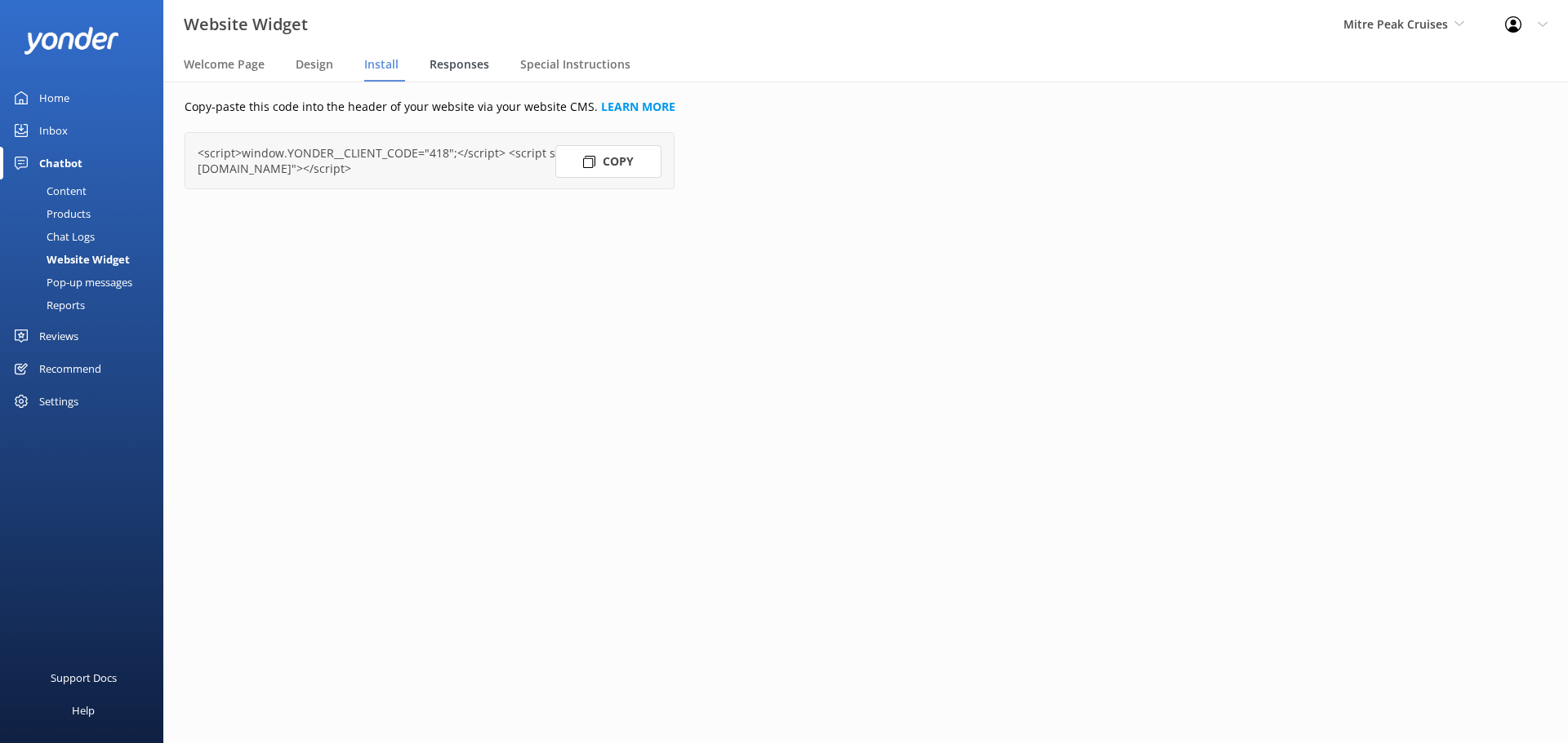
click at [446, 66] on span "Responses" at bounding box center [460, 64] width 60 height 16
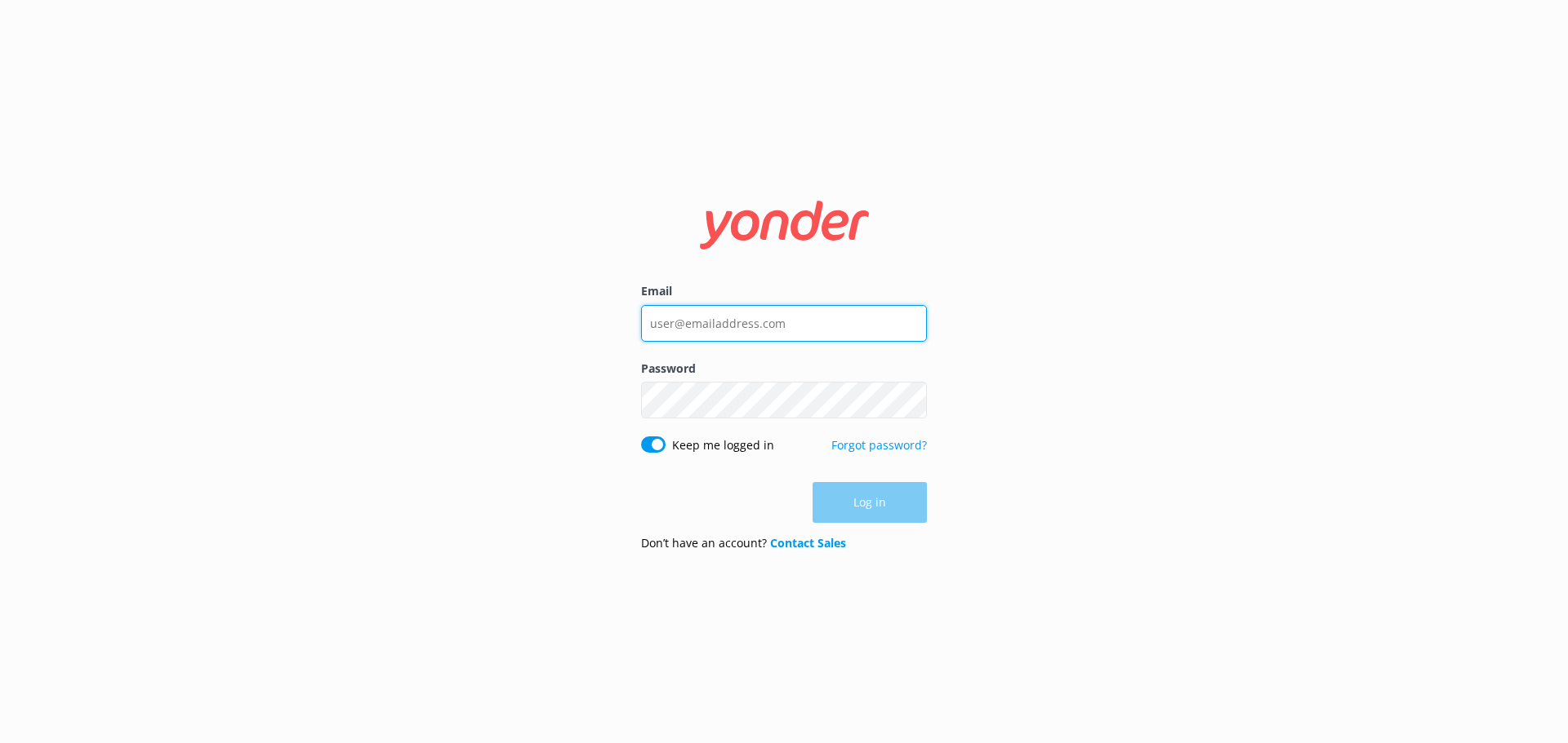
type input "reservations@totallytourism.co.nz"
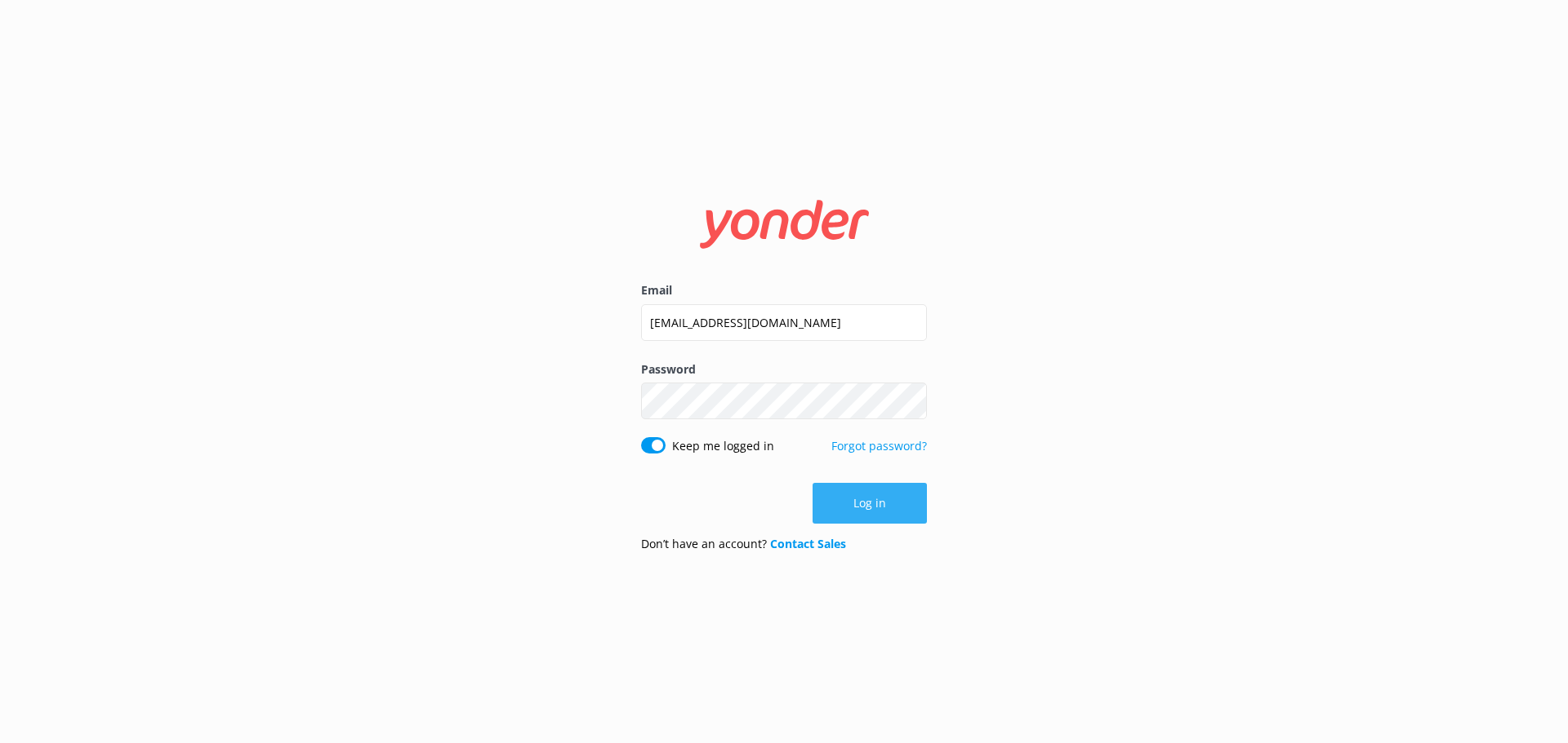
click at [844, 501] on button "Log in" at bounding box center [869, 504] width 114 height 41
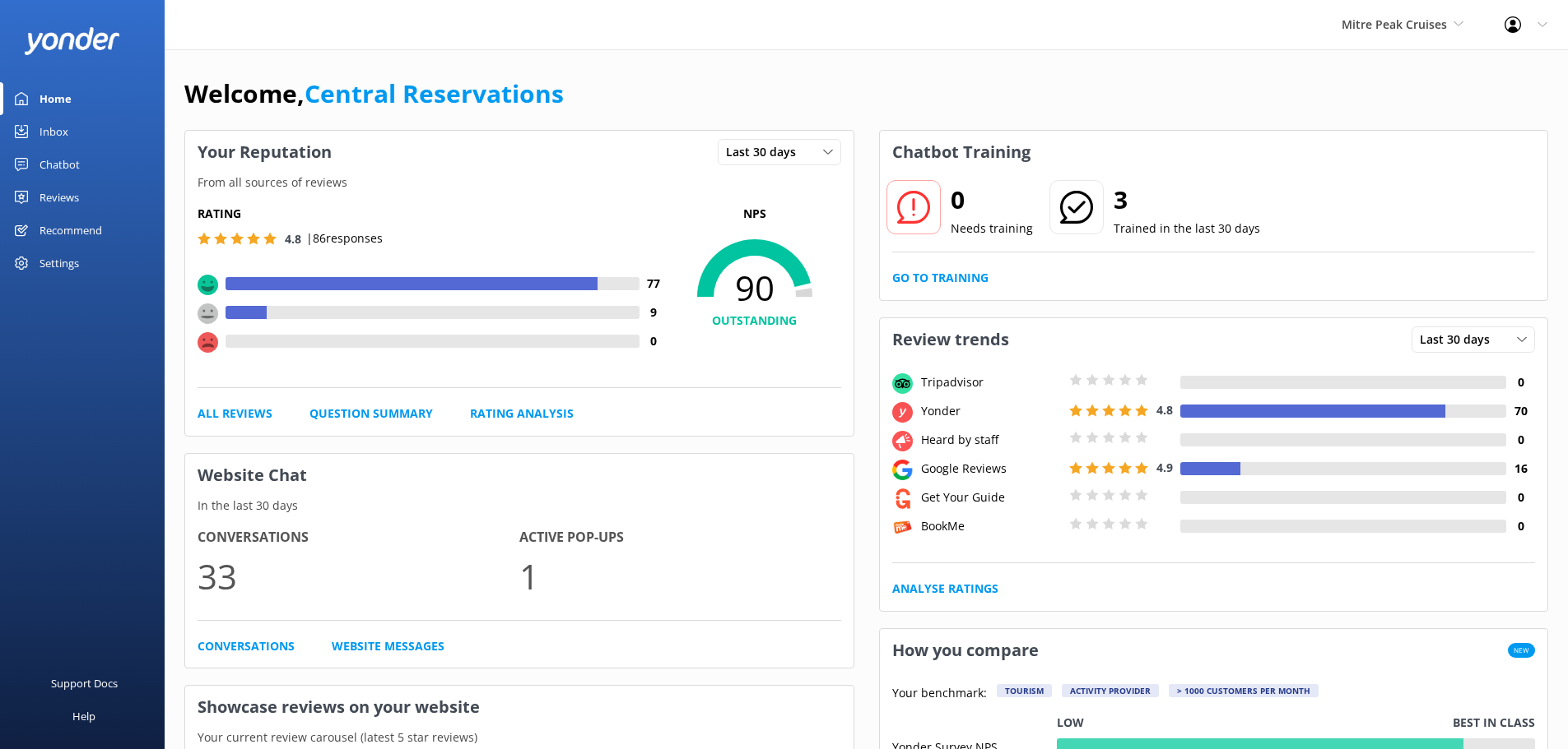
click at [64, 125] on div "Inbox" at bounding box center [55, 131] width 29 height 33
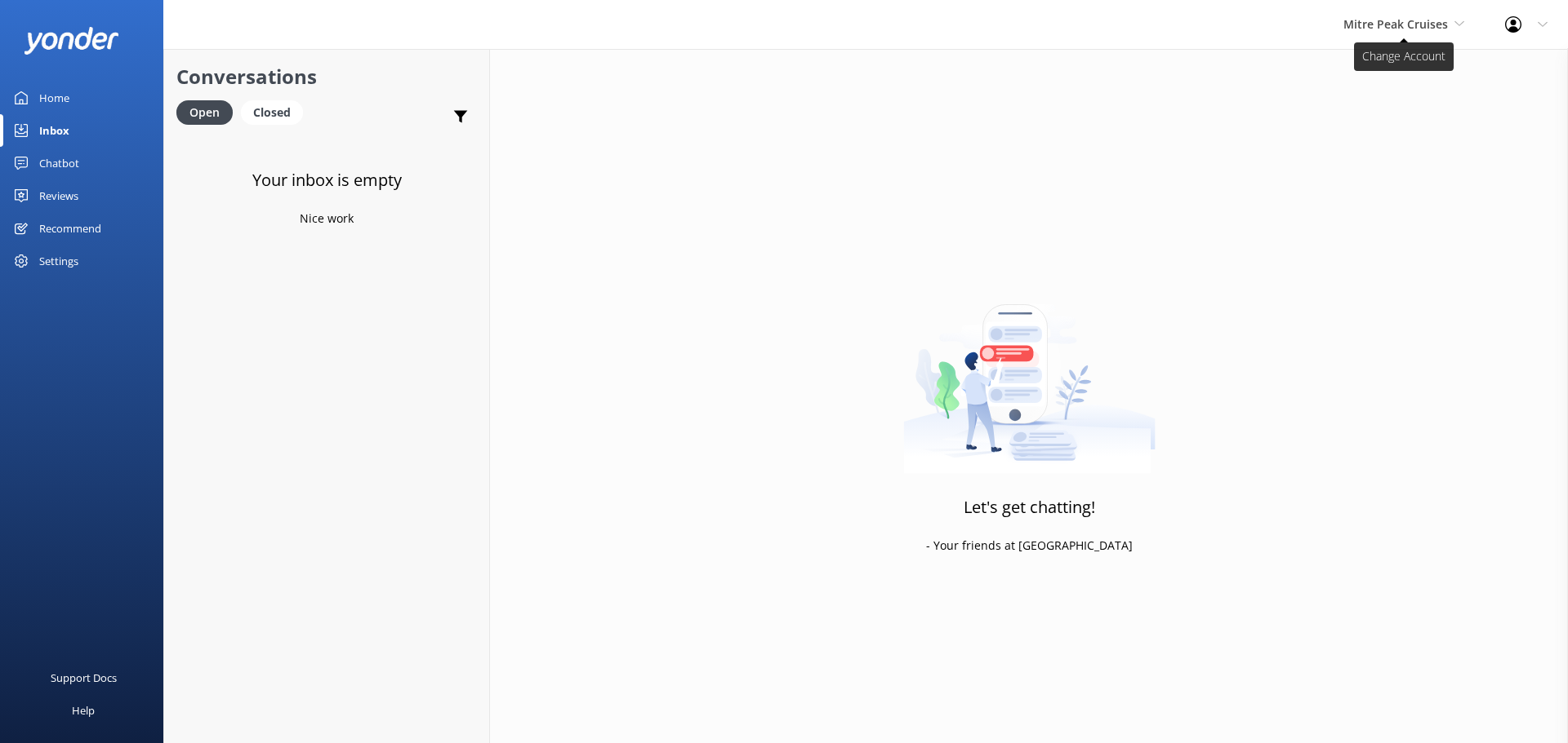
click at [1445, 21] on span "Mitre Peak Cruises" at bounding box center [1395, 24] width 104 height 15
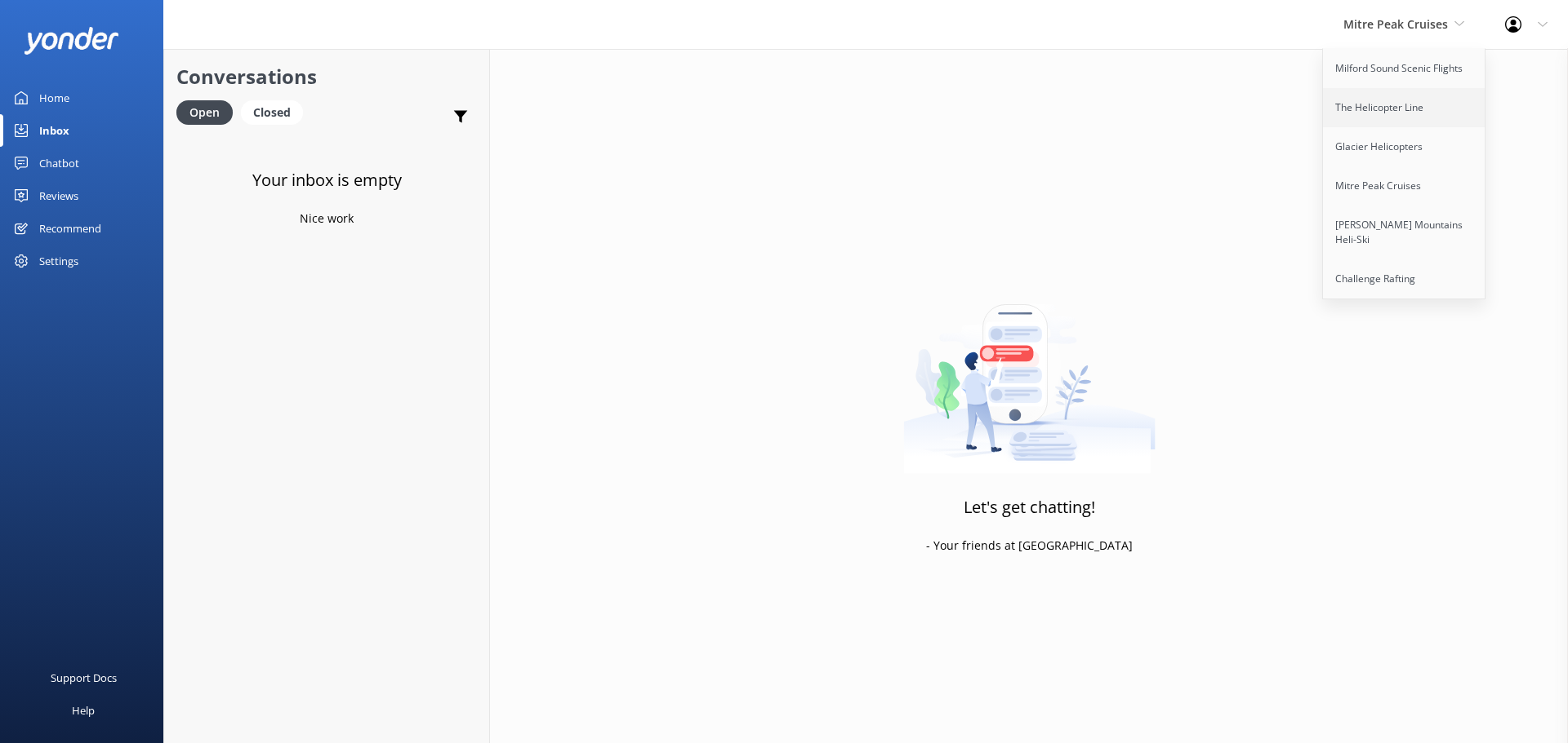
click at [1359, 124] on link "The Helicopter Line" at bounding box center [1404, 107] width 163 height 40
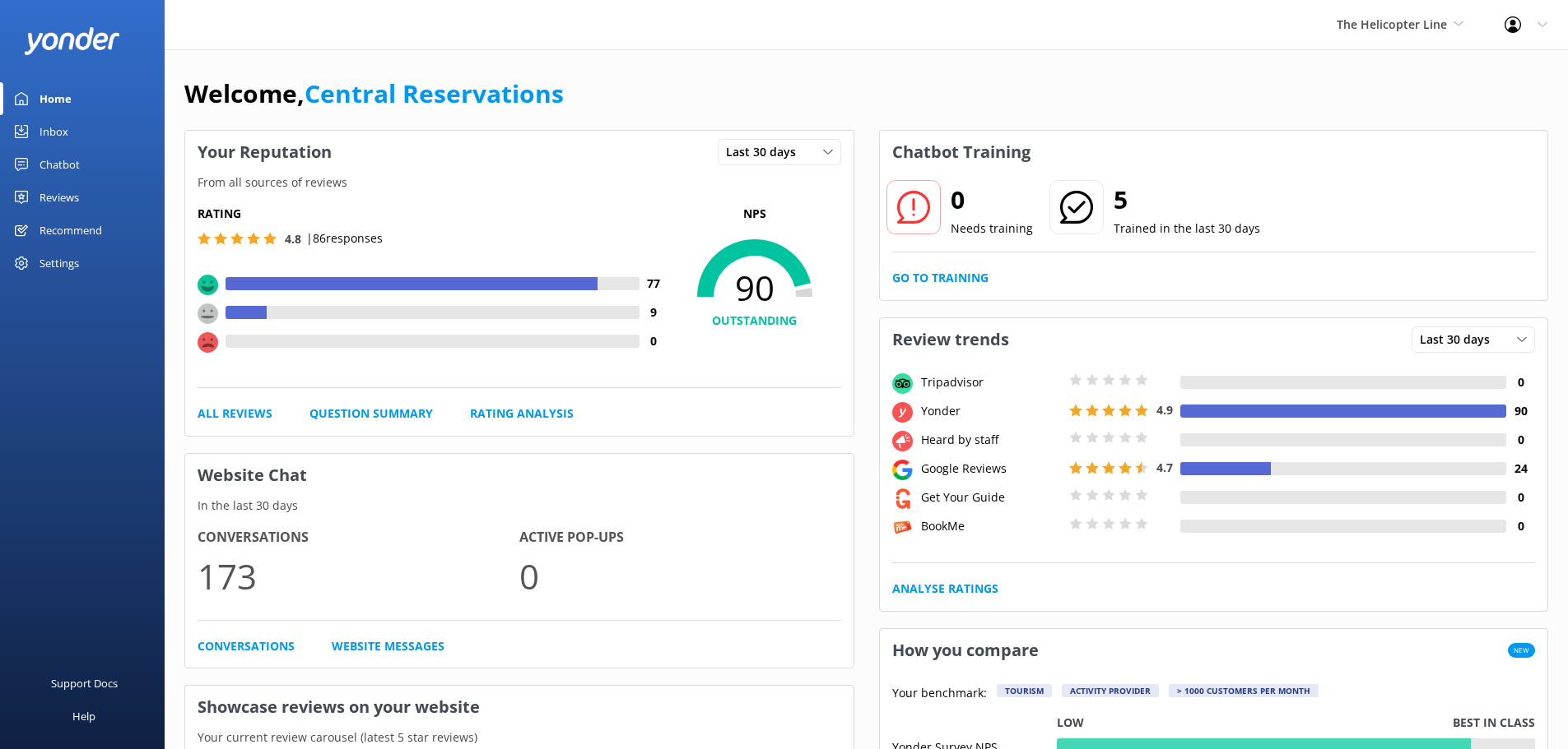
click at [58, 125] on div "Inbox" at bounding box center [55, 131] width 29 height 33
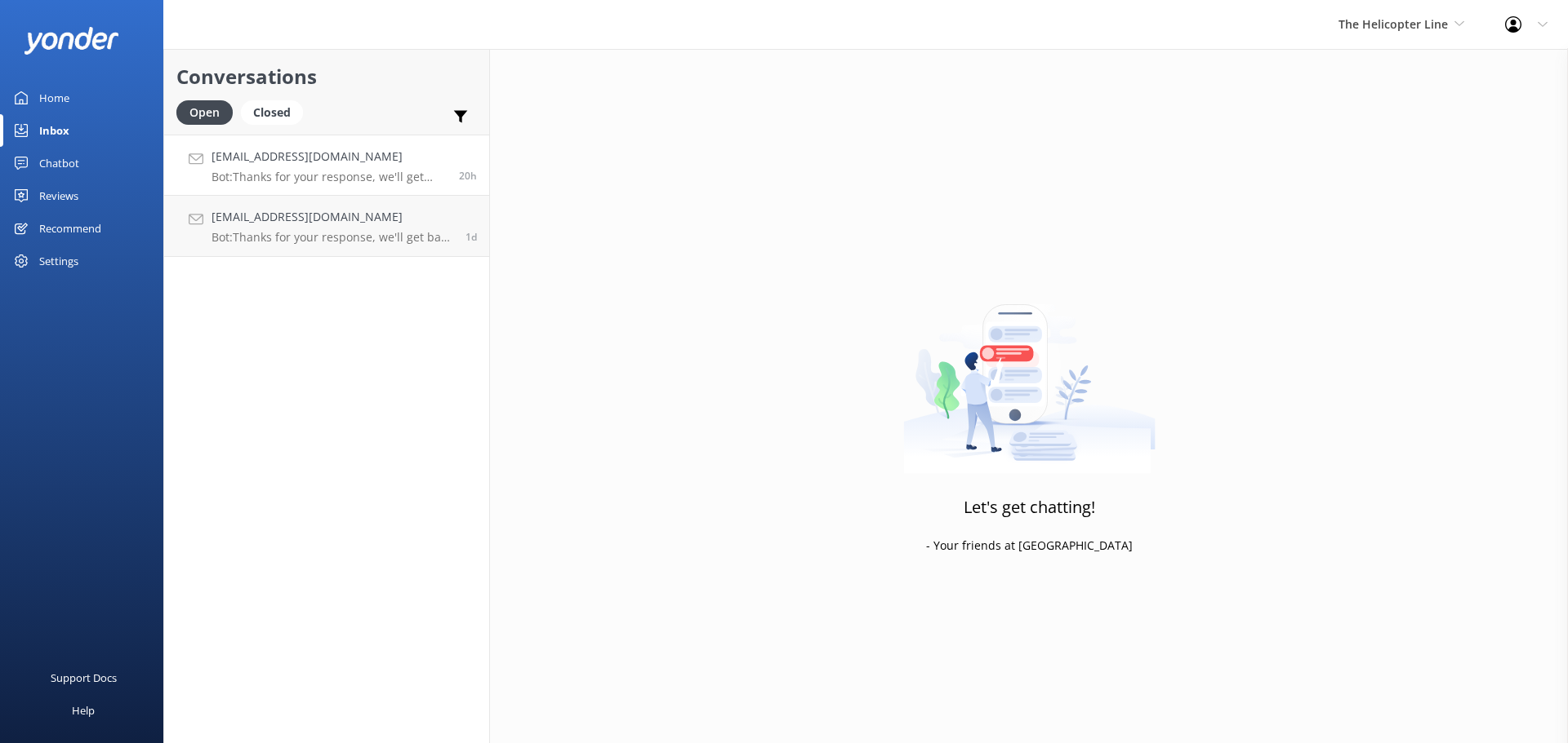
click at [294, 151] on h4 "[EMAIL_ADDRESS][DOMAIN_NAME]" at bounding box center [329, 156] width 236 height 18
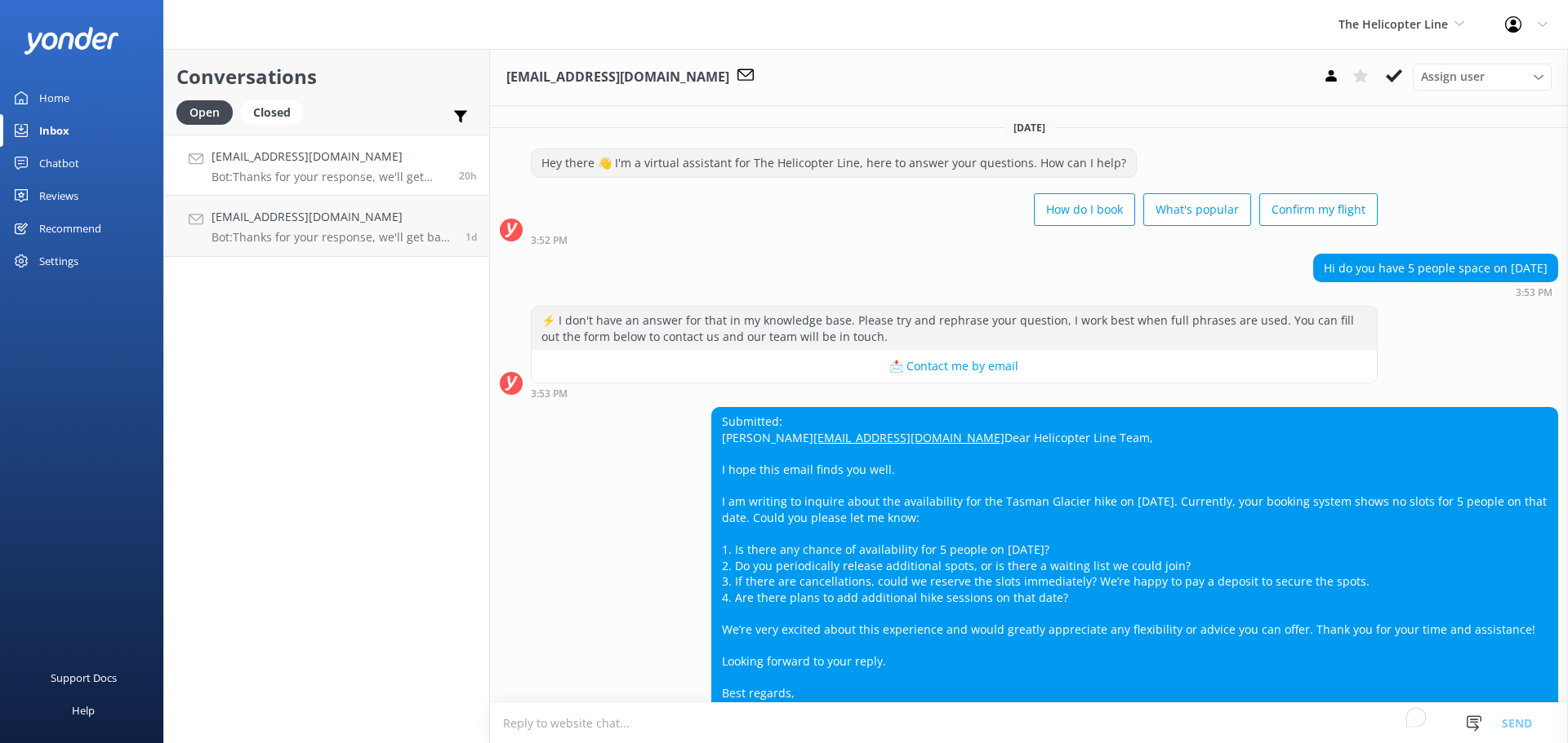
scroll to position [129, 0]
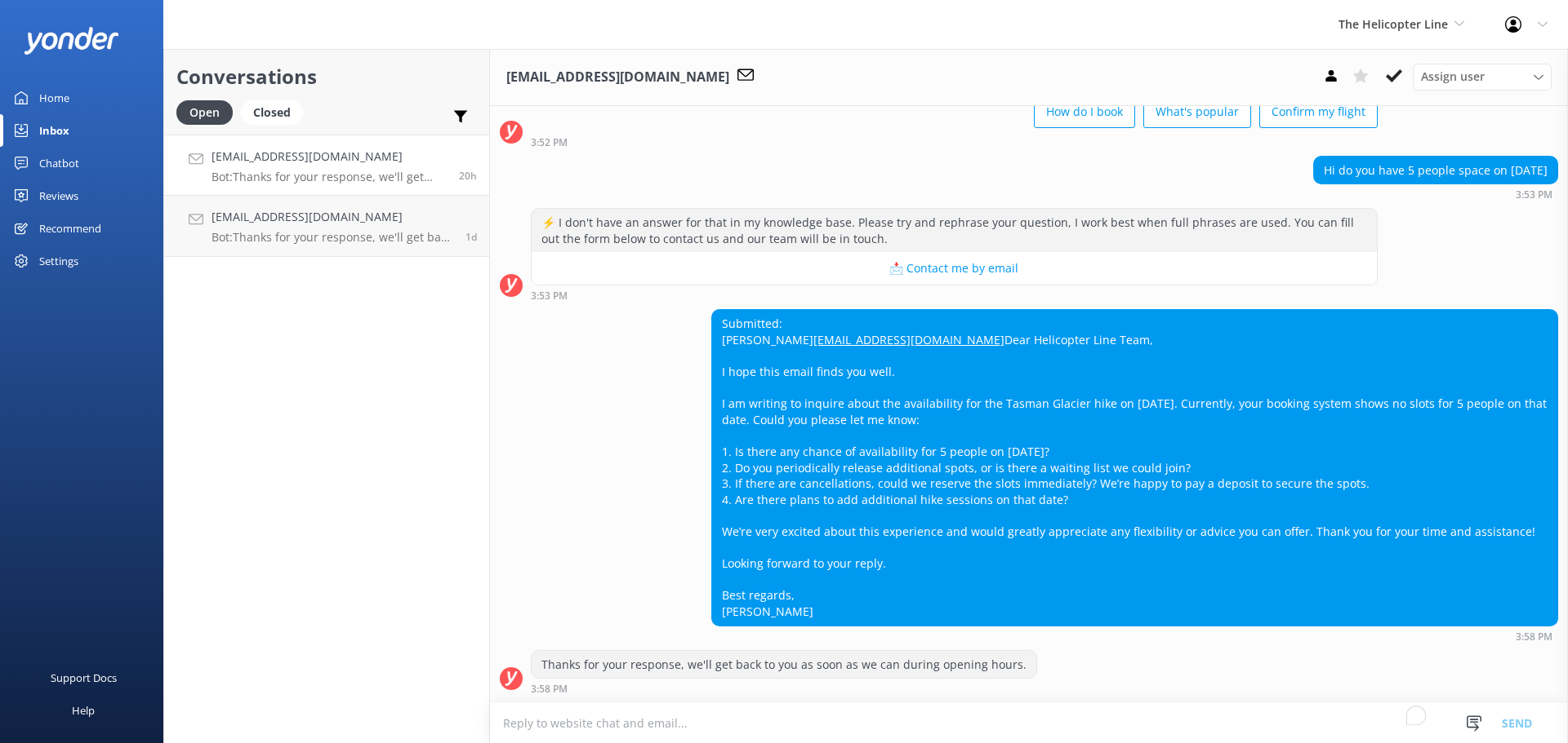
click at [886, 724] on textarea "To enrich screen reader interactions, please activate Accessibility in Grammarl…" at bounding box center [1028, 723] width 1078 height 40
click at [875, 704] on textarea "To enrich screen reader interactions, please activate Accessibility in Grammarl…" at bounding box center [1028, 723] width 1078 height 40
click at [874, 708] on textarea "To enrich screen reader interactions, please activate Accessibility in Grammarl…" at bounding box center [1028, 723] width 1078 height 40
click at [840, 725] on textarea "To enrich screen reader interactions, please activate Accessibility in Grammarl…" at bounding box center [1028, 723] width 1078 height 40
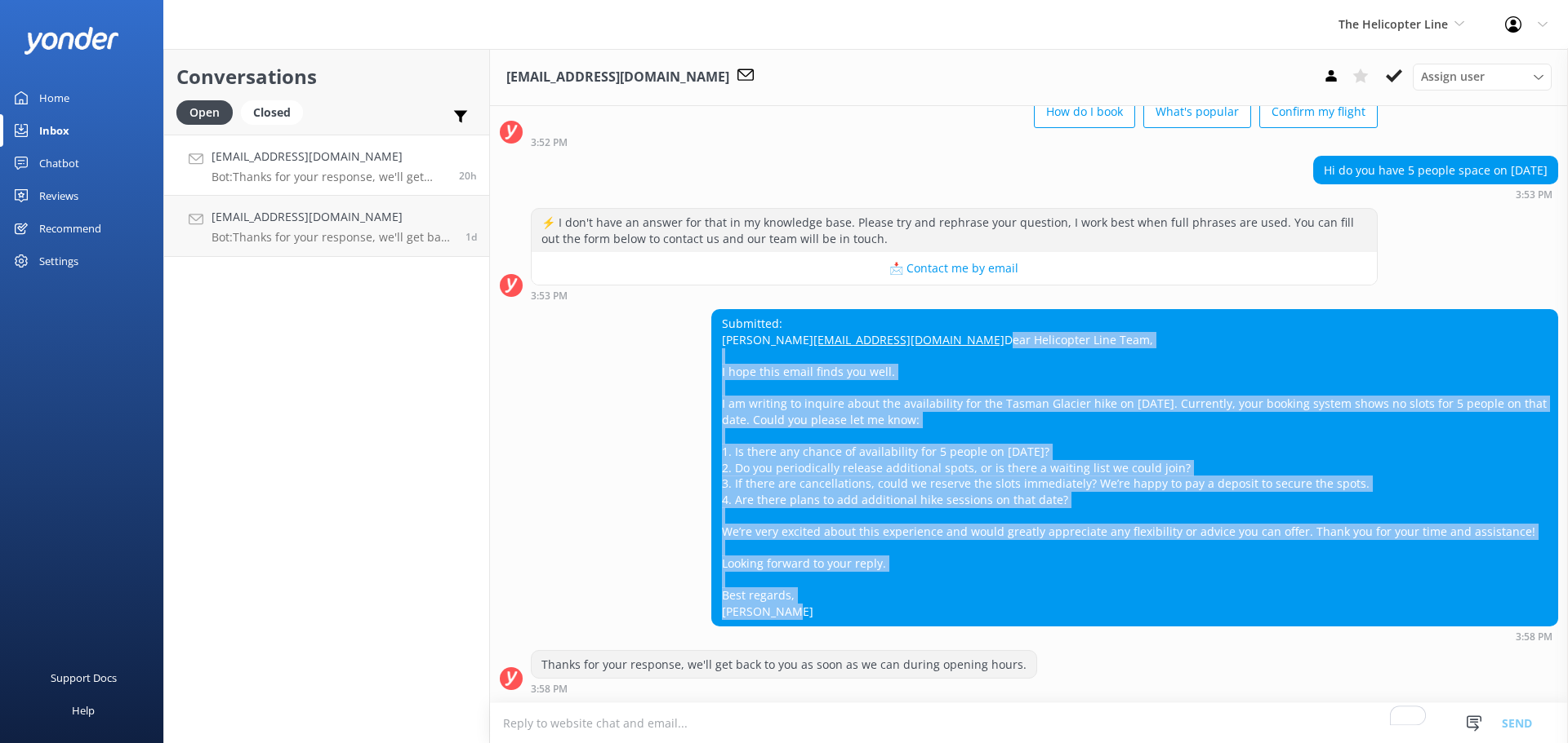
drag, startPoint x: 755, startPoint y: 613, endPoint x: 712, endPoint y: 344, distance: 272.4
click at [712, 344] on div "Submitted: Qian [EMAIL_ADDRESS][DOMAIN_NAME] Dear Helicopter Line Team, I hope …" at bounding box center [1134, 467] width 845 height 315
copy div "Dear Helicopter Line Team, I hope this email finds you well. I am writing to in…"
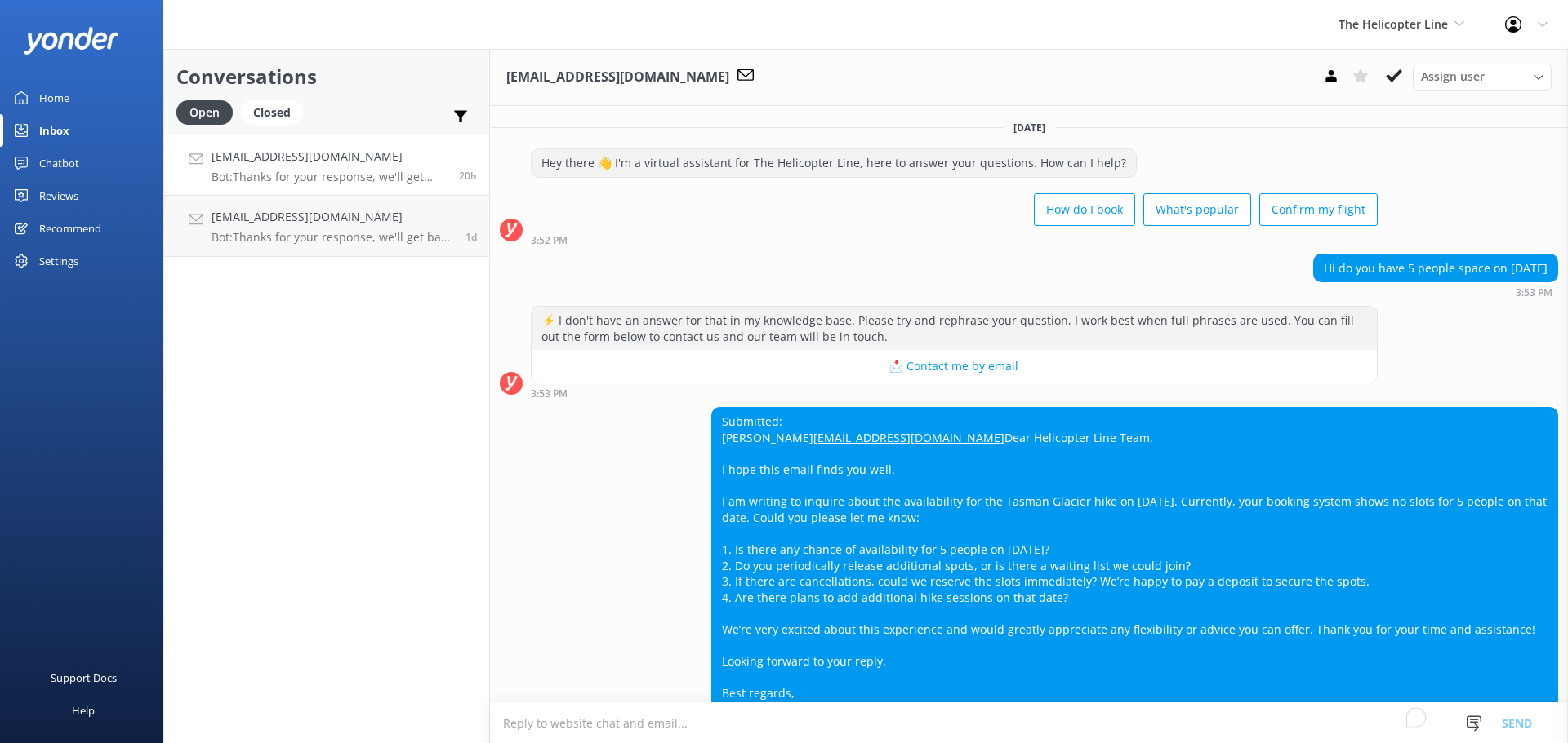
scroll to position [129, 0]
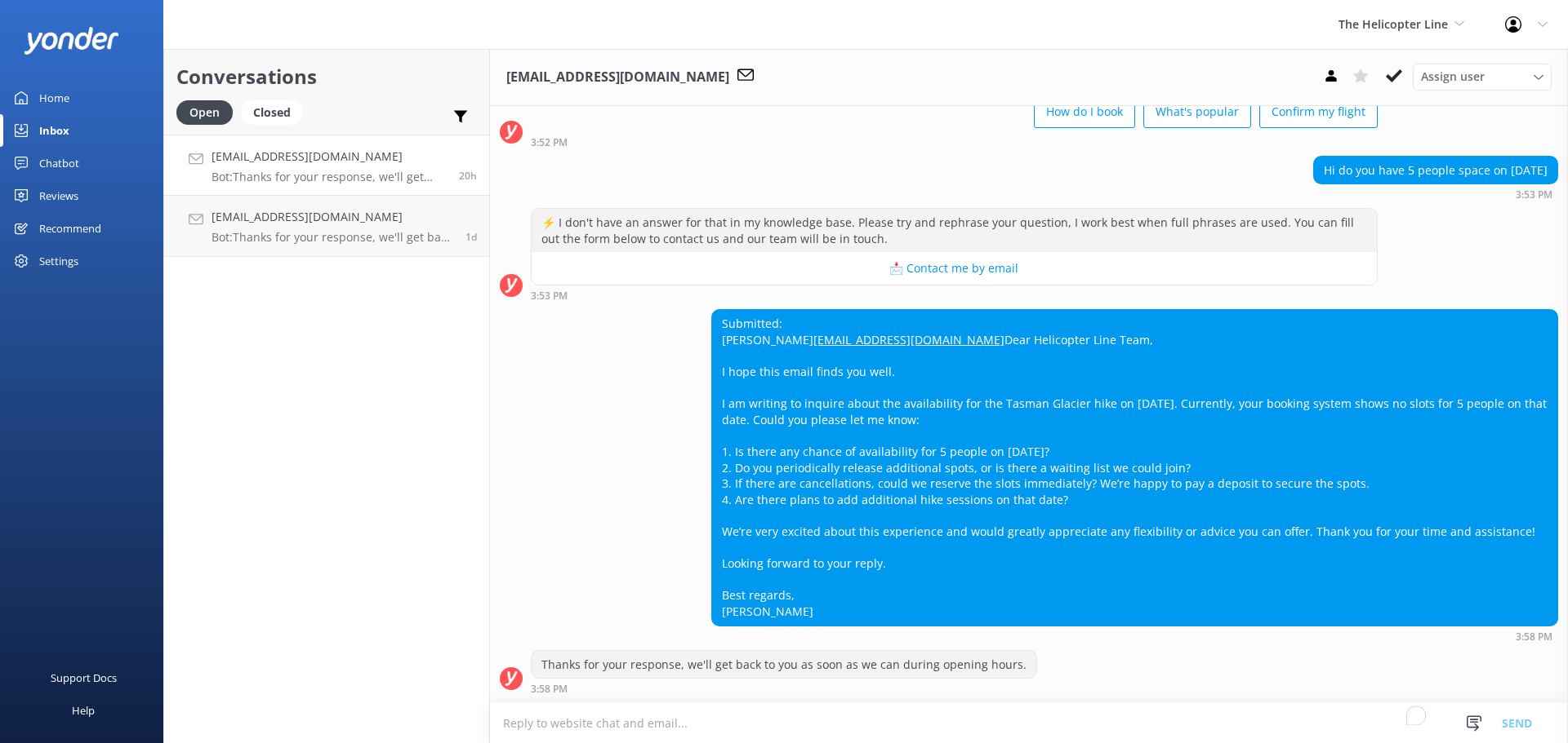
click at [647, 711] on textarea "To enrich screen reader interactions, please activate Accessibility in Grammarl…" at bounding box center [1028, 723] width 1078 height 40
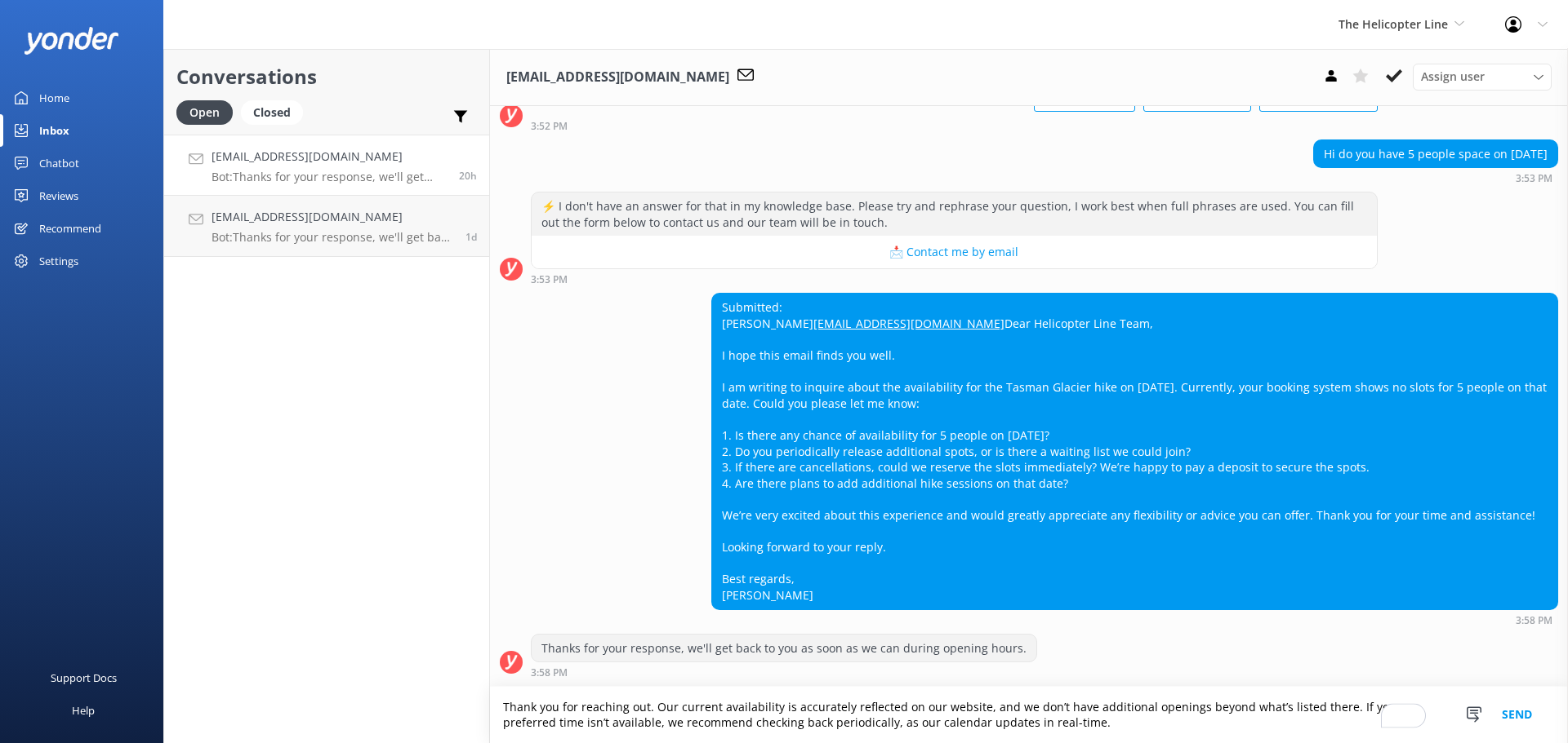
scroll to position [146, 0]
click at [503, 700] on textarea "Thank you for reaching out. Our current availability is accurately reflected on…" at bounding box center [1028, 715] width 1078 height 56
click at [1168, 727] on textarea "Kia ora, Qian. Thank you for reaching out. Our current availability is accurate…" at bounding box center [1028, 715] width 1078 height 56
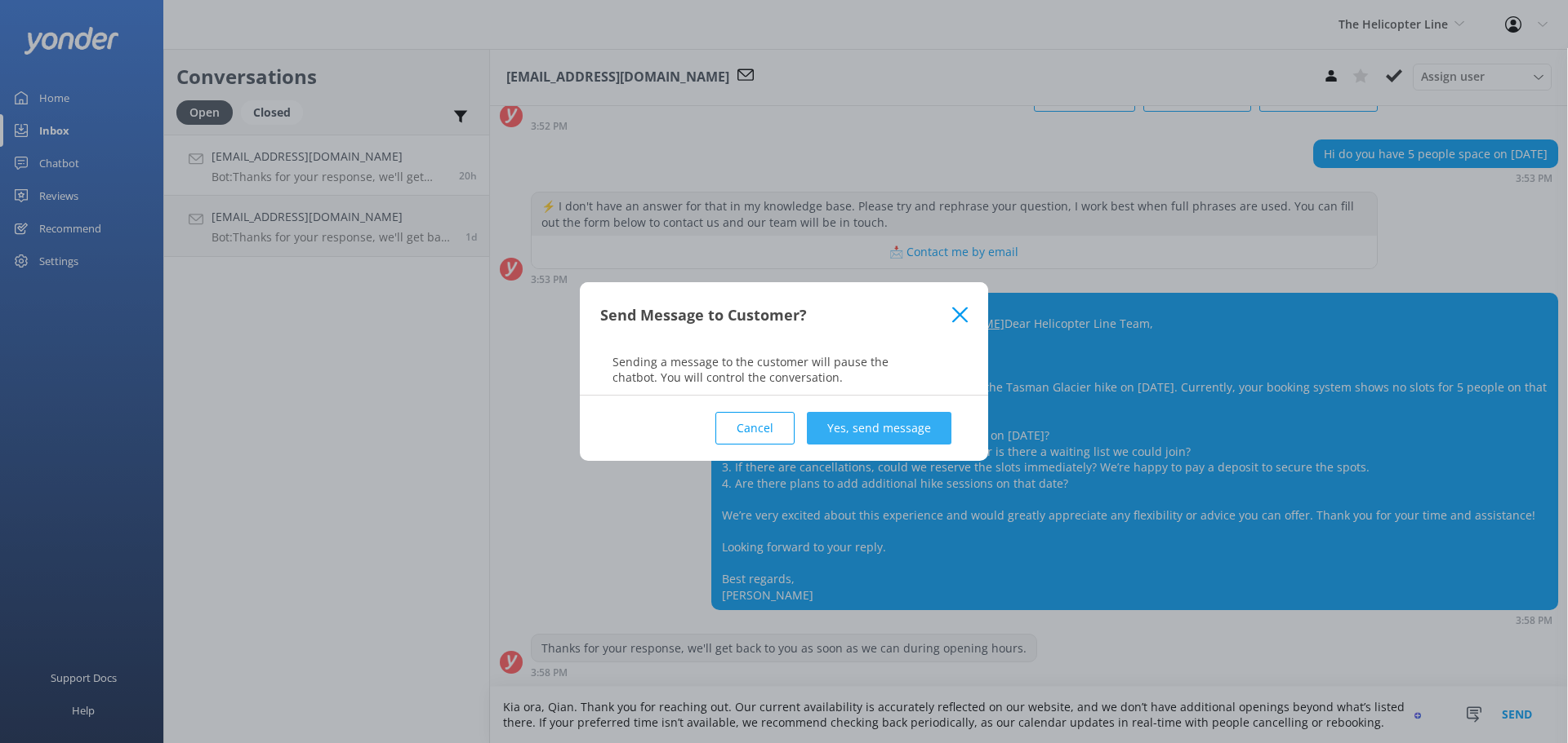
type textarea "Kia ora, Qian. Thank you for reaching out. Our current availability is accurate…"
click at [871, 426] on button "Yes, send message" at bounding box center [880, 428] width 145 height 33
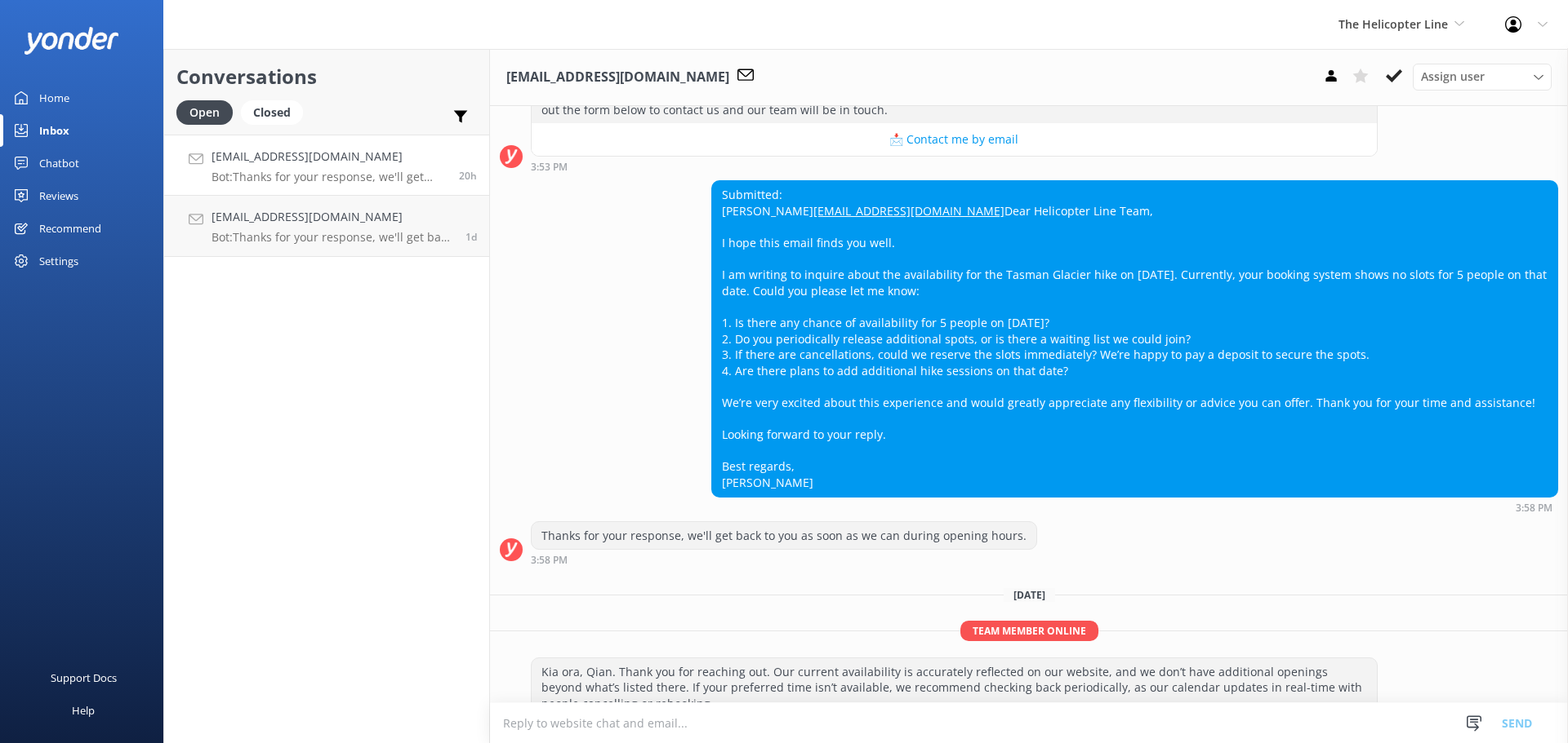
scroll to position [299, 0]
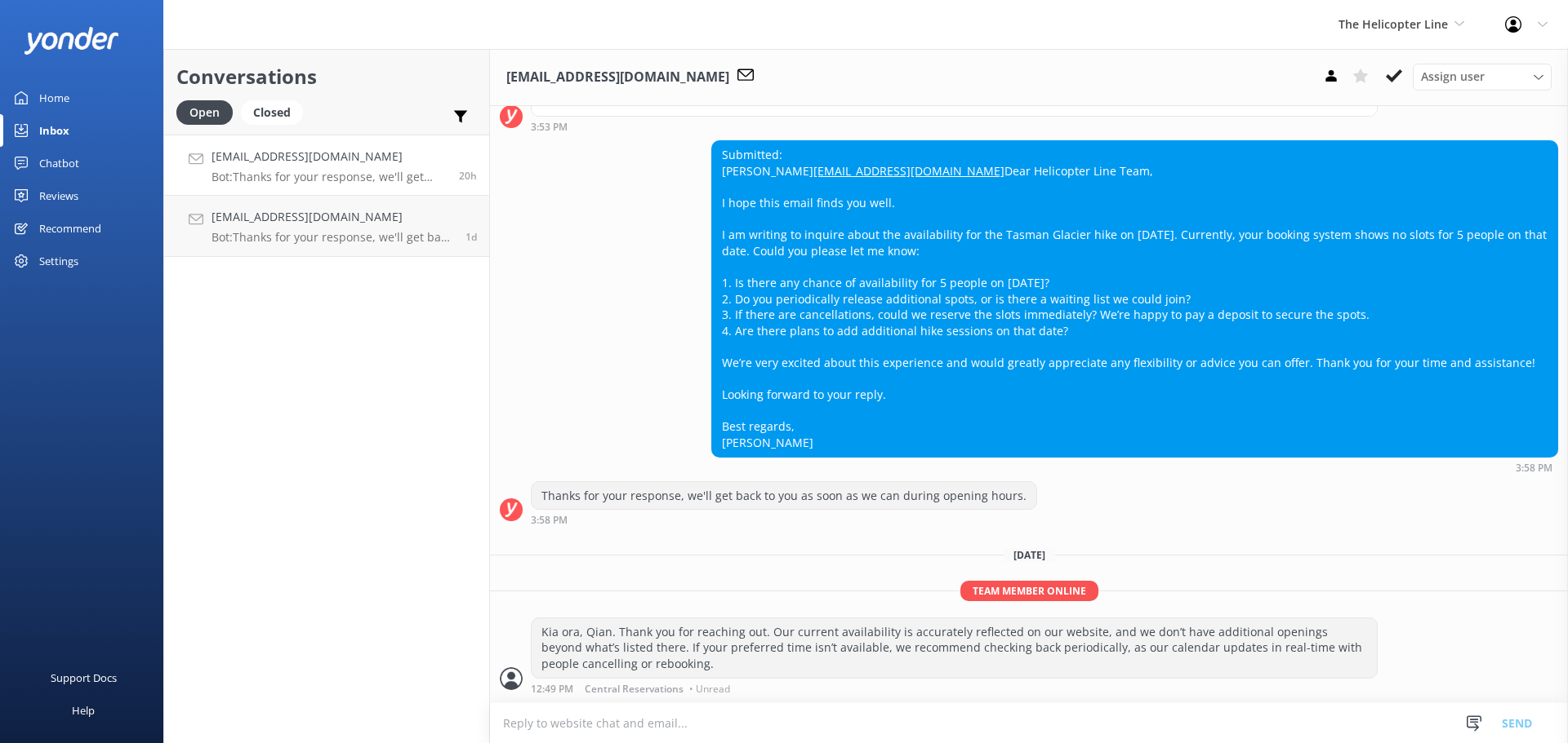
click at [289, 524] on div "Conversations Open Closed Important Assigned to me Unassigned [EMAIL_ADDRESS][D…" at bounding box center [326, 397] width 326 height 695
click at [283, 235] on p "Bot: Thanks for your response, we'll get back to you as soon as we can during o…" at bounding box center [332, 236] width 241 height 14
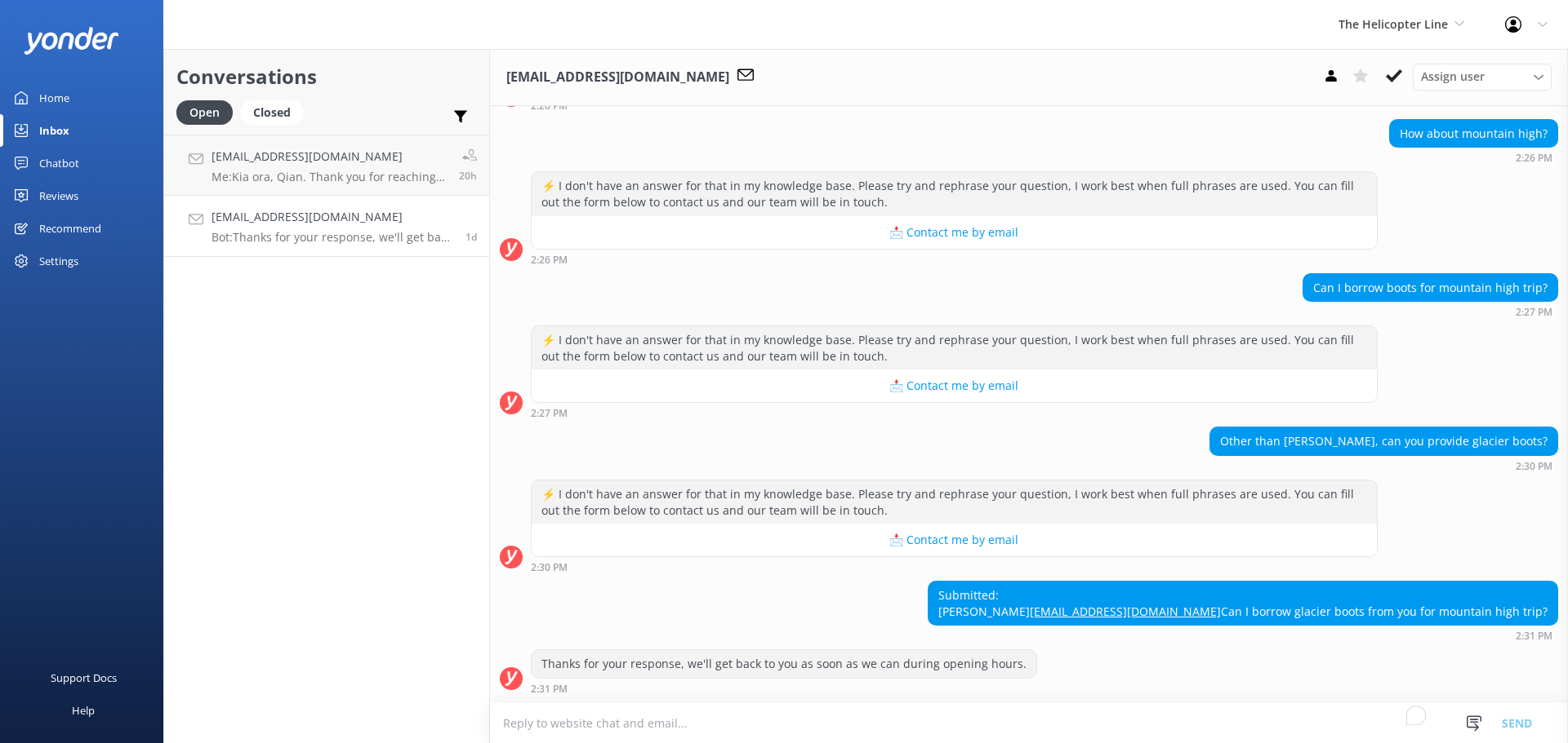
scroll to position [272, 0]
click at [1060, 730] on textarea "To enrich screen reader interactions, please activate Accessibility in Grammarl…" at bounding box center [1028, 723] width 1078 height 40
type textarea "W"
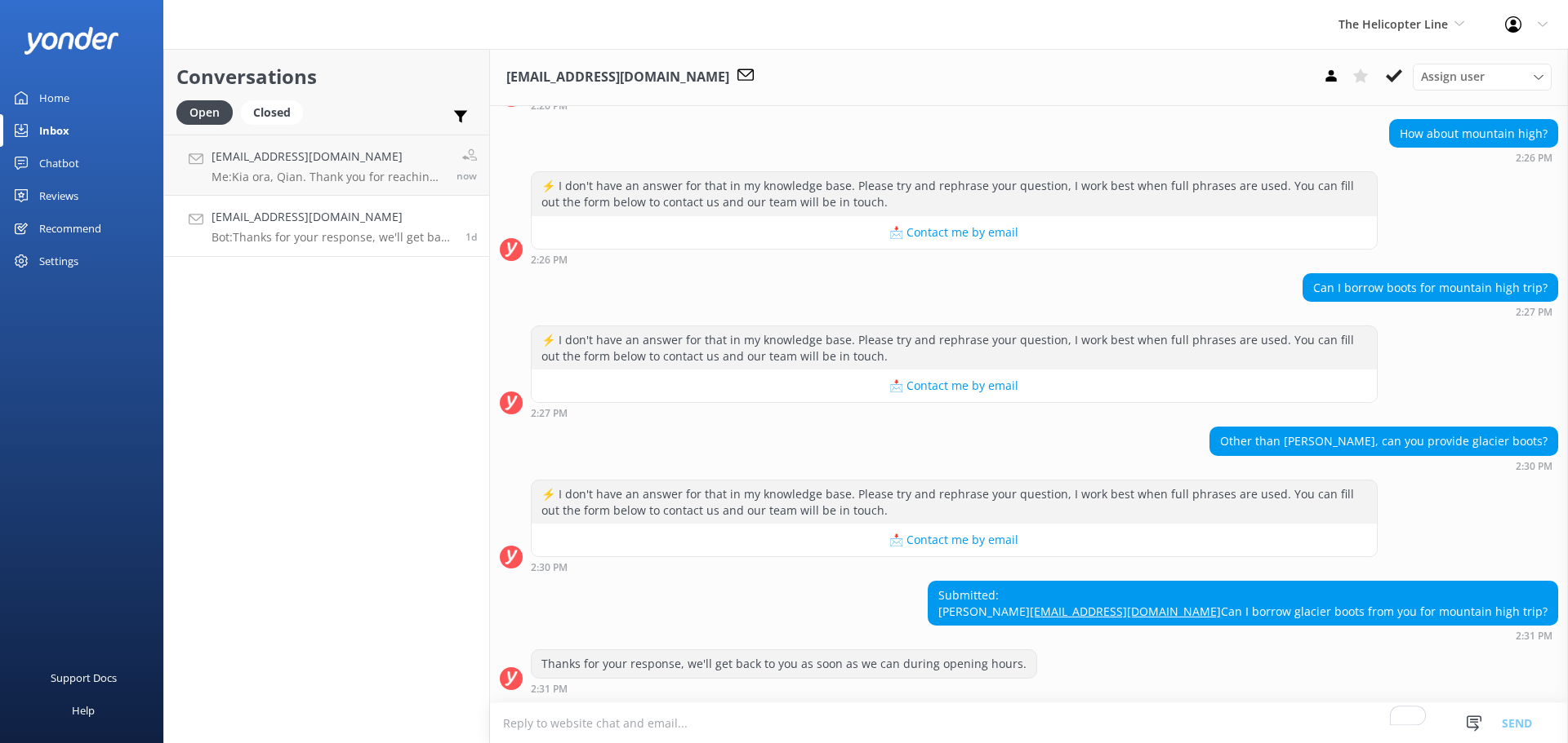
drag, startPoint x: 1217, startPoint y: 612, endPoint x: 1548, endPoint y: 608, distance: 331.0
click at [1548, 608] on div "Submitted: [PERSON_NAME] [PERSON_NAME][EMAIL_ADDRESS][DOMAIN_NAME] Can I borrow…" at bounding box center [1028, 611] width 1078 height 61
copy div "Can I borrow glacier boots from you for mountain high trip?"
click at [361, 348] on div "Conversations Open Closed Important Assigned to me Unassigned [EMAIL_ADDRESS][D…" at bounding box center [326, 397] width 326 height 695
